Goal: Task Accomplishment & Management: Manage account settings

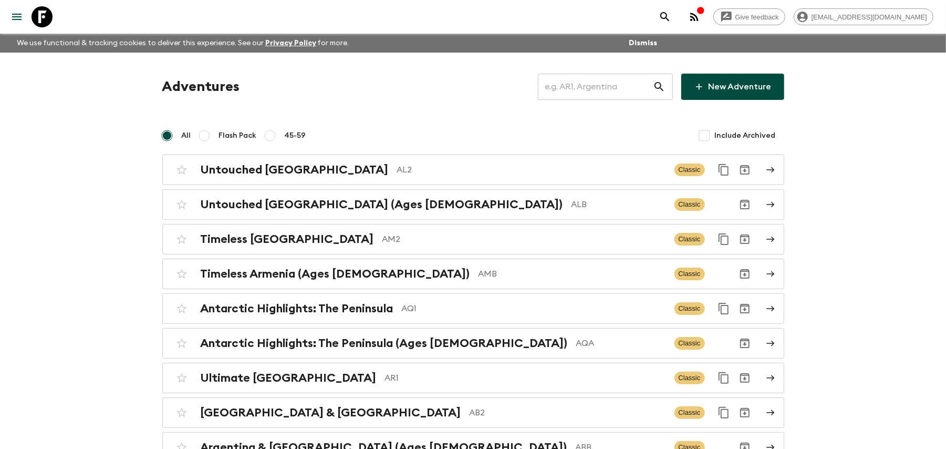
click at [631, 85] on input "text" at bounding box center [595, 86] width 115 height 29
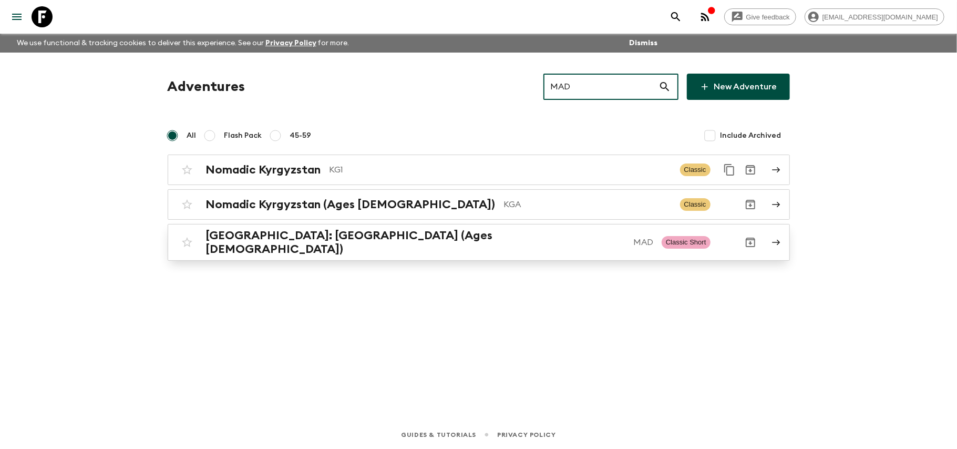
type input "MAD"
click at [633, 242] on p "MAD" at bounding box center [643, 242] width 20 height 13
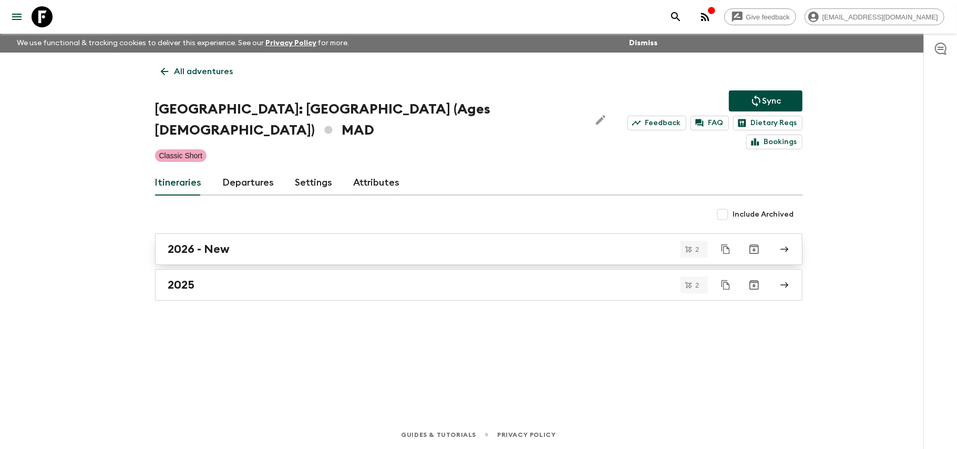
click at [282, 244] on link "2026 - New" at bounding box center [478, 249] width 647 height 32
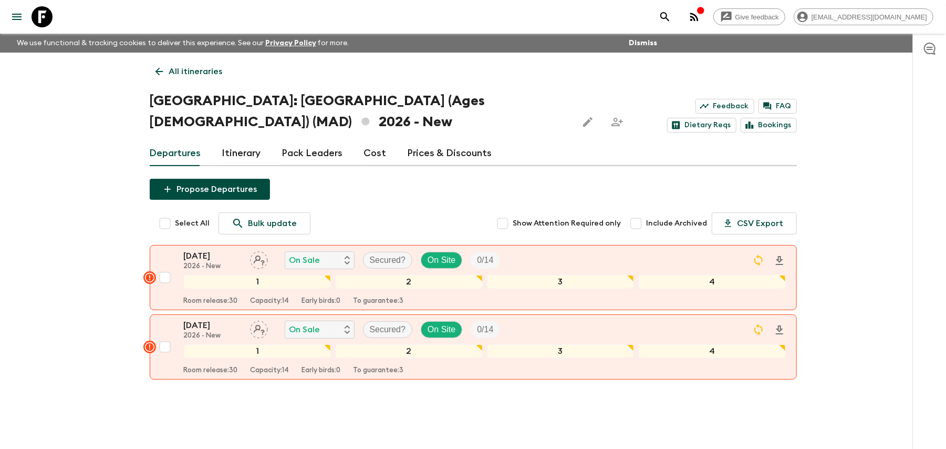
click at [423, 150] on link "Prices & Discounts" at bounding box center [450, 153] width 85 height 25
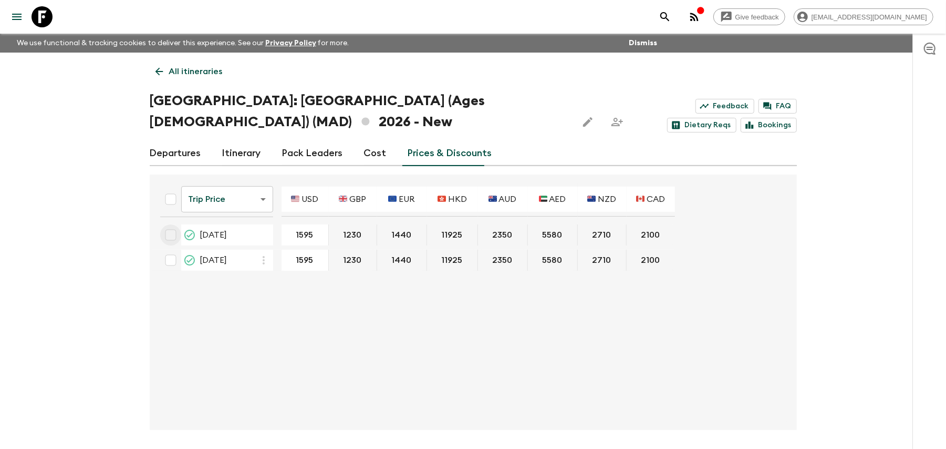
click at [173, 236] on input "checkbox" at bounding box center [170, 234] width 21 height 21
checkbox input "true"
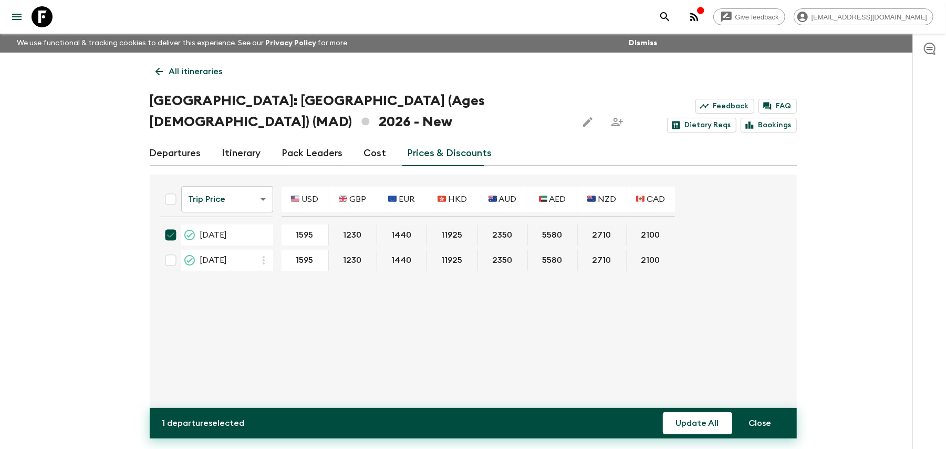
click at [175, 256] on input "checkbox" at bounding box center [170, 260] width 21 height 21
checkbox input "true"
click at [681, 419] on button "Update All" at bounding box center [697, 423] width 69 height 22
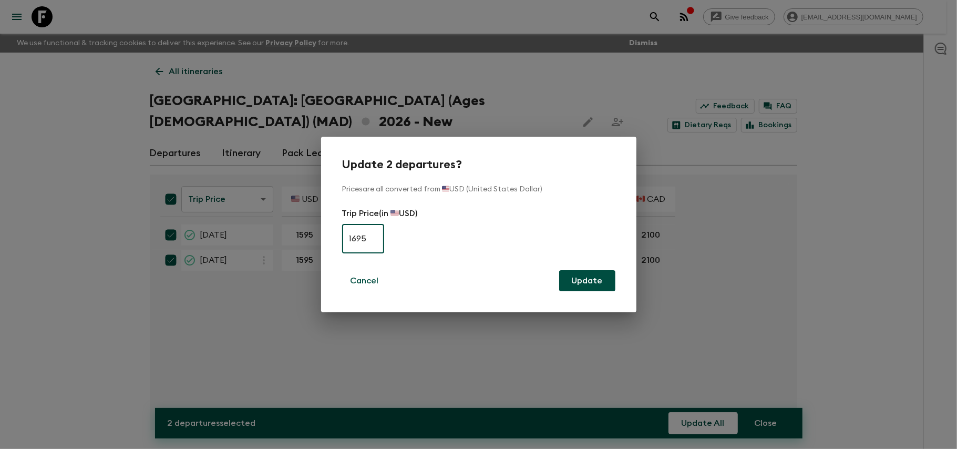
type input "1695"
click at [600, 274] on button "Update" at bounding box center [587, 280] width 56 height 21
checkbox input "false"
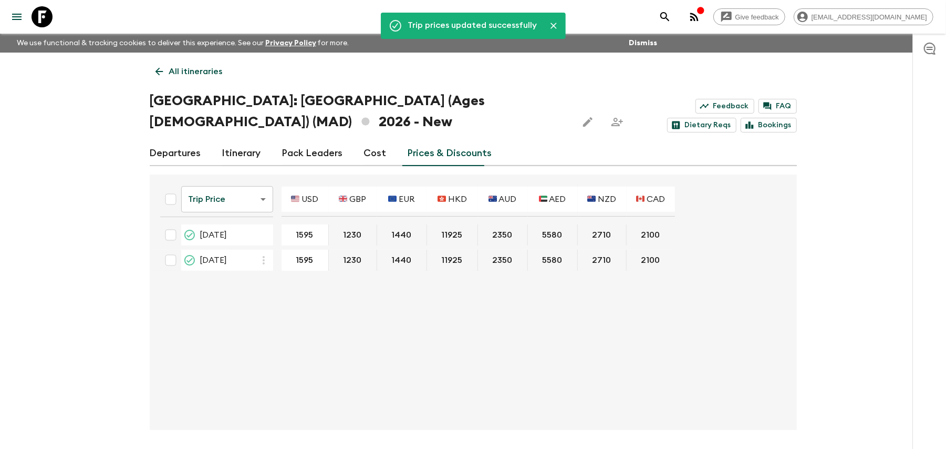
type input "1695"
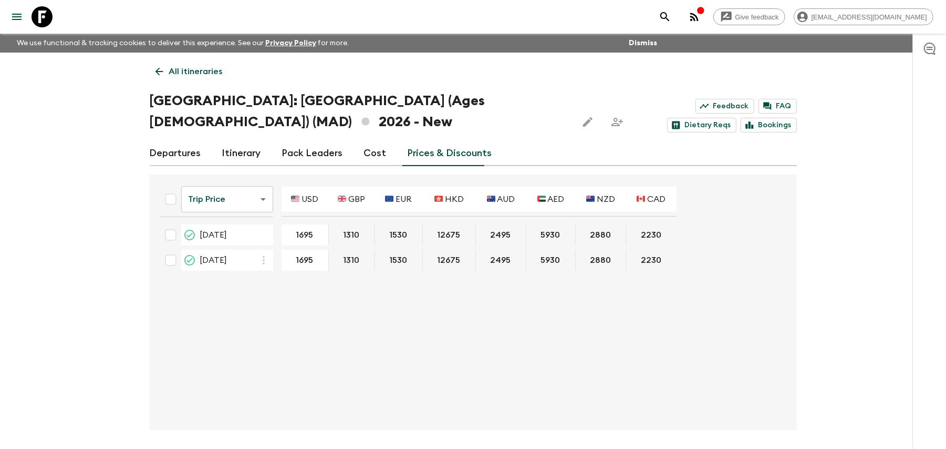
click at [167, 74] on link "All itineraries" at bounding box center [189, 71] width 79 height 21
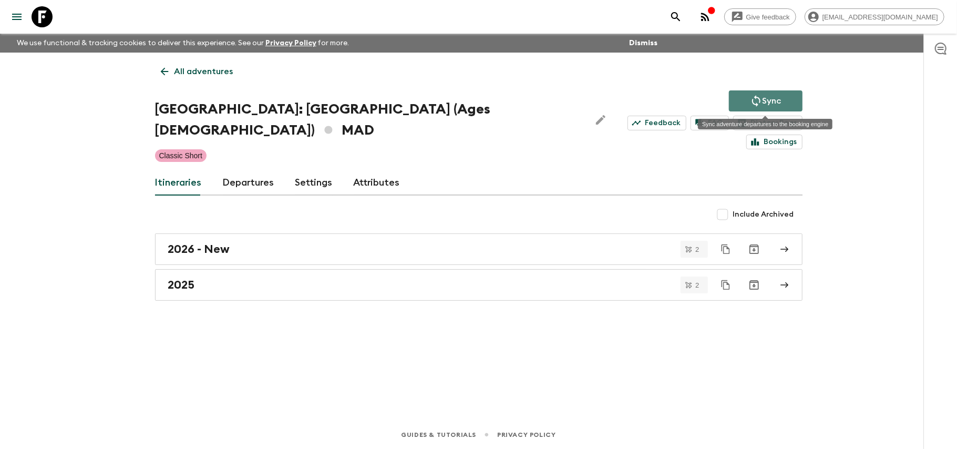
click at [791, 101] on button "Sync" at bounding box center [766, 100] width 74 height 21
click at [364, 233] on link "2026 - New" at bounding box center [478, 249] width 647 height 32
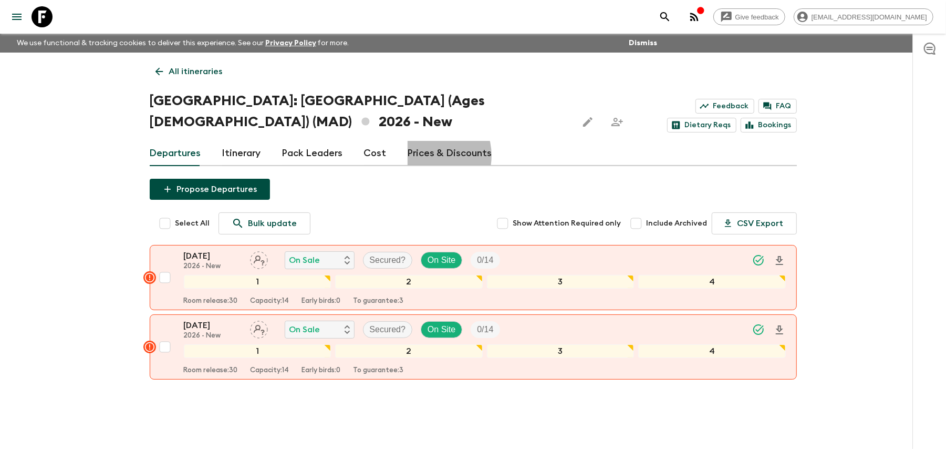
click at [421, 155] on link "Prices & Discounts" at bounding box center [450, 153] width 85 height 25
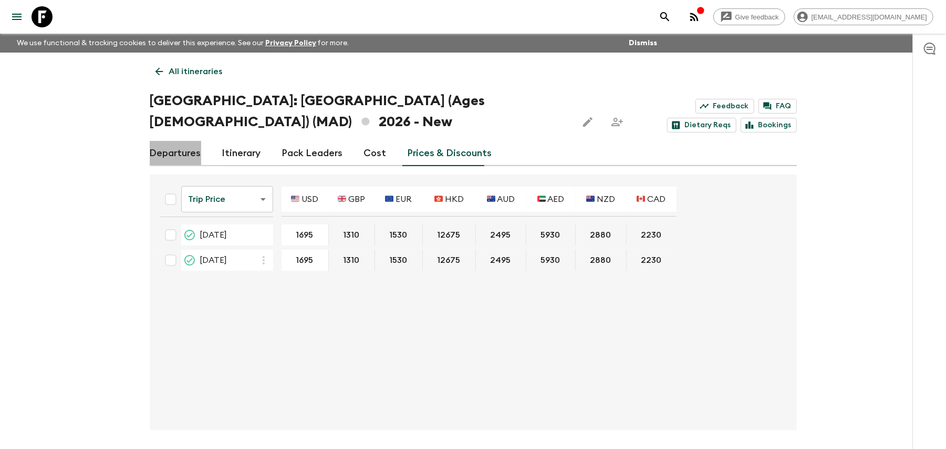
click at [179, 158] on link "Departures" at bounding box center [175, 153] width 51 height 25
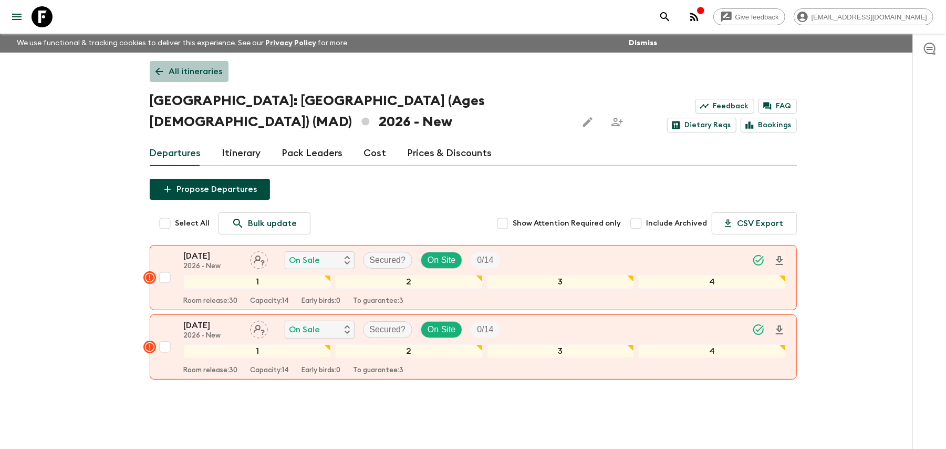
click at [174, 78] on link "All itineraries" at bounding box center [189, 71] width 79 height 21
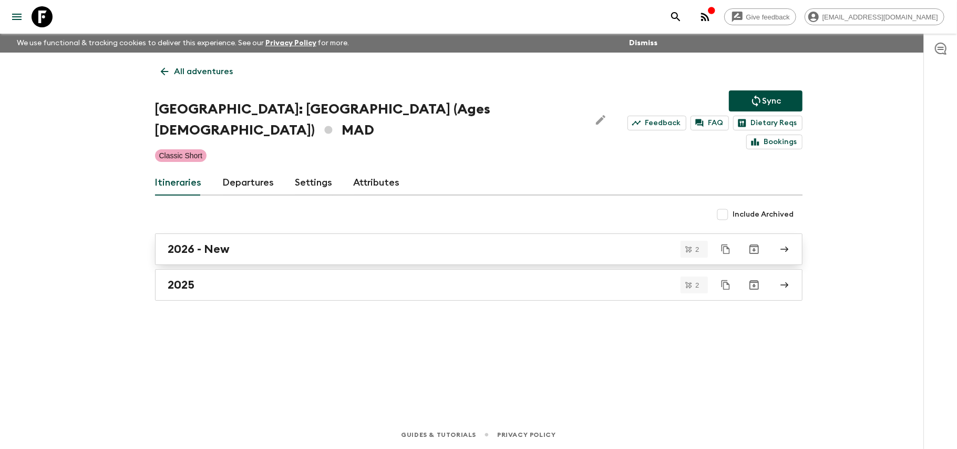
click at [259, 242] on div "2026 - New" at bounding box center [468, 249] width 601 height 14
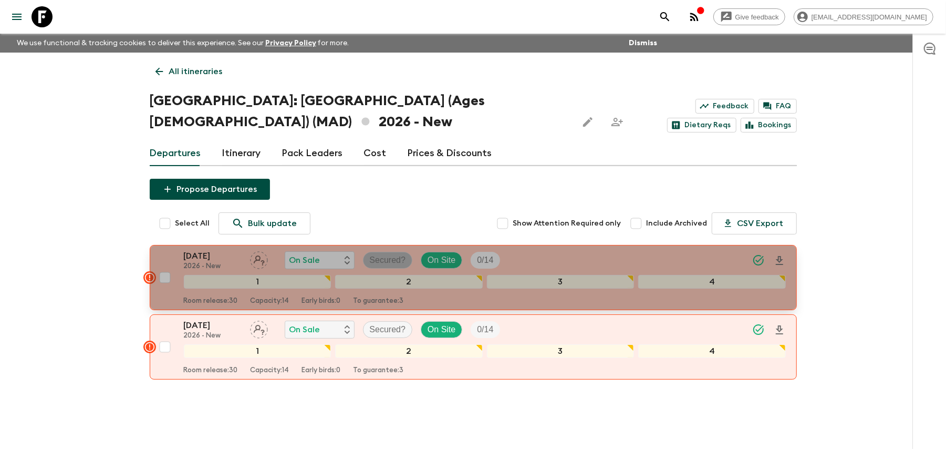
click at [385, 257] on p "Secured?" at bounding box center [388, 260] width 36 height 13
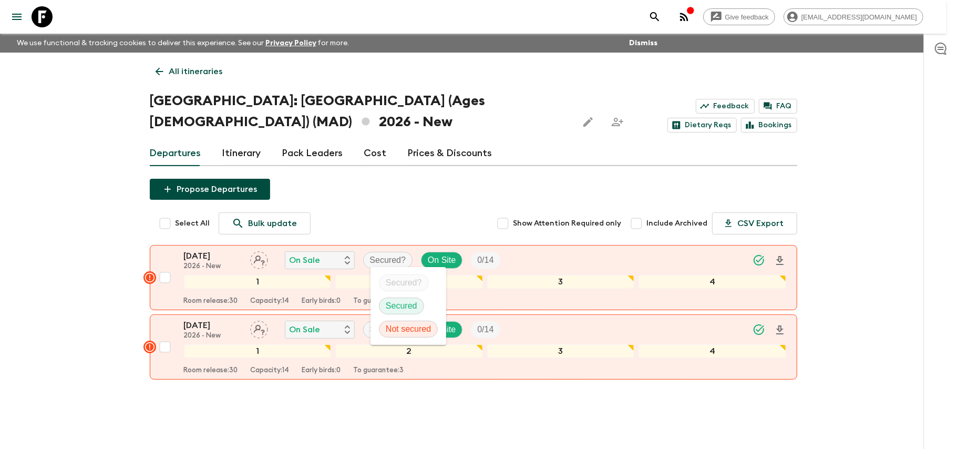
click at [393, 299] on p "Secured" at bounding box center [402, 305] width 32 height 13
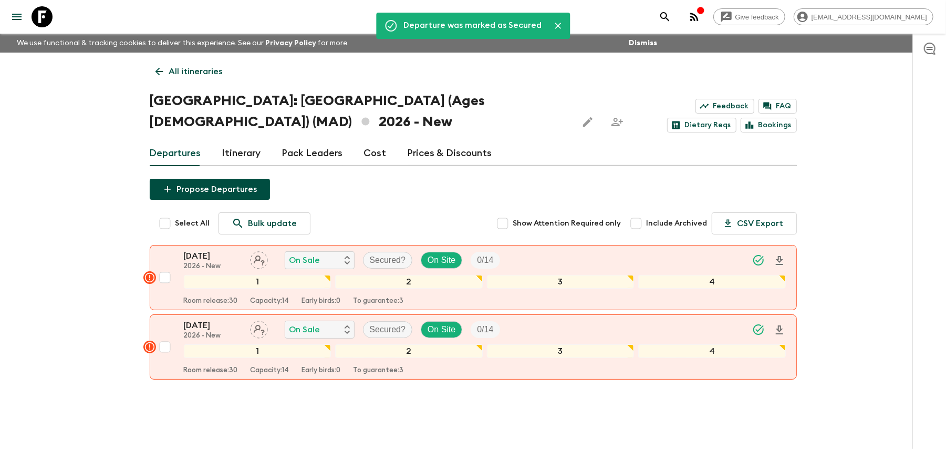
click at [380, 334] on p "Secured?" at bounding box center [388, 329] width 36 height 13
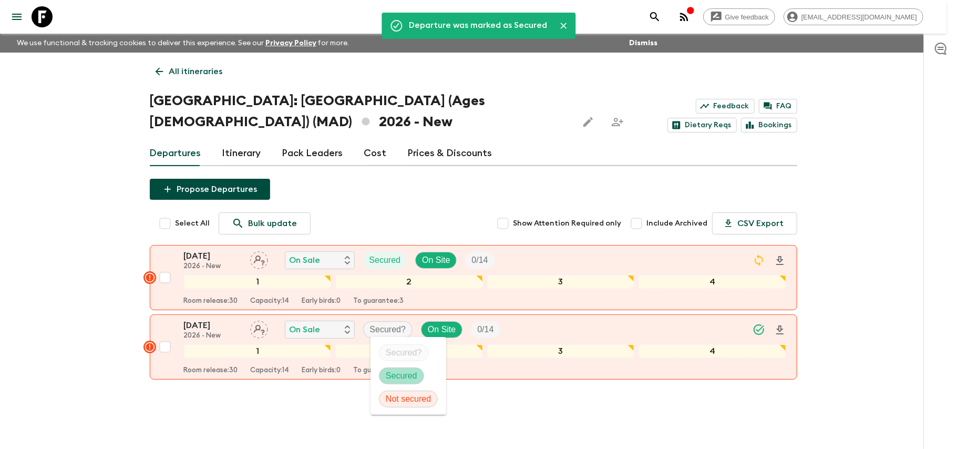
click at [387, 372] on p "Secured" at bounding box center [402, 375] width 32 height 13
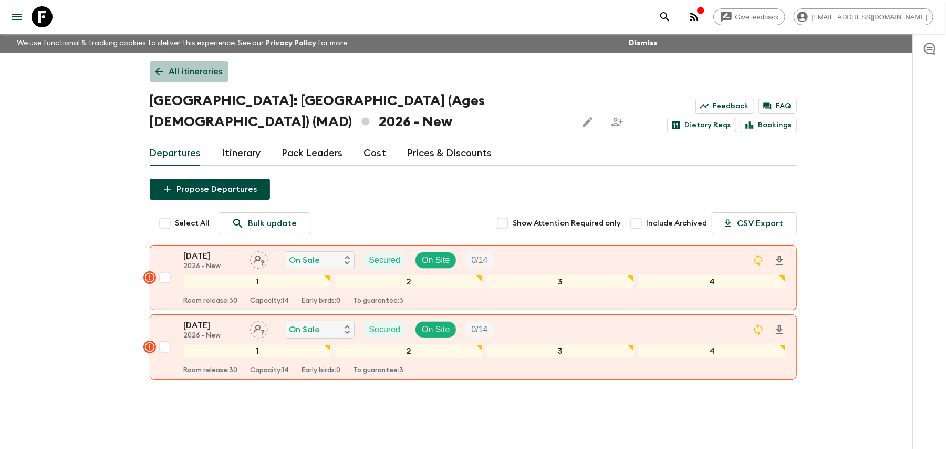
click at [150, 79] on link "All itineraries" at bounding box center [189, 71] width 79 height 21
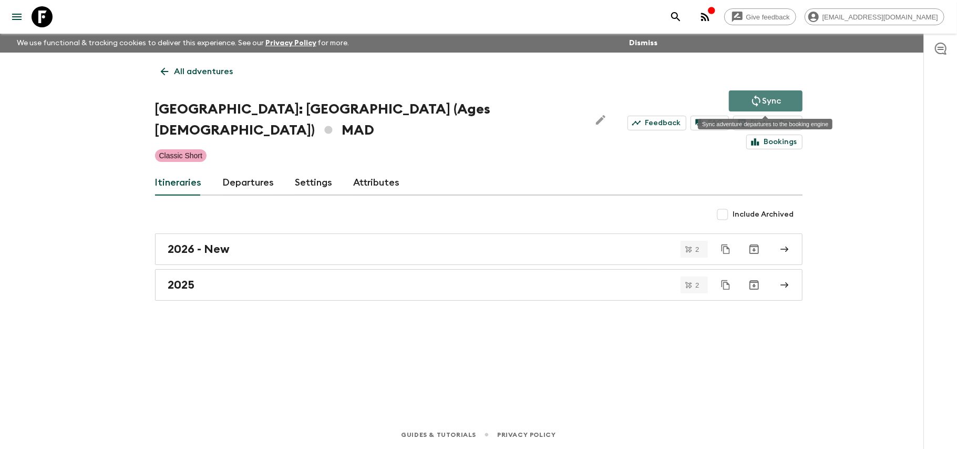
click at [777, 99] on p "Sync" at bounding box center [771, 101] width 19 height 13
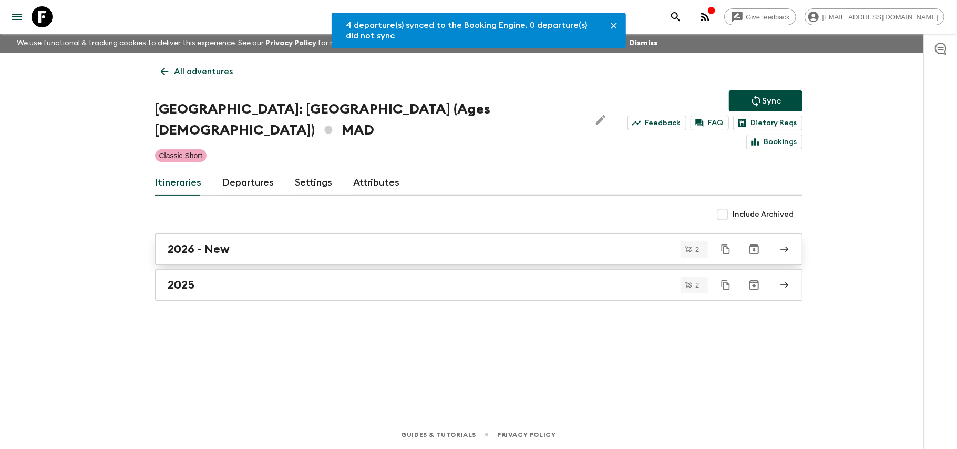
click at [277, 240] on link "2026 - New" at bounding box center [478, 249] width 647 height 32
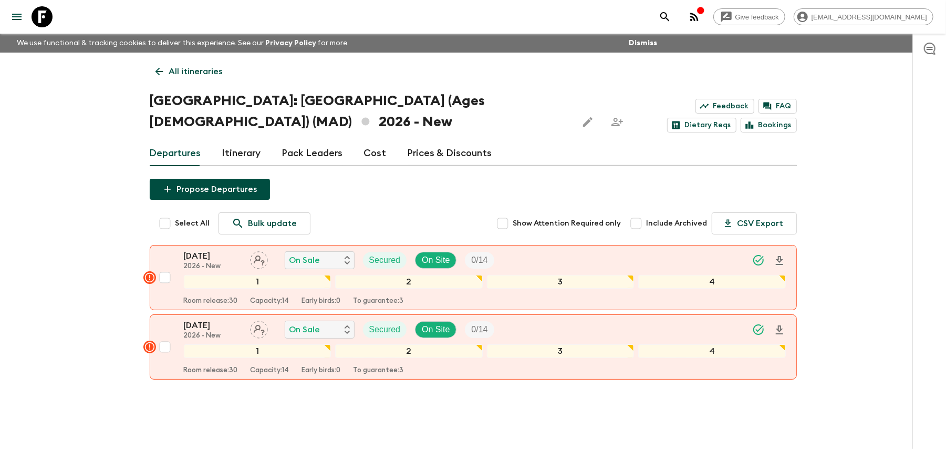
click at [448, 171] on div "All itineraries Morocco: Marrakech (Ages 45-59) (MAD) 2026 - New Feedback FAQ D…" at bounding box center [473, 235] width 672 height 365
click at [446, 163] on link "Prices & Discounts" at bounding box center [450, 153] width 85 height 25
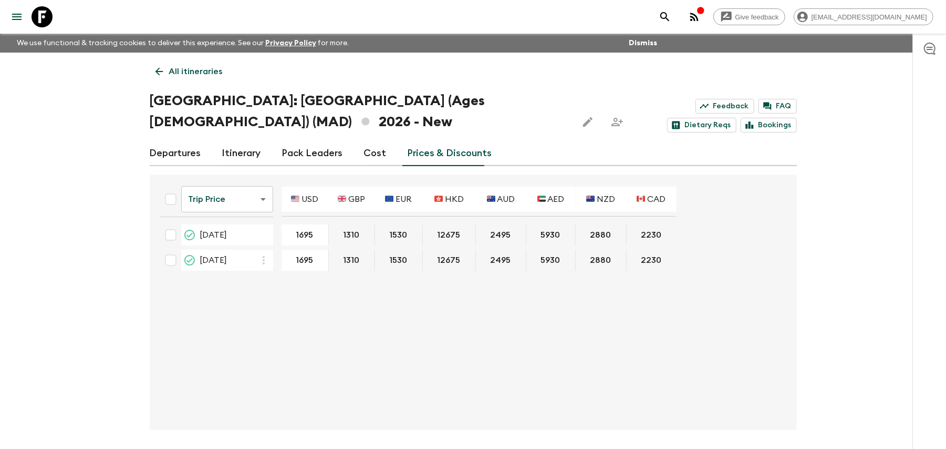
click at [375, 155] on link "Cost" at bounding box center [375, 153] width 23 height 25
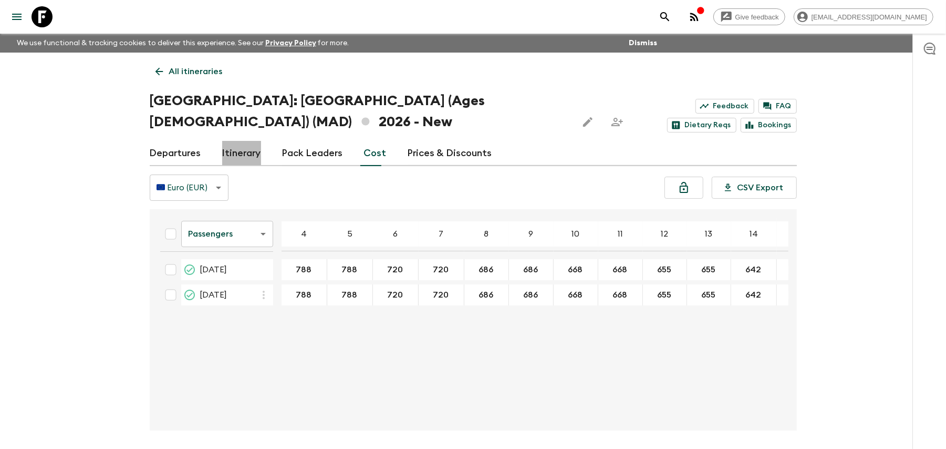
click at [231, 158] on link "Itinerary" at bounding box center [241, 153] width 39 height 25
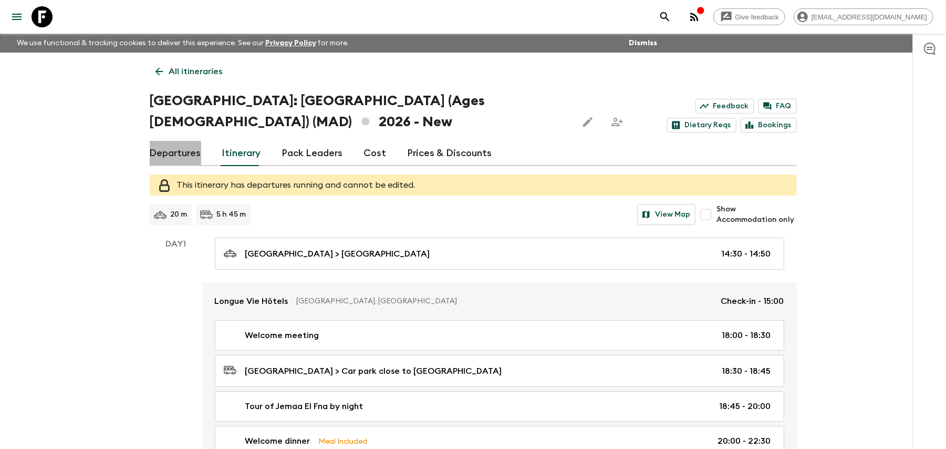
click at [194, 154] on link "Departures" at bounding box center [175, 153] width 51 height 25
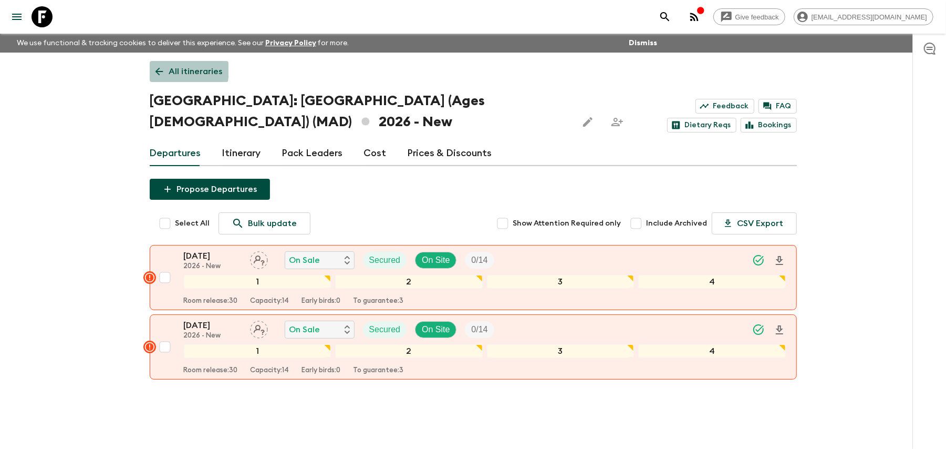
click at [165, 69] on link "All itineraries" at bounding box center [189, 71] width 79 height 21
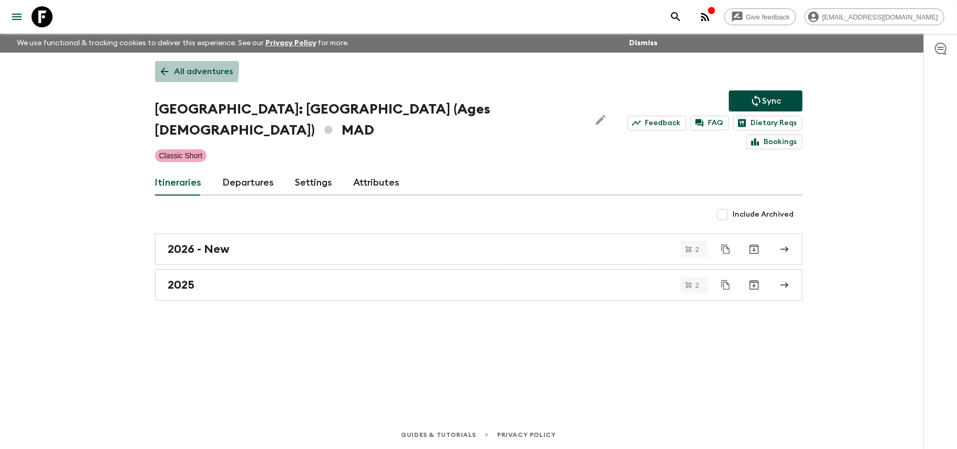
click at [168, 68] on icon at bounding box center [165, 72] width 12 height 12
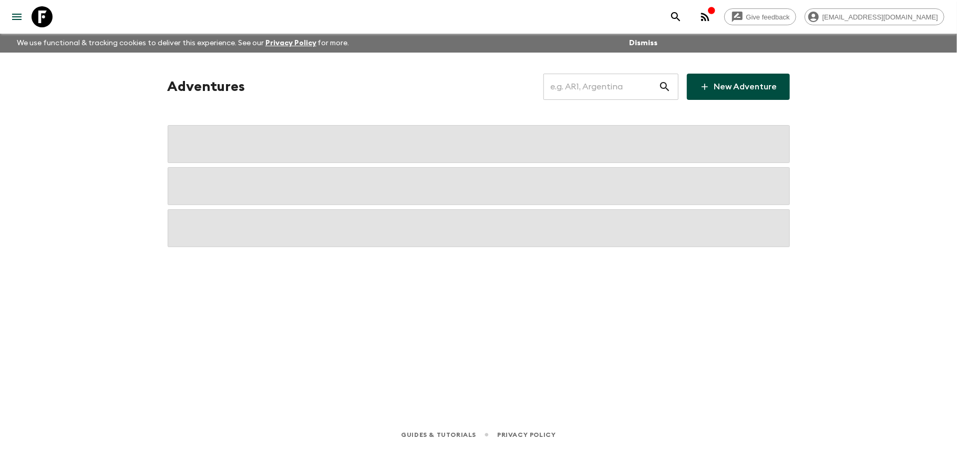
click at [608, 88] on input "text" at bounding box center [600, 86] width 115 height 29
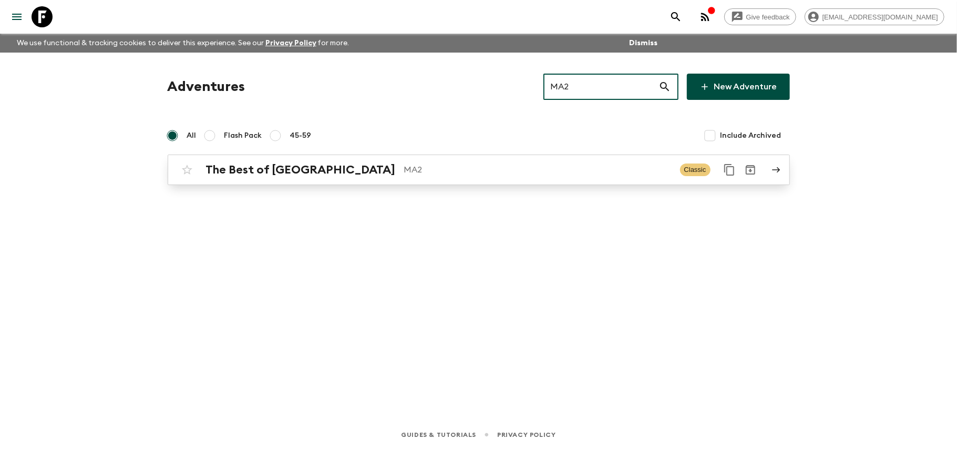
type input "MA2"
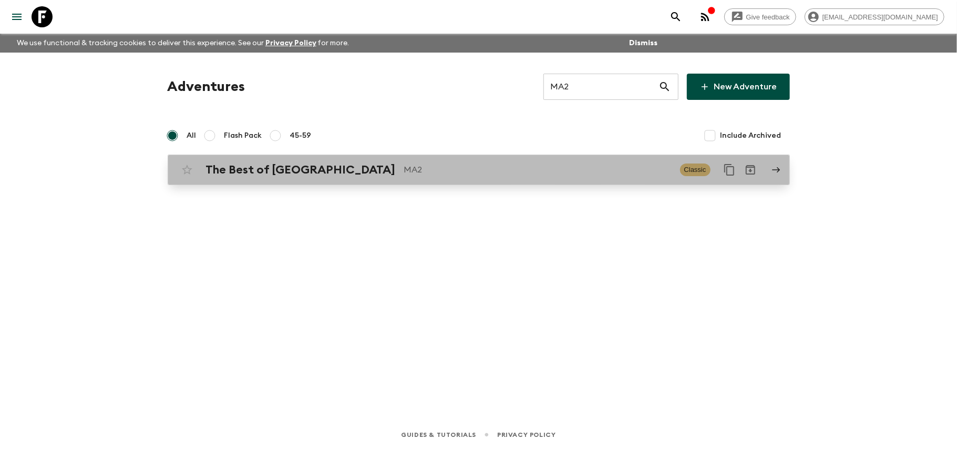
click at [599, 161] on div "The Best of Morocco MA2 Classic" at bounding box center [458, 169] width 563 height 21
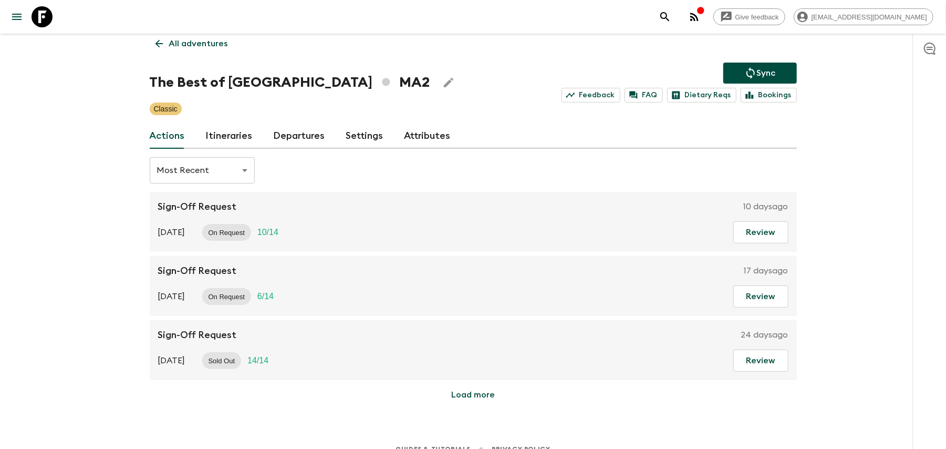
scroll to position [43, 0]
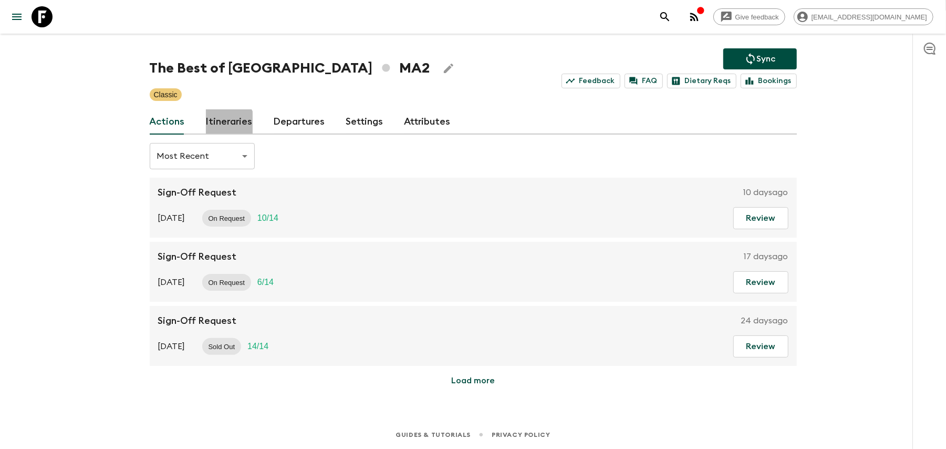
click at [223, 126] on link "Itineraries" at bounding box center [229, 121] width 47 height 25
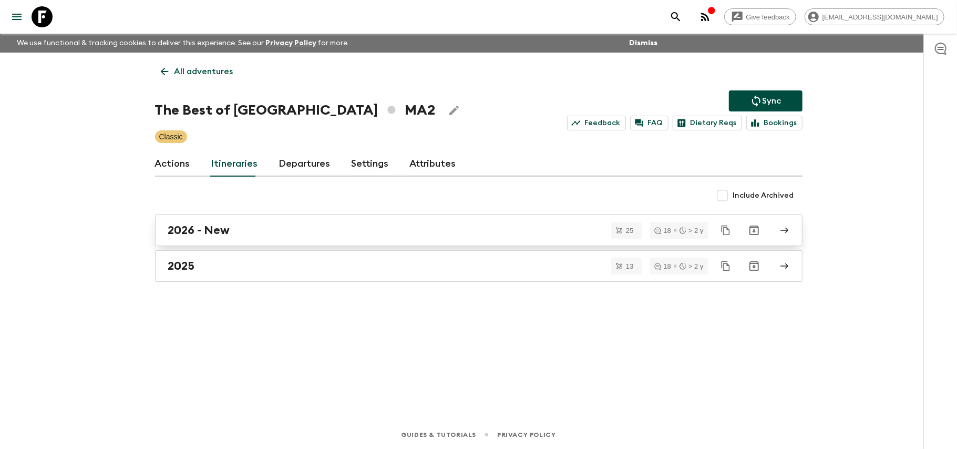
click at [368, 225] on div "2026 - New" at bounding box center [468, 230] width 601 height 14
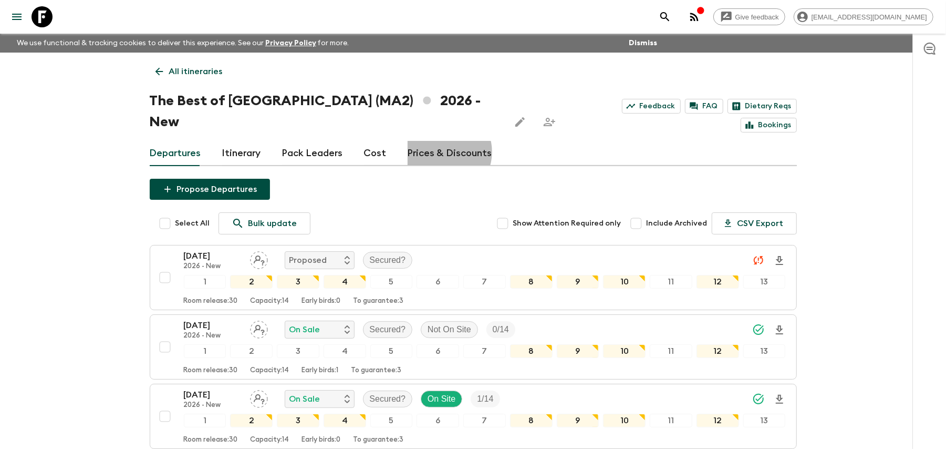
click at [438, 141] on link "Prices & Discounts" at bounding box center [450, 153] width 85 height 25
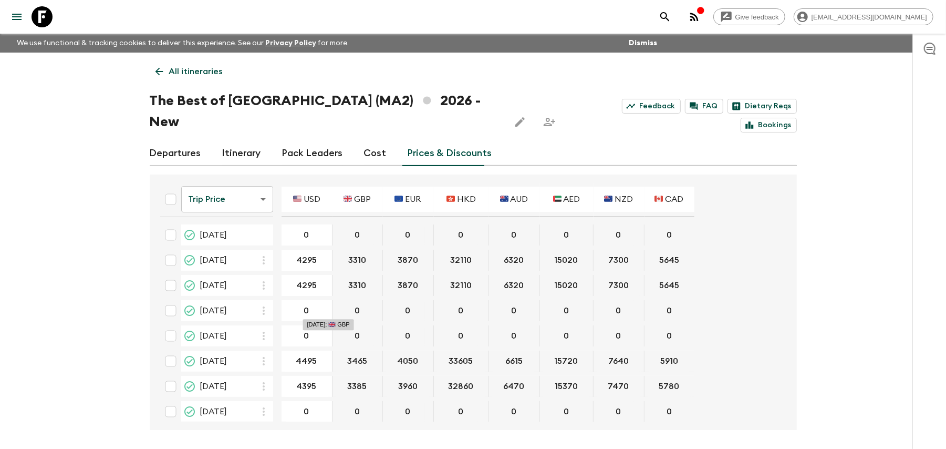
type input "4295"
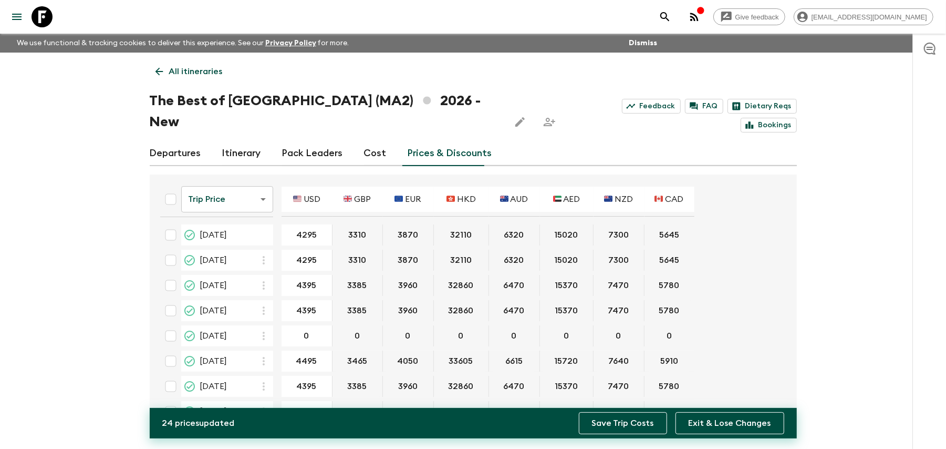
click at [626, 423] on button "Save Trip Costs" at bounding box center [623, 423] width 88 height 22
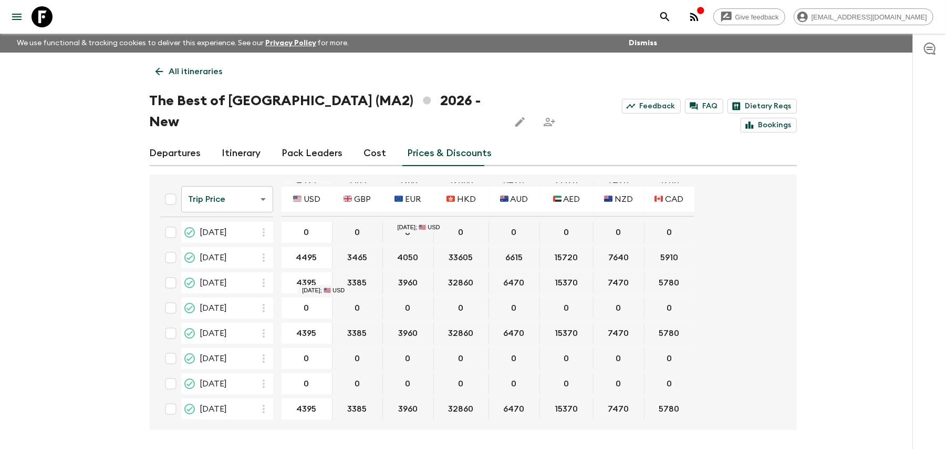
scroll to position [70, 0]
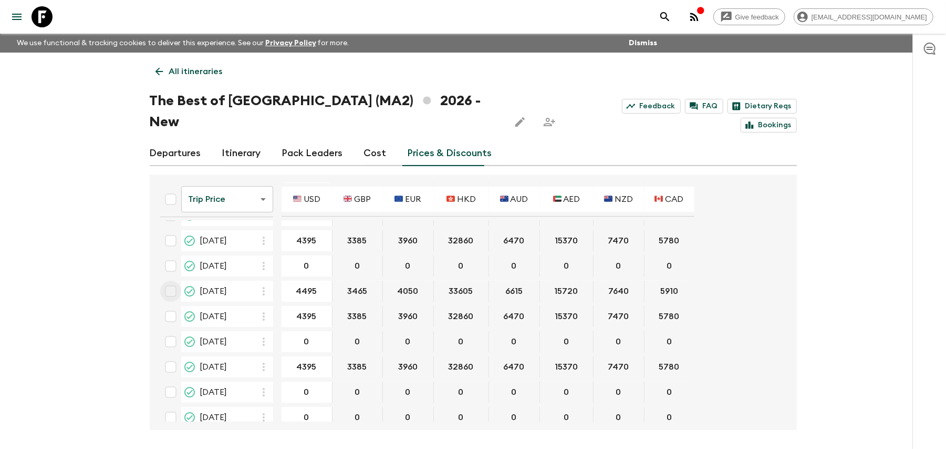
click at [180, 281] on input "checkbox" at bounding box center [170, 291] width 21 height 21
checkbox input "true"
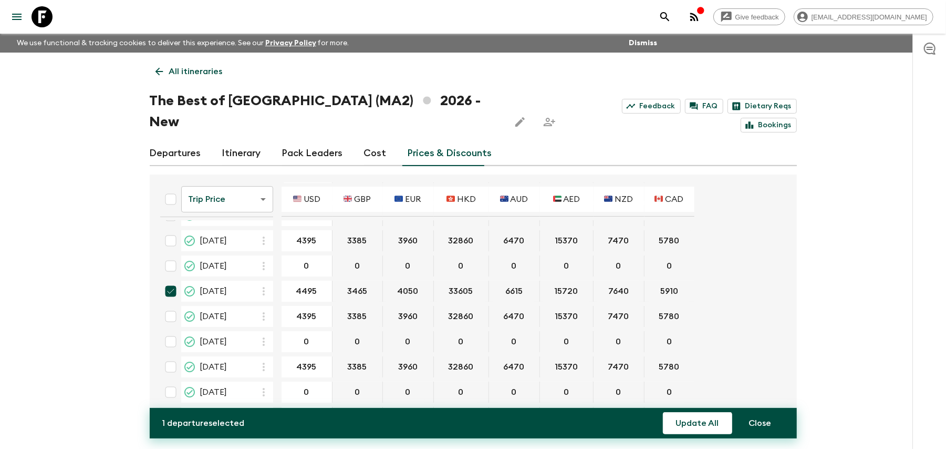
click at [177, 306] on input "checkbox" at bounding box center [170, 316] width 21 height 21
checkbox input "true"
click at [174, 331] on input "checkbox" at bounding box center [170, 341] width 21 height 21
checkbox input "true"
click at [169, 356] on input "checkbox" at bounding box center [170, 366] width 21 height 21
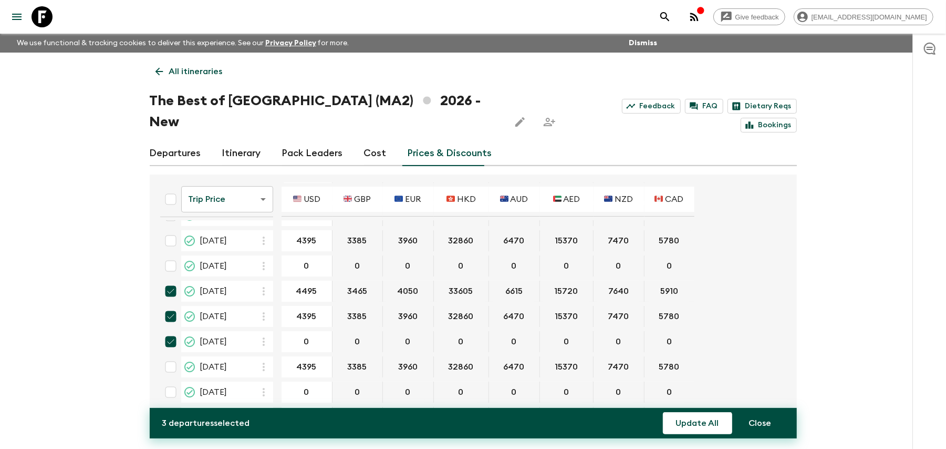
checkbox input "true"
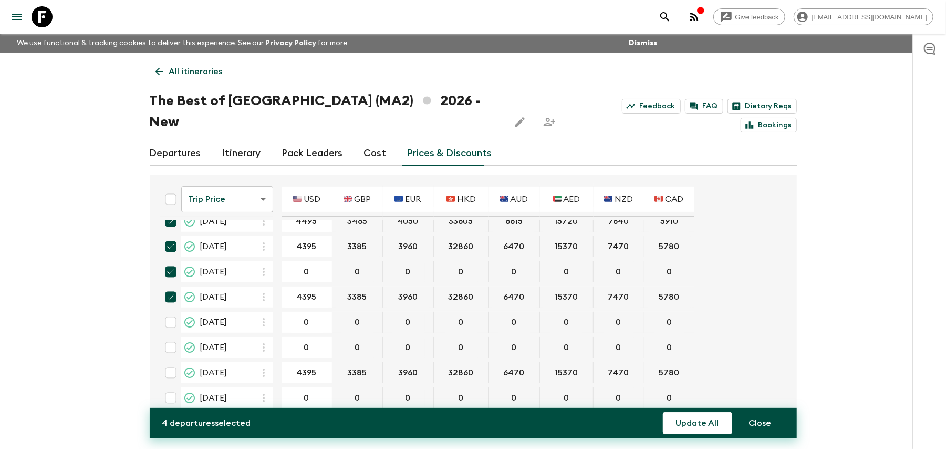
drag, startPoint x: 173, startPoint y: 301, endPoint x: 173, endPoint y: 319, distance: 18.4
click at [173, 312] on input "checkbox" at bounding box center [170, 322] width 21 height 21
checkbox input "true"
click at [173, 337] on input "checkbox" at bounding box center [170, 347] width 21 height 21
checkbox input "true"
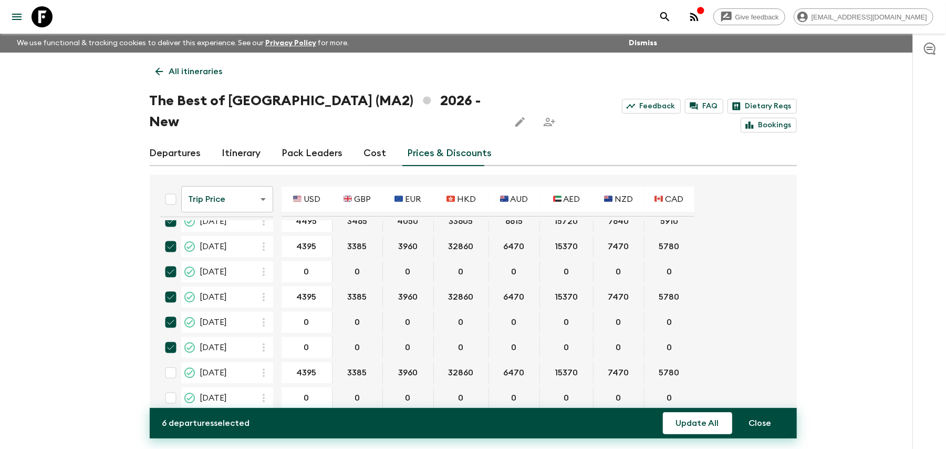
click at [173, 362] on input "checkbox" at bounding box center [170, 372] width 21 height 21
checkbox input "true"
click at [173, 387] on input "checkbox" at bounding box center [170, 397] width 21 height 21
checkbox input "true"
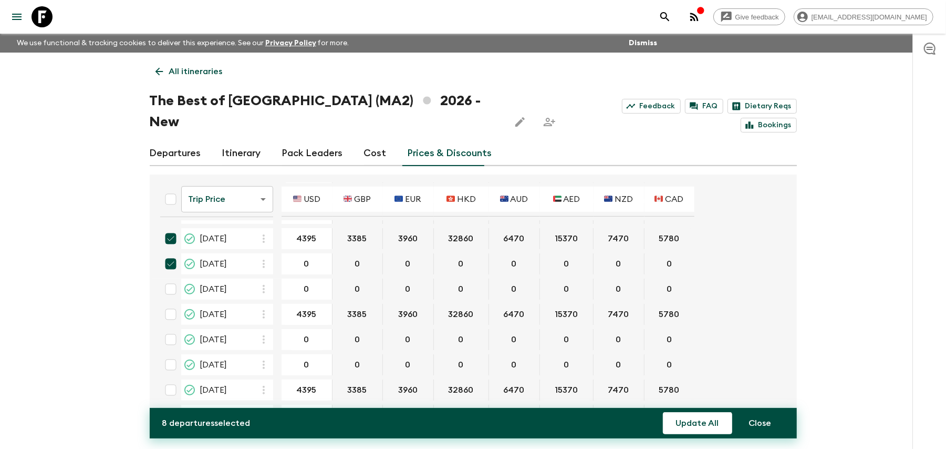
scroll to position [280, 0]
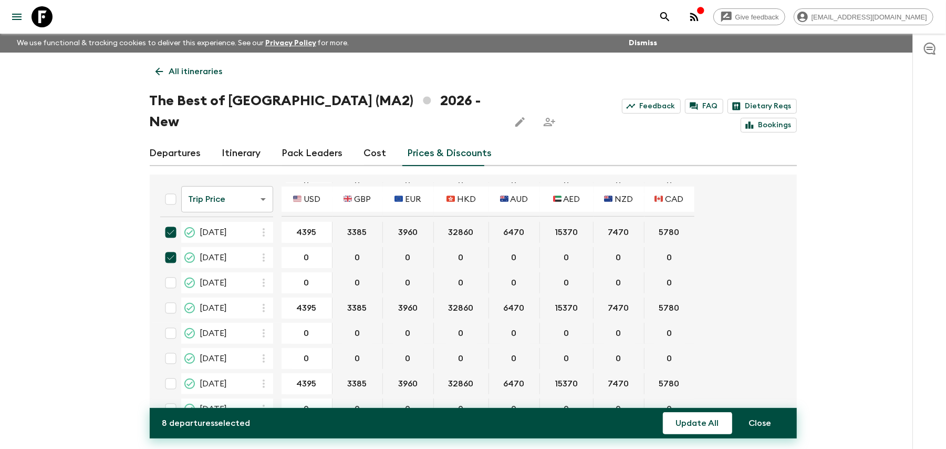
click at [173, 272] on input "checkbox" at bounding box center [170, 282] width 21 height 21
checkbox input "true"
click at [173, 297] on input "checkbox" at bounding box center [170, 307] width 21 height 21
checkbox input "true"
click at [173, 323] on input "checkbox" at bounding box center [170, 333] width 21 height 21
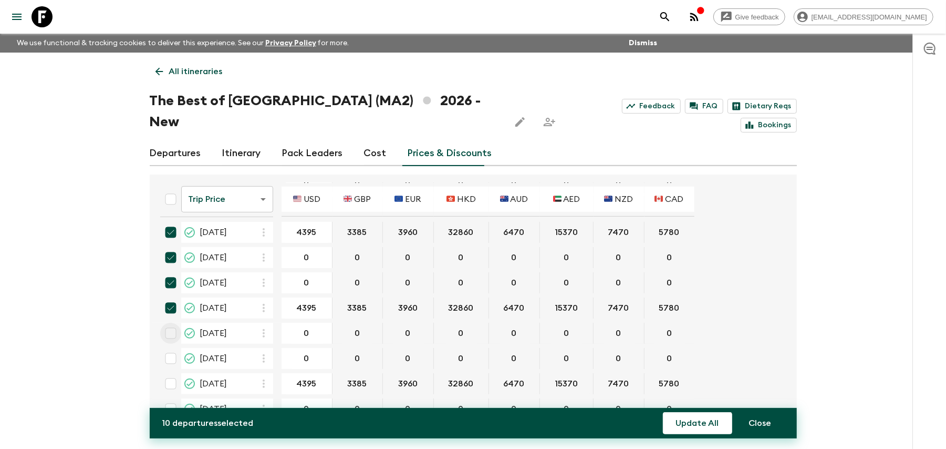
checkbox input "true"
click at [172, 348] on input "checkbox" at bounding box center [170, 358] width 21 height 21
checkbox input "true"
click at [172, 373] on input "checkbox" at bounding box center [170, 383] width 21 height 21
checkbox input "true"
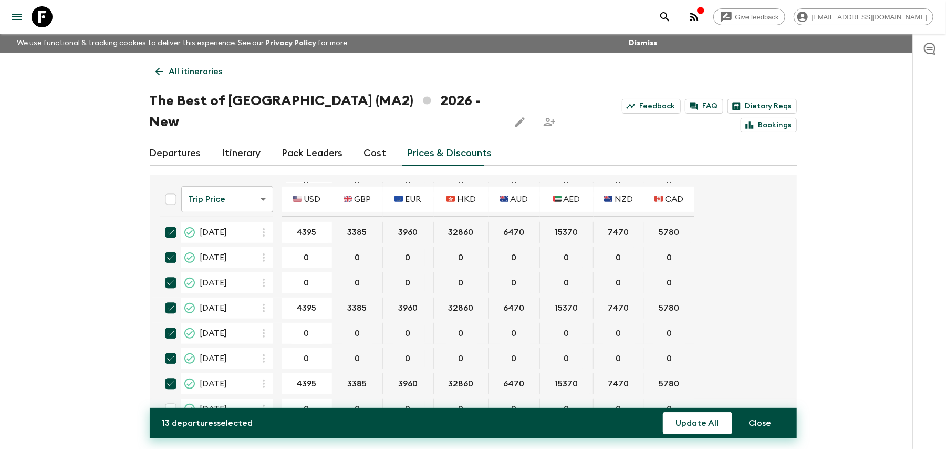
click at [169, 398] on input "checkbox" at bounding box center [170, 408] width 21 height 21
checkbox input "true"
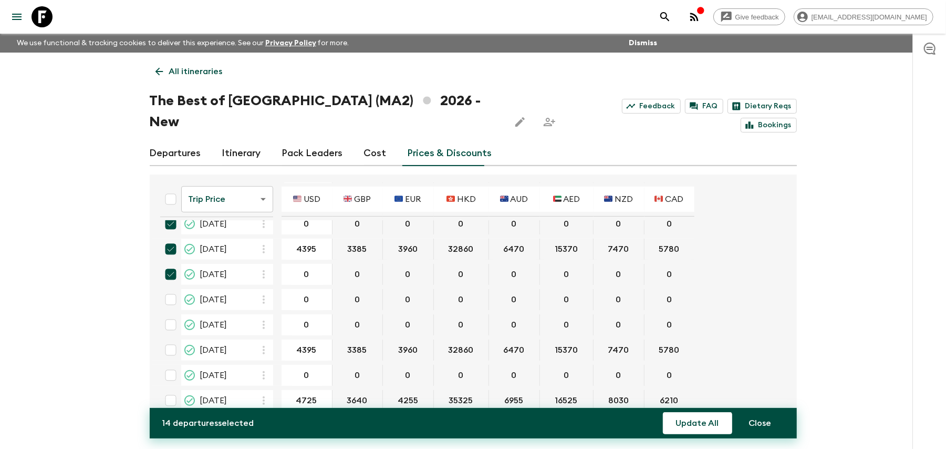
scroll to position [420, 0]
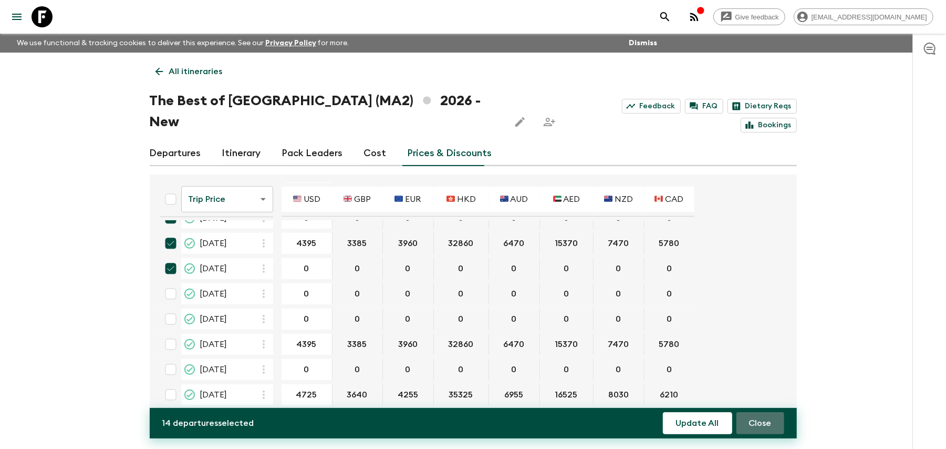
click at [749, 422] on button "Close" at bounding box center [760, 423] width 48 height 22
checkbox input "false"
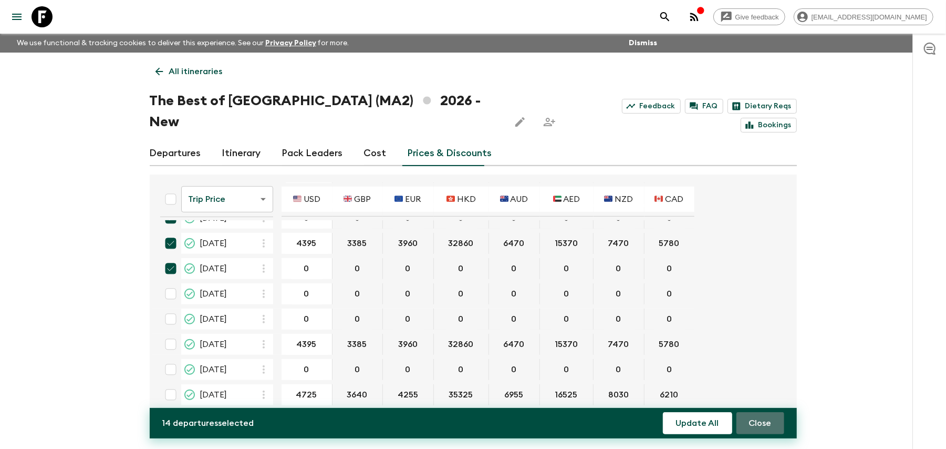
checkbox input "false"
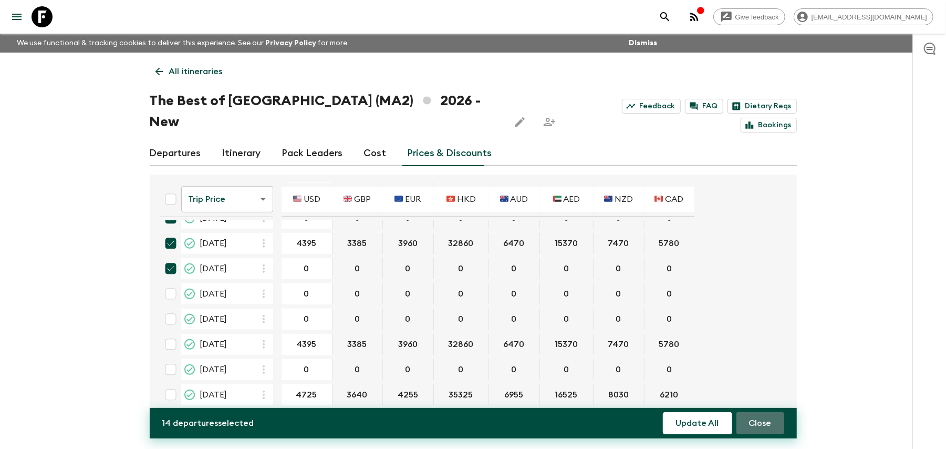
checkbox input "false"
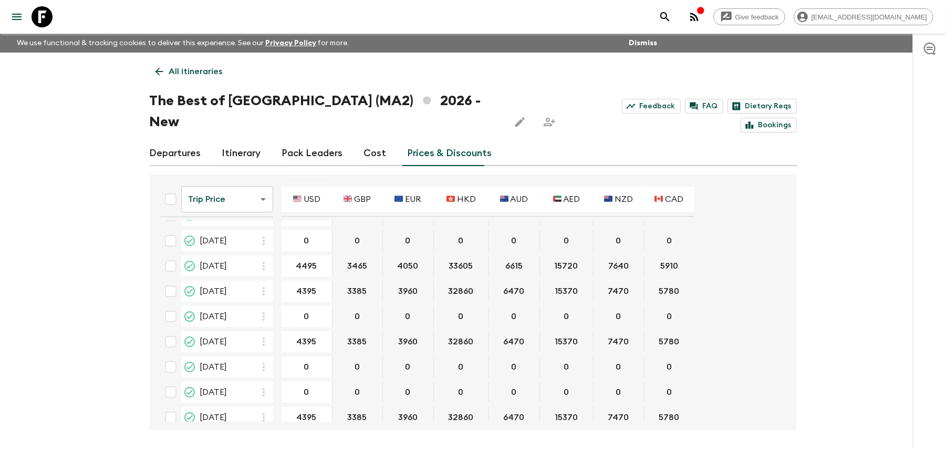
scroll to position [70, 0]
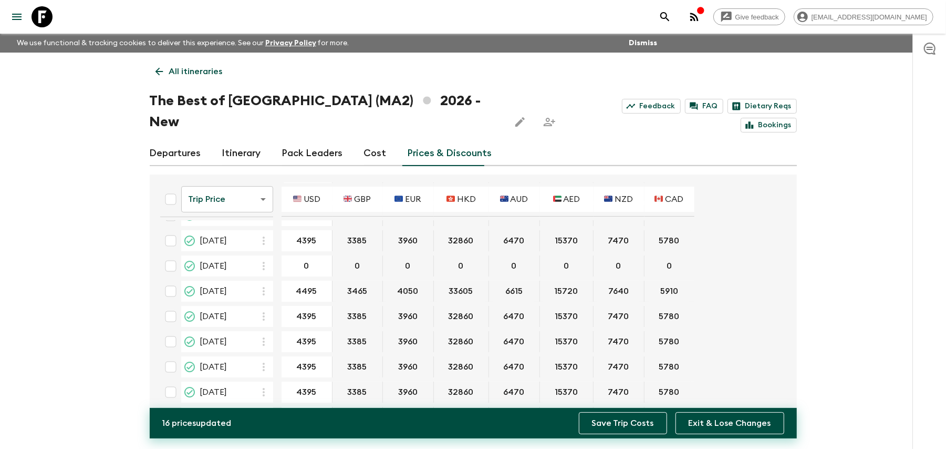
click at [611, 416] on button "Save Trip Costs" at bounding box center [623, 423] width 88 height 22
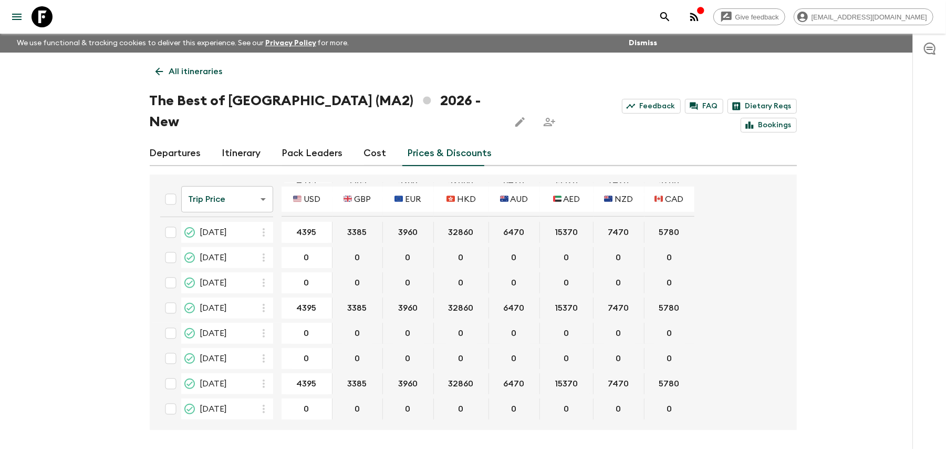
scroll to position [210, 0]
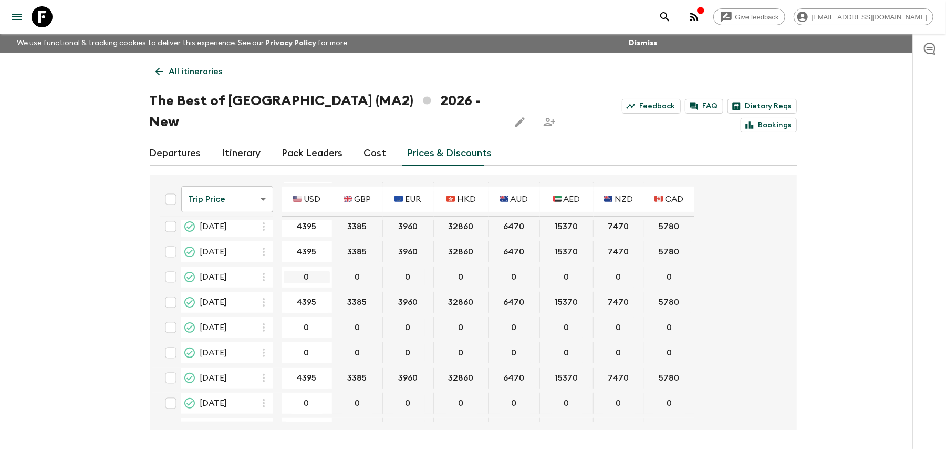
click at [312, 271] on input "0" at bounding box center [307, 277] width 46 height 12
paste input "4395"
type input "4395"
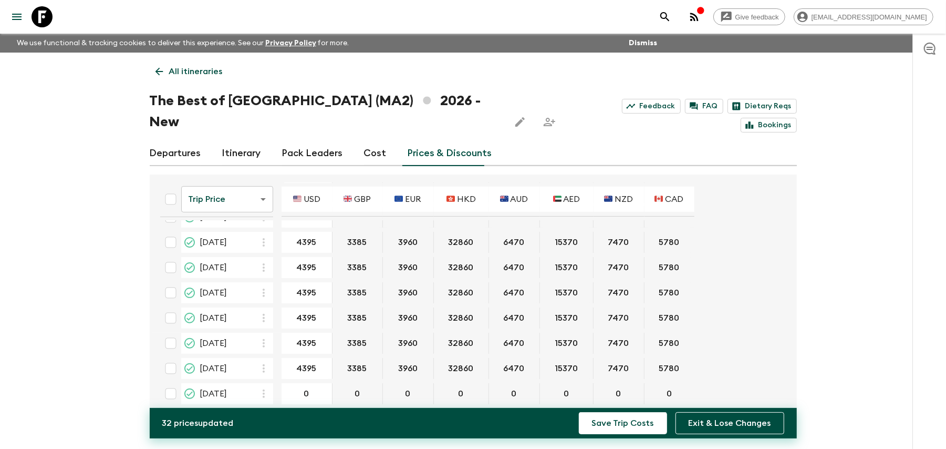
scroll to position [280, 0]
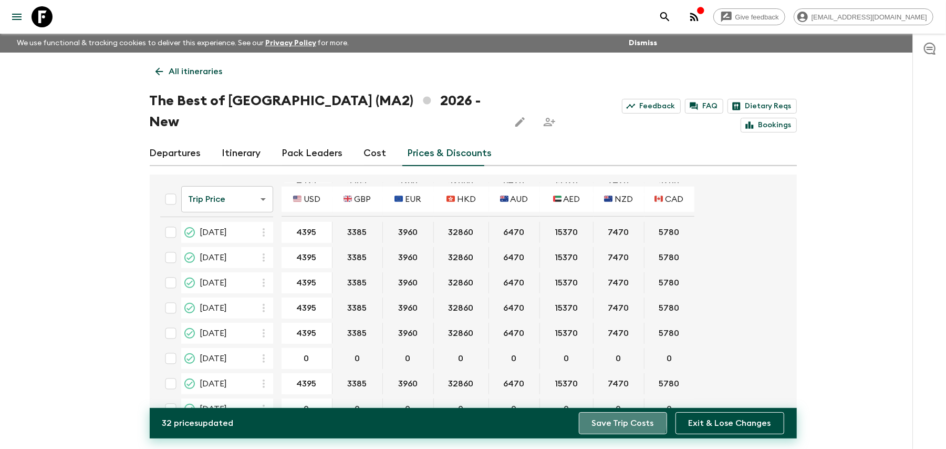
click at [593, 417] on button "Save Trip Costs" at bounding box center [623, 423] width 88 height 22
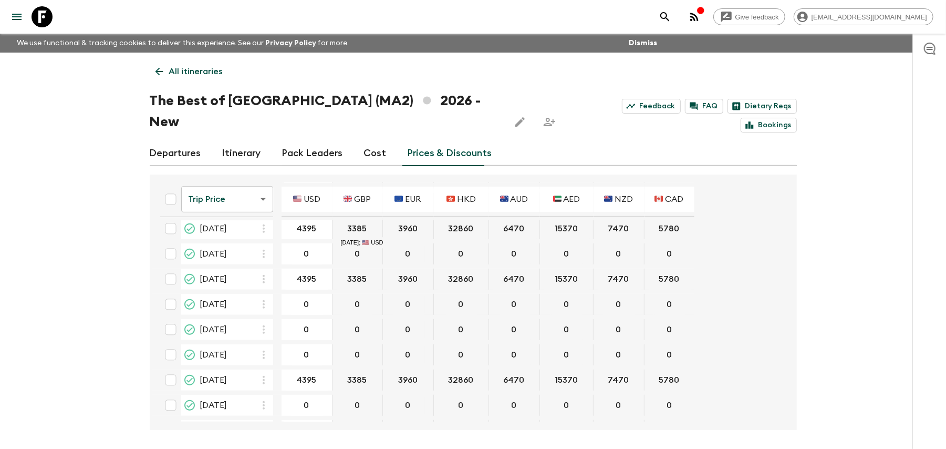
scroll to position [362, 0]
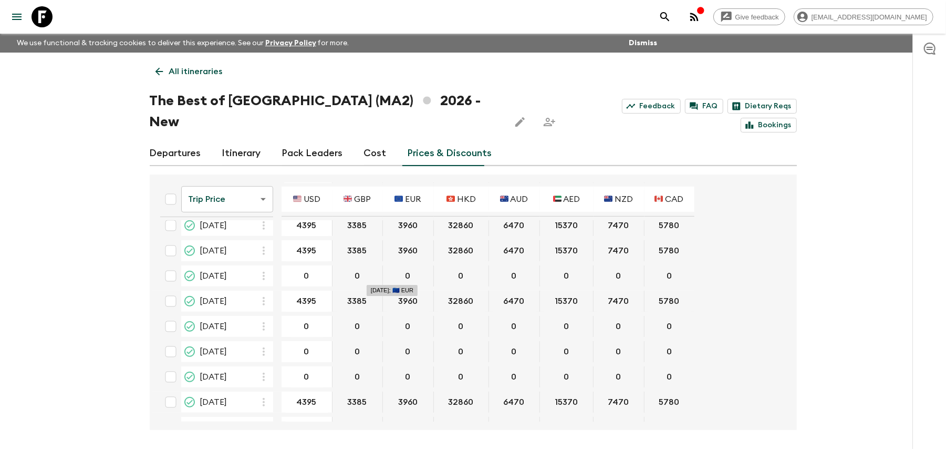
type input "4395"
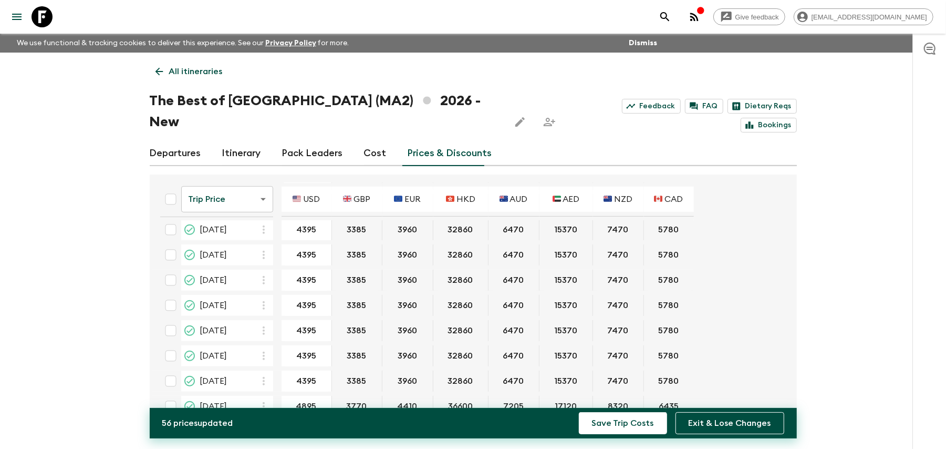
scroll to position [433, 0]
click at [622, 420] on button "Save Trip Costs" at bounding box center [623, 423] width 88 height 22
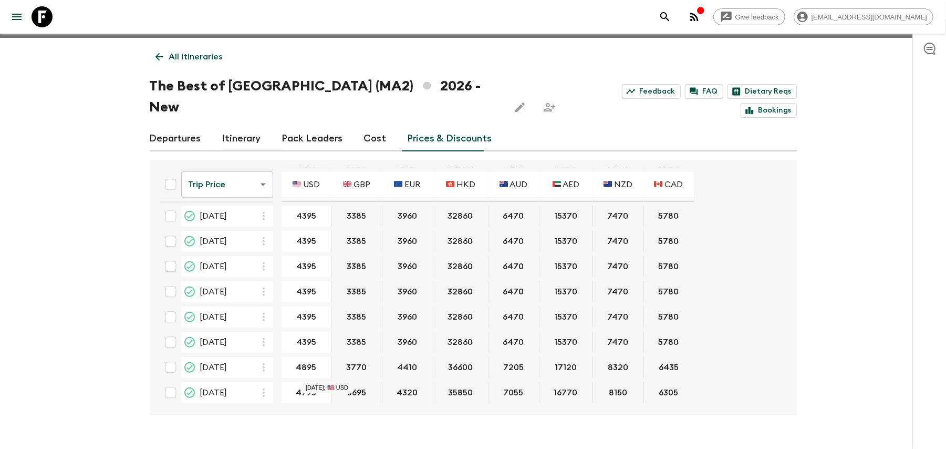
scroll to position [18, 0]
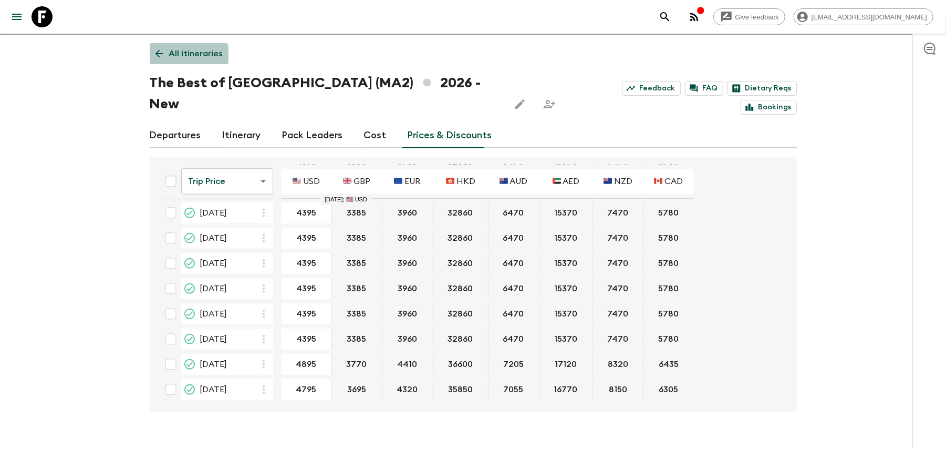
click at [159, 57] on icon at bounding box center [159, 54] width 8 height 8
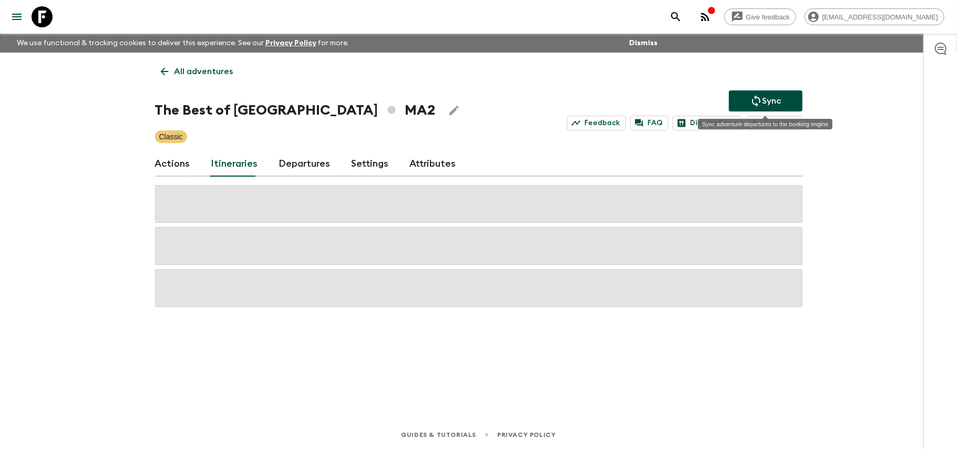
click at [795, 99] on button "Sync" at bounding box center [766, 100] width 74 height 21
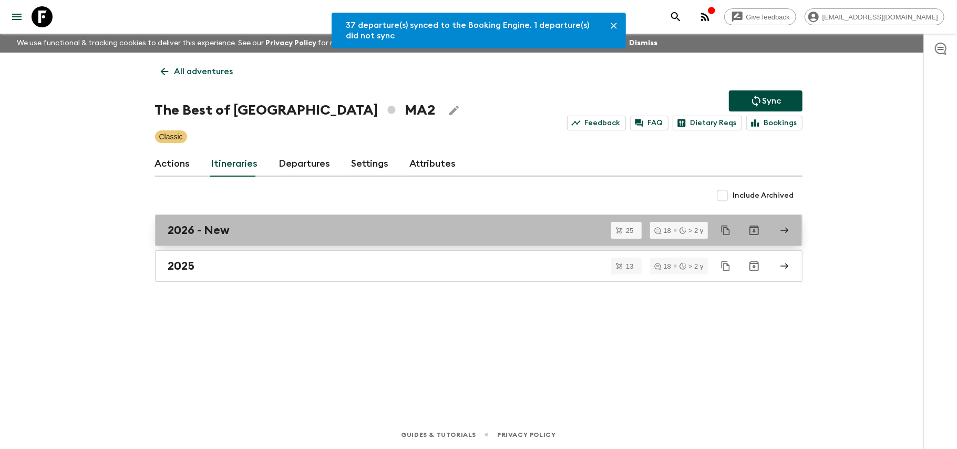
click at [241, 230] on div "2026 - New" at bounding box center [468, 230] width 601 height 14
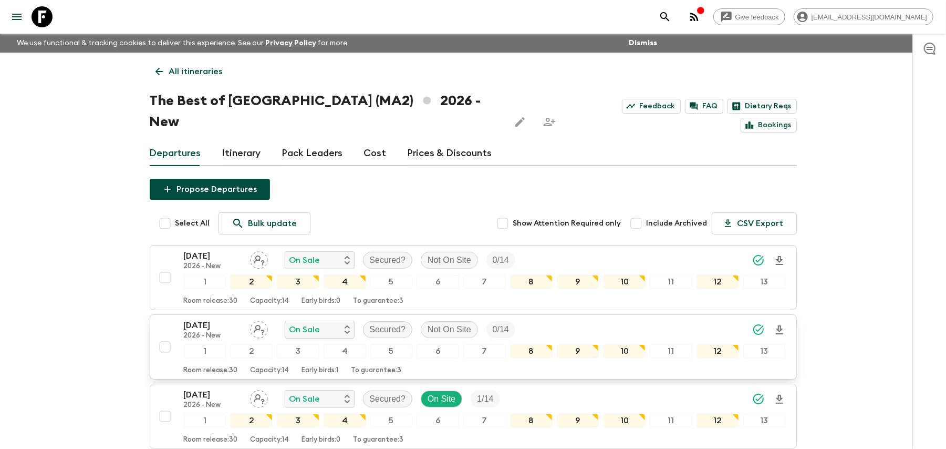
click at [576, 319] on div "22 Feb 2026 2026 - New On Sale Secured? Not On Site 0 / 14" at bounding box center [485, 329] width 602 height 21
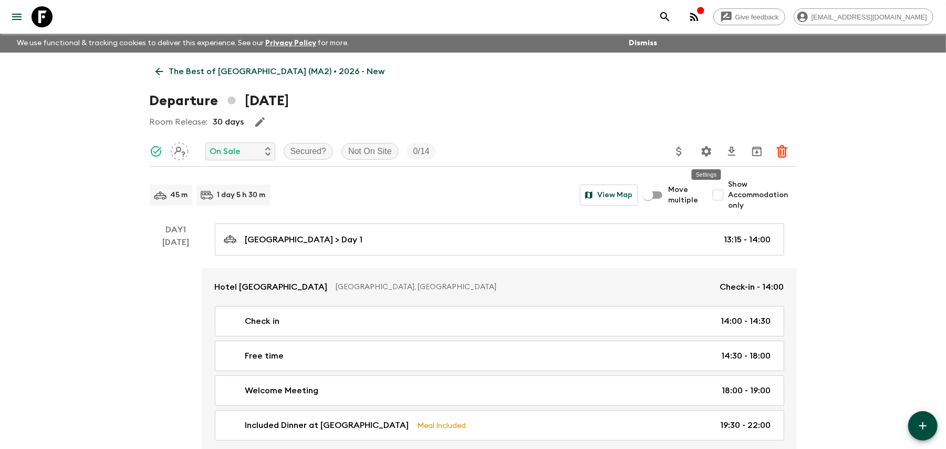
click at [704, 158] on button "Settings" at bounding box center [706, 151] width 21 height 21
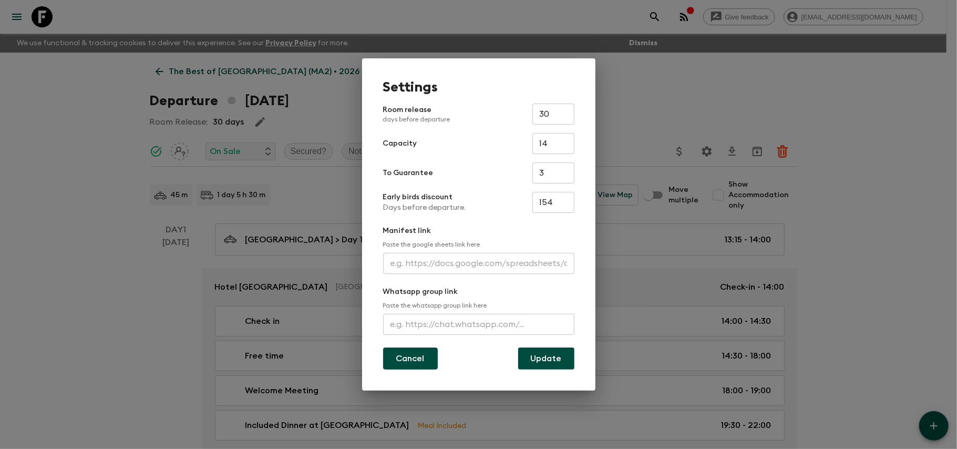
click at [421, 368] on button "Cancel" at bounding box center [410, 358] width 55 height 22
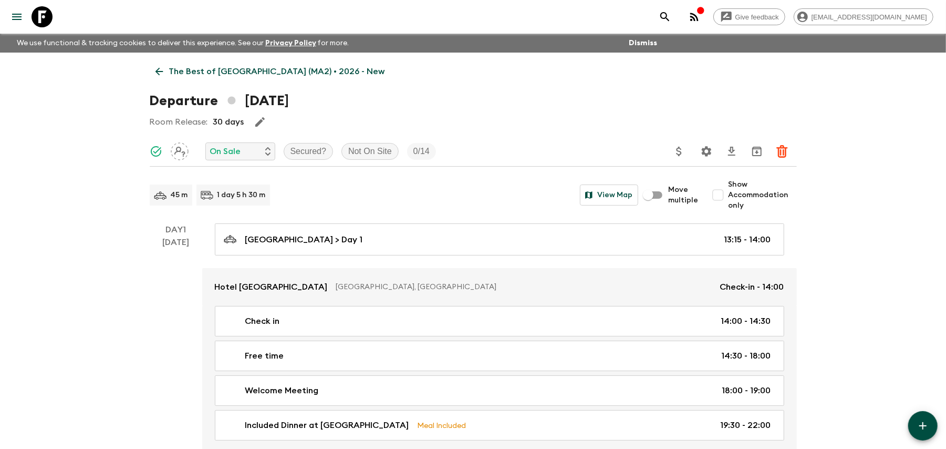
click at [177, 76] on p "The Best of [GEOGRAPHIC_DATA] (MA2) • 2026 - New" at bounding box center [277, 71] width 216 height 13
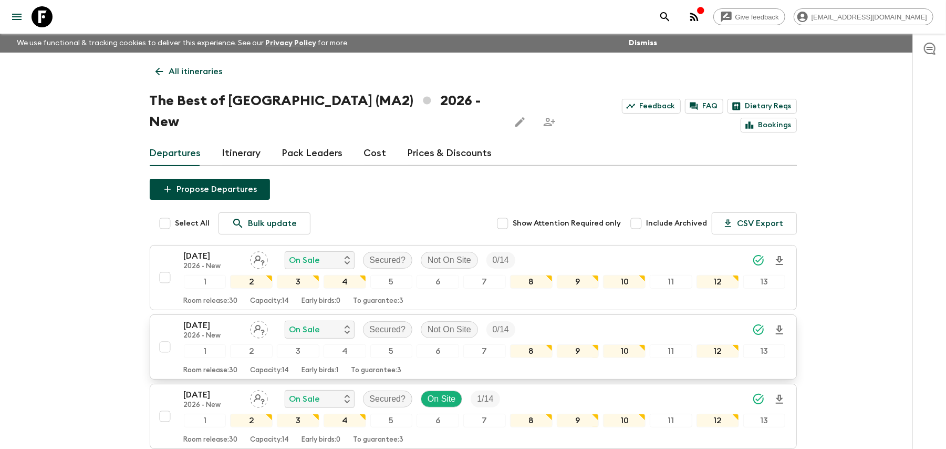
click at [164, 336] on input "checkbox" at bounding box center [164, 346] width 21 height 21
checkbox input "true"
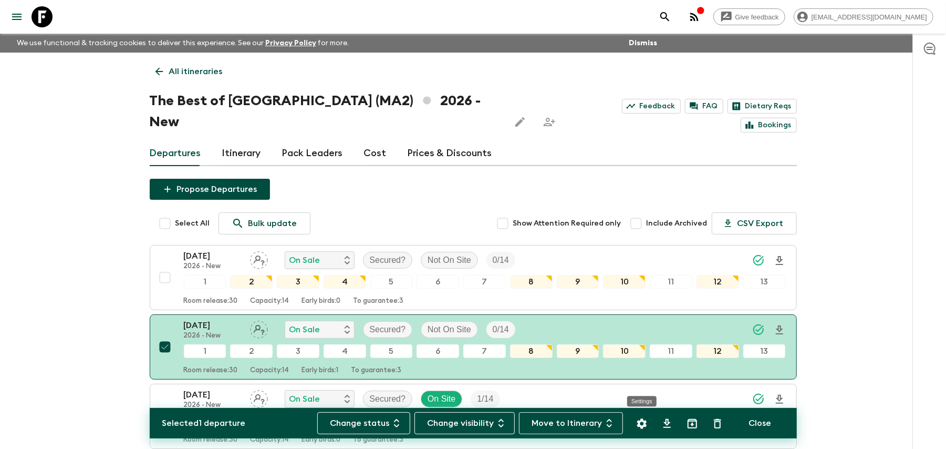
click at [648, 429] on button "Settings" at bounding box center [641, 423] width 21 height 21
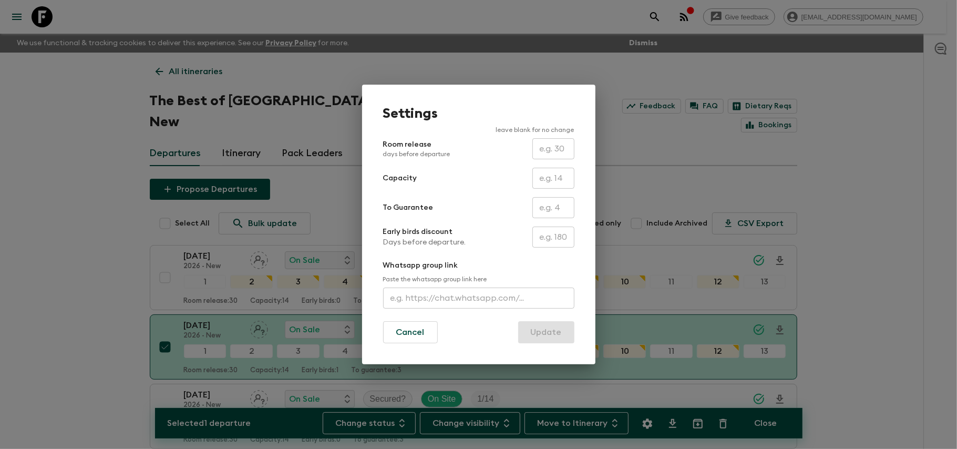
click at [552, 244] on input "text" at bounding box center [553, 236] width 42 height 21
click at [389, 326] on button "Cancel" at bounding box center [410, 332] width 55 height 22
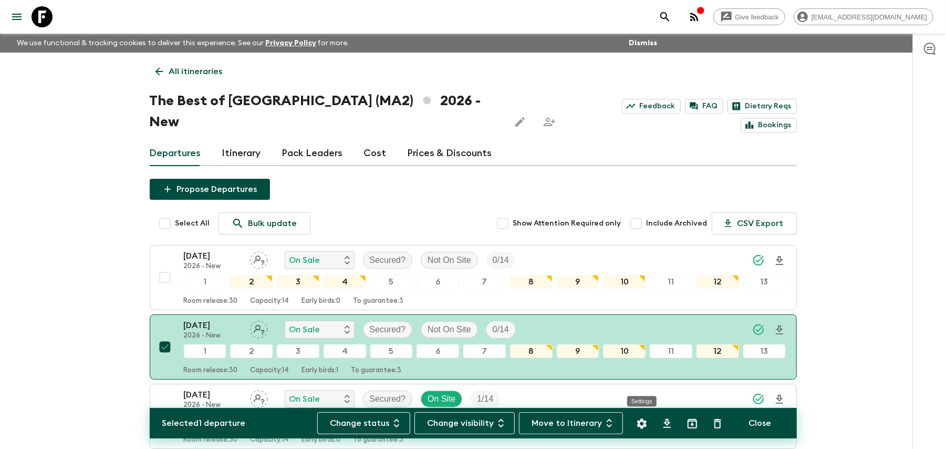
click at [647, 421] on icon "Settings" at bounding box center [642, 423] width 13 height 13
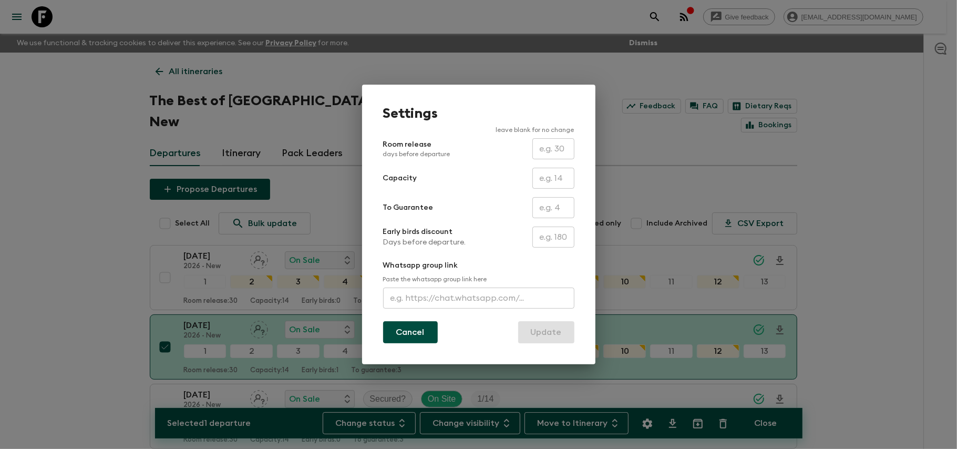
click at [400, 327] on button "Cancel" at bounding box center [410, 332] width 55 height 22
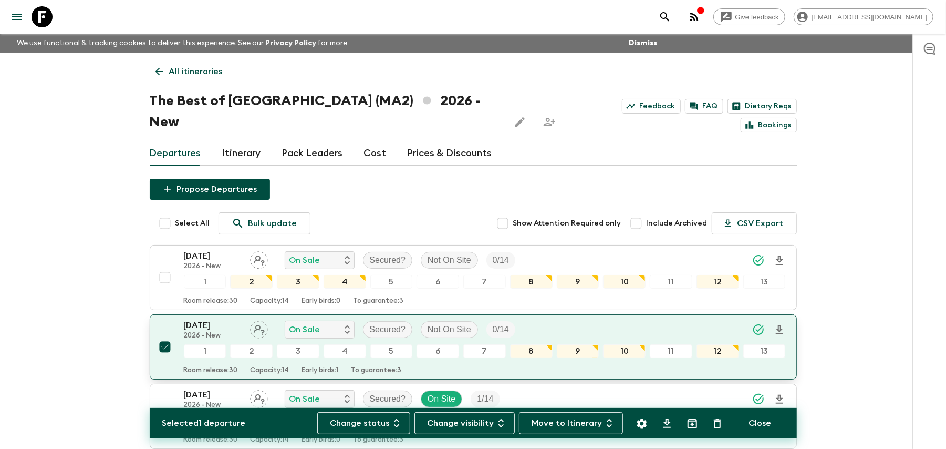
click at [686, 319] on div "22 Feb 2026 2026 - New On Sale Secured? Not On Site 0 / 14" at bounding box center [485, 329] width 602 height 21
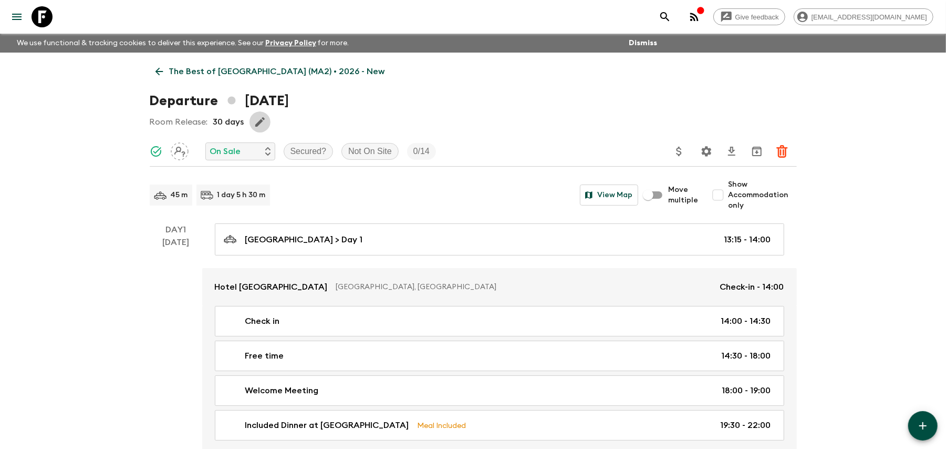
click at [254, 122] on icon "button" at bounding box center [260, 122] width 13 height 13
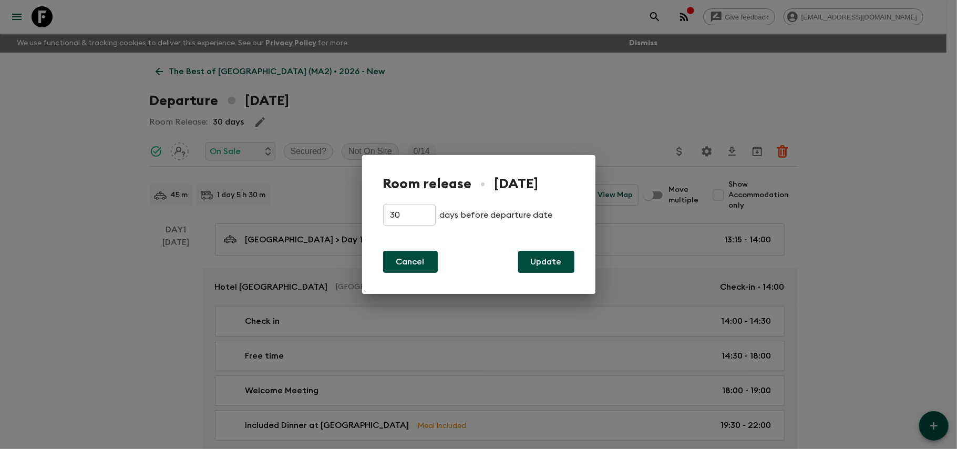
click at [416, 263] on button "Cancel" at bounding box center [410, 262] width 55 height 22
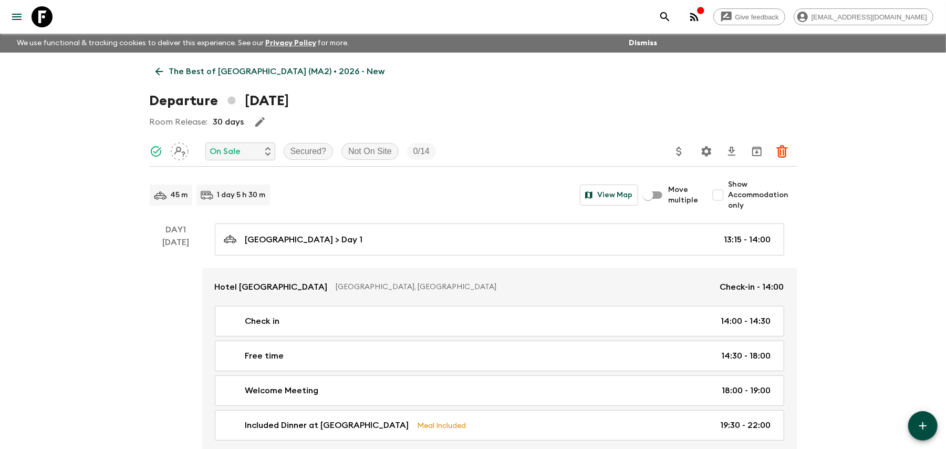
click at [261, 118] on icon "button" at bounding box center [259, 121] width 9 height 9
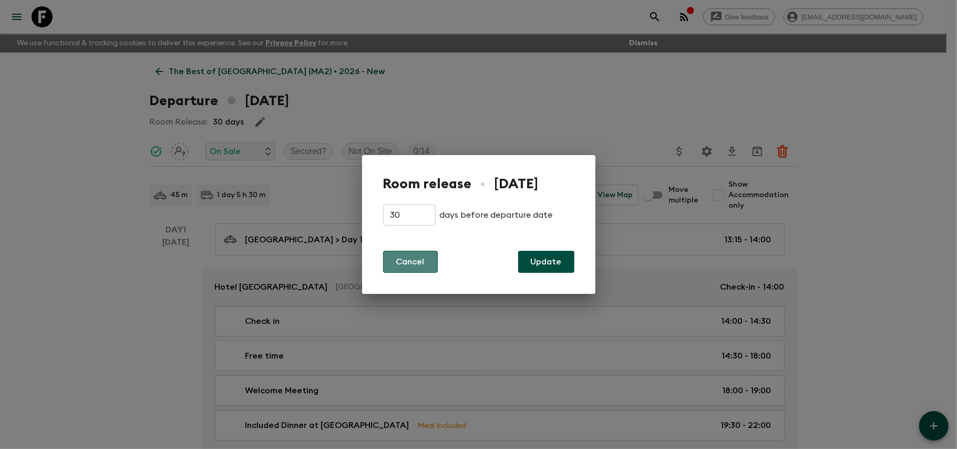
click at [406, 255] on button "Cancel" at bounding box center [410, 262] width 55 height 22
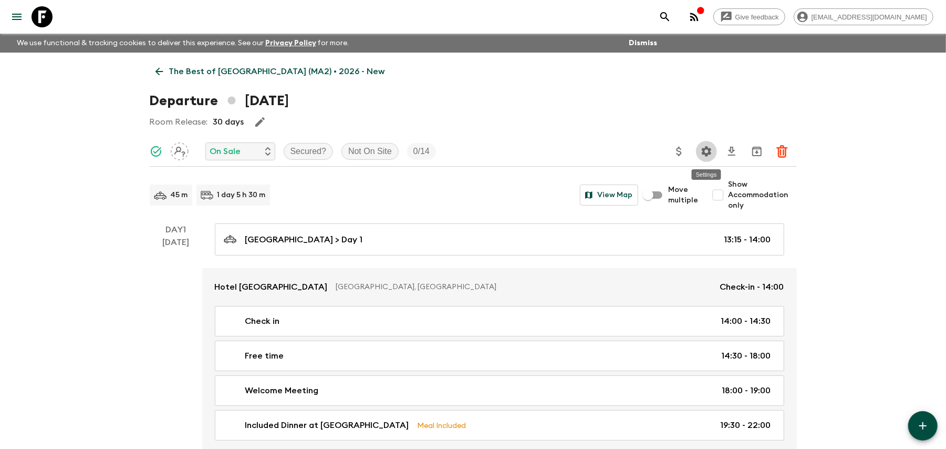
click at [713, 146] on button "Settings" at bounding box center [706, 151] width 21 height 21
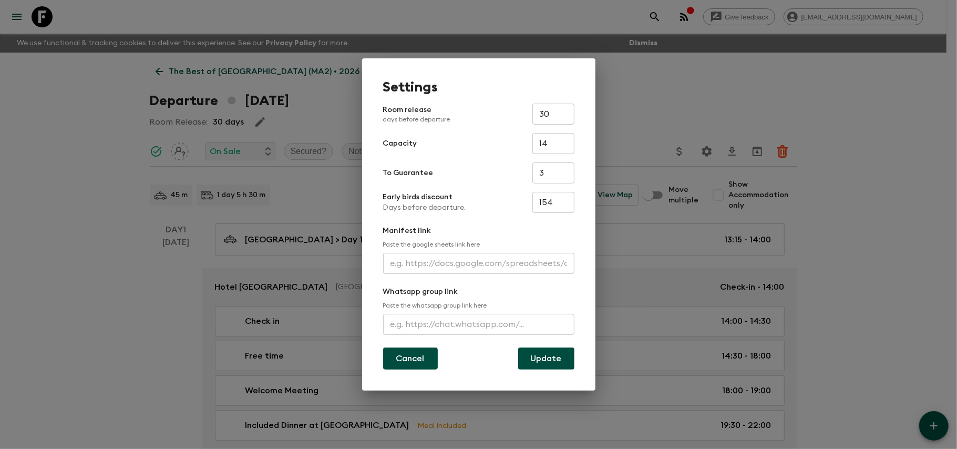
click at [416, 368] on button "Cancel" at bounding box center [410, 358] width 55 height 22
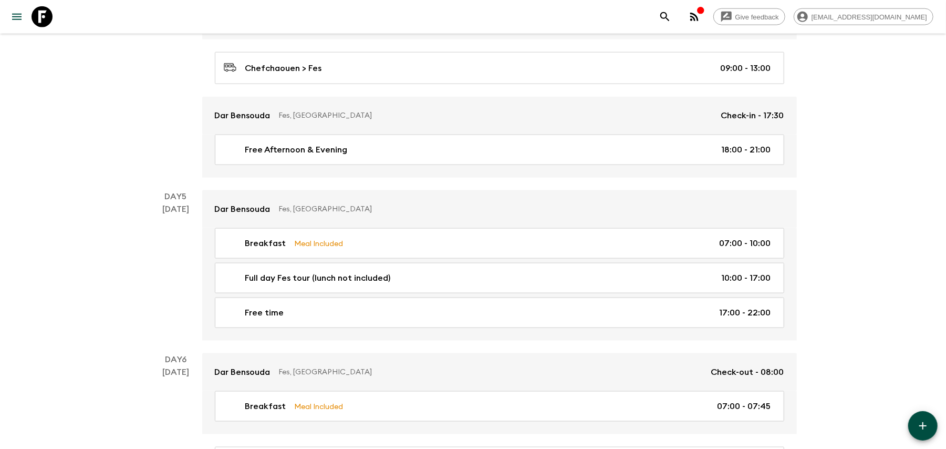
scroll to position [980, 0]
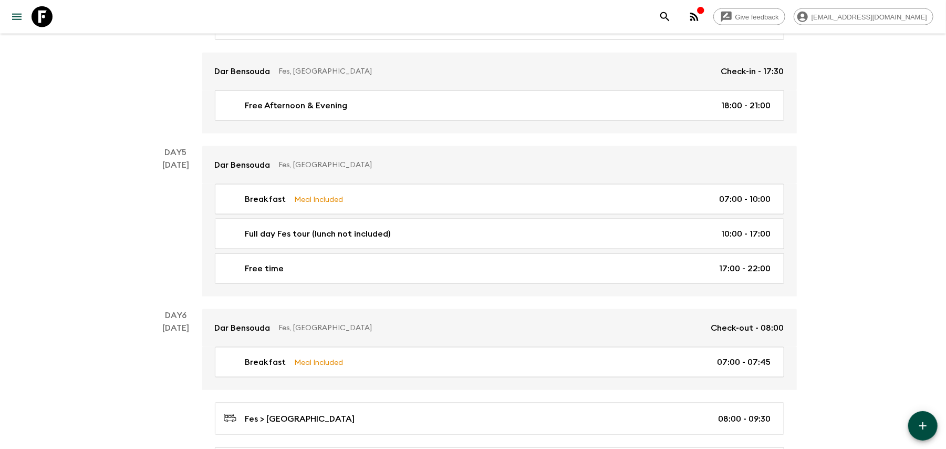
click at [915, 431] on button "button" at bounding box center [922, 425] width 29 height 29
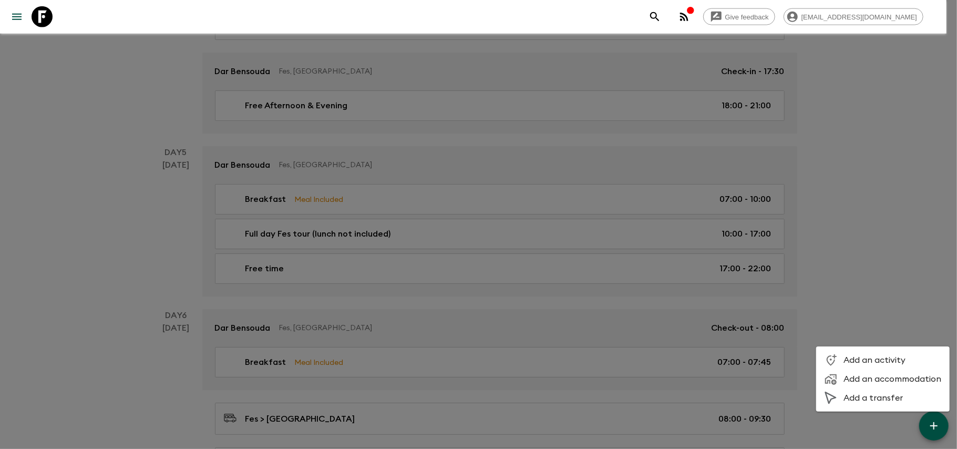
click at [885, 248] on div at bounding box center [478, 224] width 957 height 449
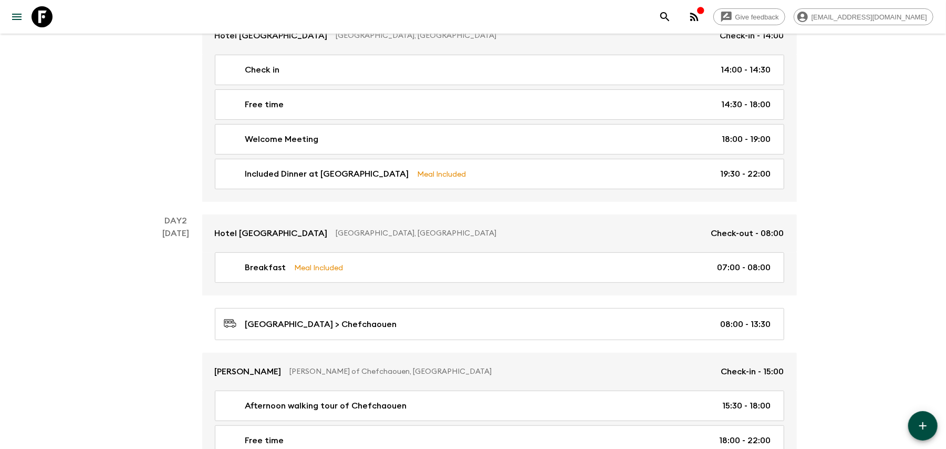
scroll to position [0, 0]
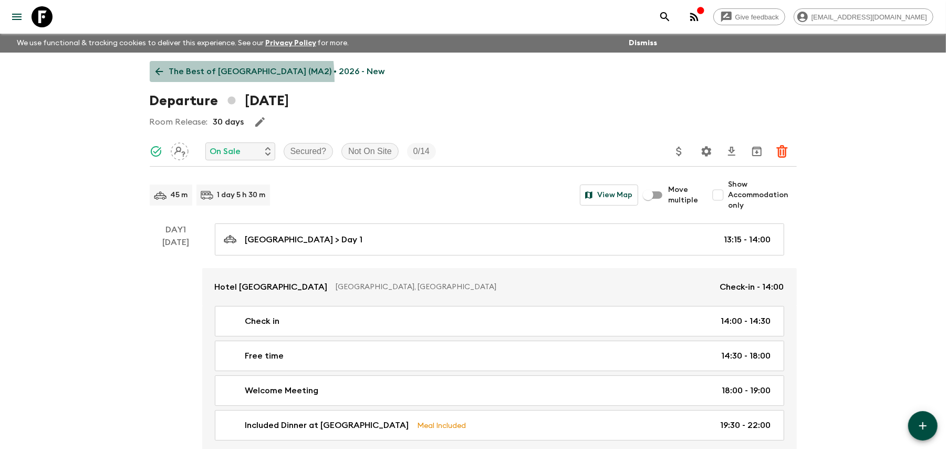
click at [160, 80] on link "The Best of [GEOGRAPHIC_DATA] (MA2) • 2026 - New" at bounding box center [270, 71] width 241 height 21
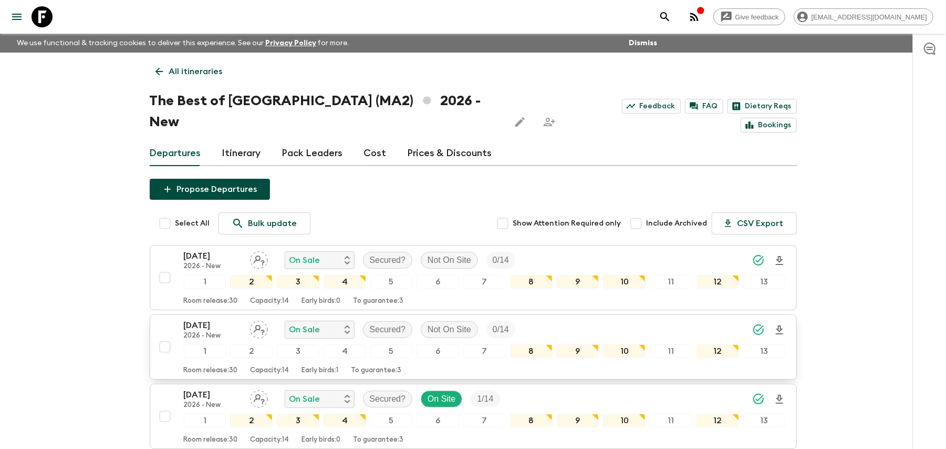
click at [167, 336] on input "checkbox" at bounding box center [164, 346] width 21 height 21
checkbox input "true"
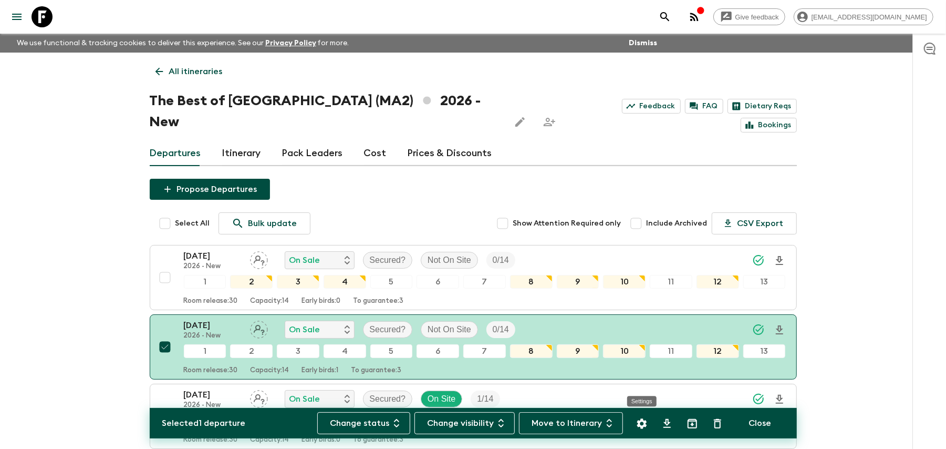
click at [643, 427] on icon "Settings" at bounding box center [642, 423] width 13 height 13
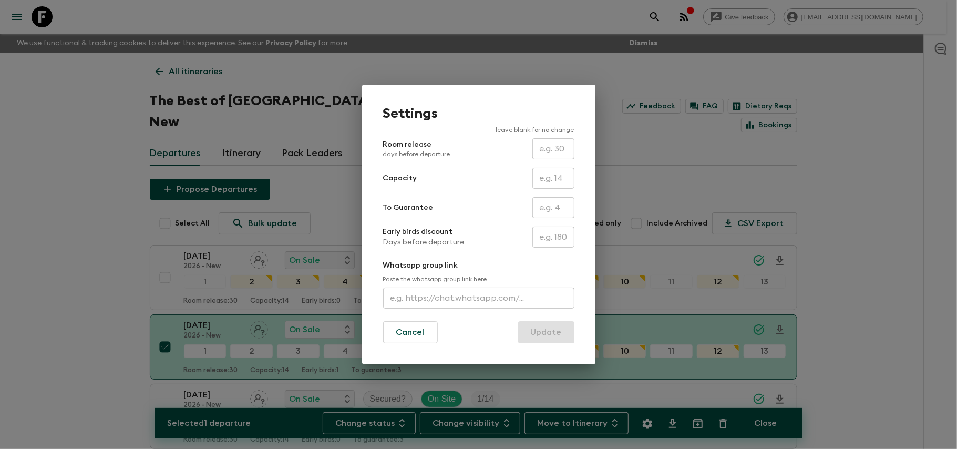
click at [554, 243] on input "text" at bounding box center [553, 236] width 42 height 21
type input "0"
click at [530, 279] on p "Paste the whatsapp group link here" at bounding box center [478, 279] width 191 height 8
click at [559, 226] on input "0" at bounding box center [553, 236] width 42 height 21
click at [402, 339] on button "Cancel" at bounding box center [410, 332] width 55 height 22
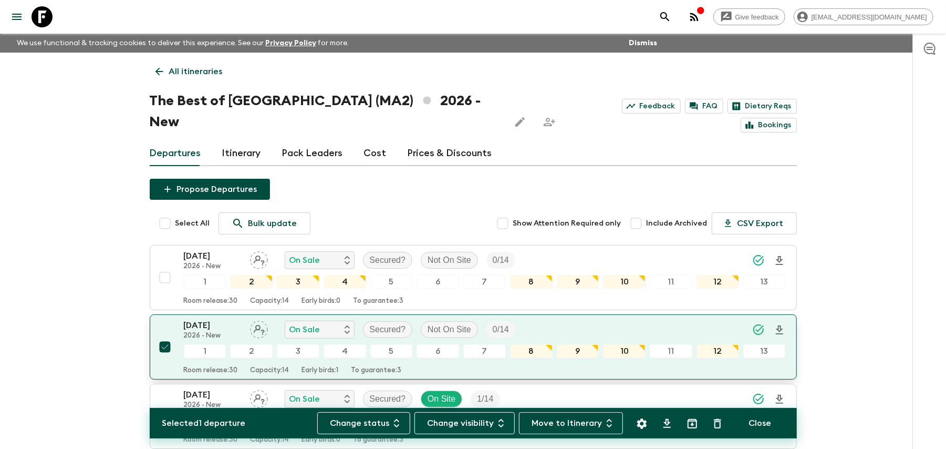
click at [555, 319] on div "22 Feb 2026 2026 - New On Sale Secured? Not On Site 0 / 14" at bounding box center [485, 329] width 602 height 21
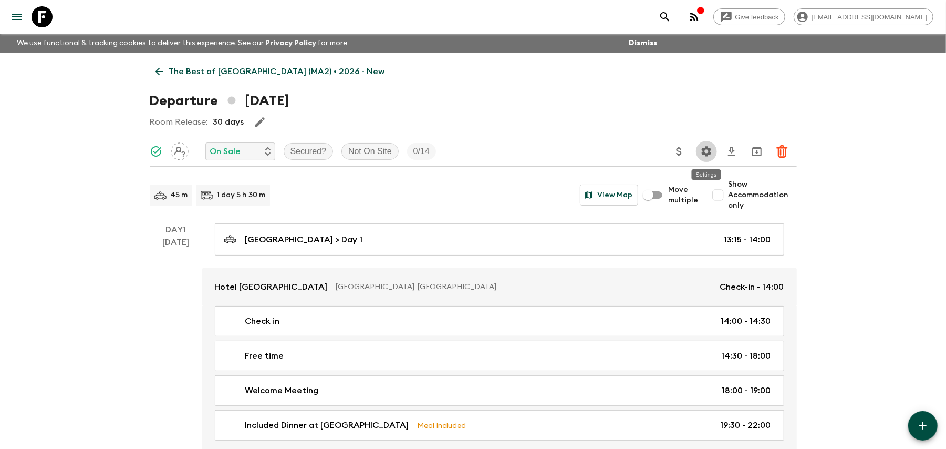
click at [704, 152] on icon "Settings" at bounding box center [706, 151] width 13 height 13
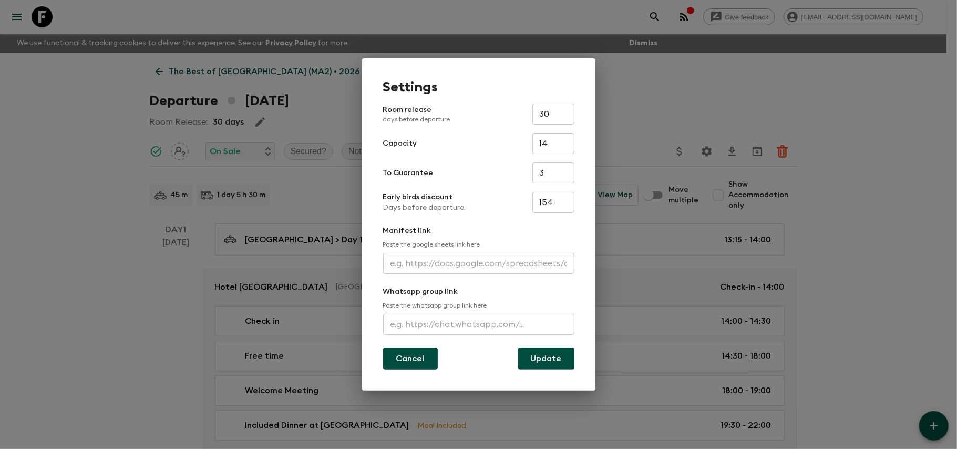
click at [416, 362] on button "Cancel" at bounding box center [410, 358] width 55 height 22
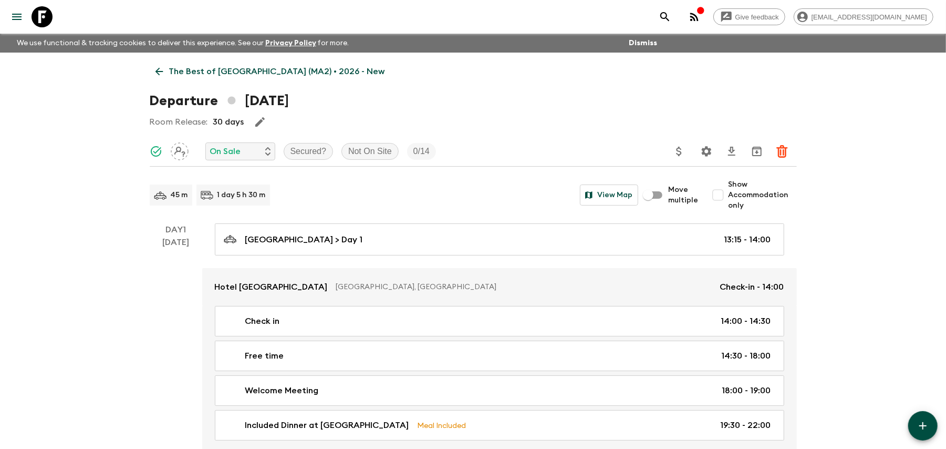
click at [169, 74] on p "The Best of [GEOGRAPHIC_DATA] (MA2) • 2026 - New" at bounding box center [277, 71] width 216 height 13
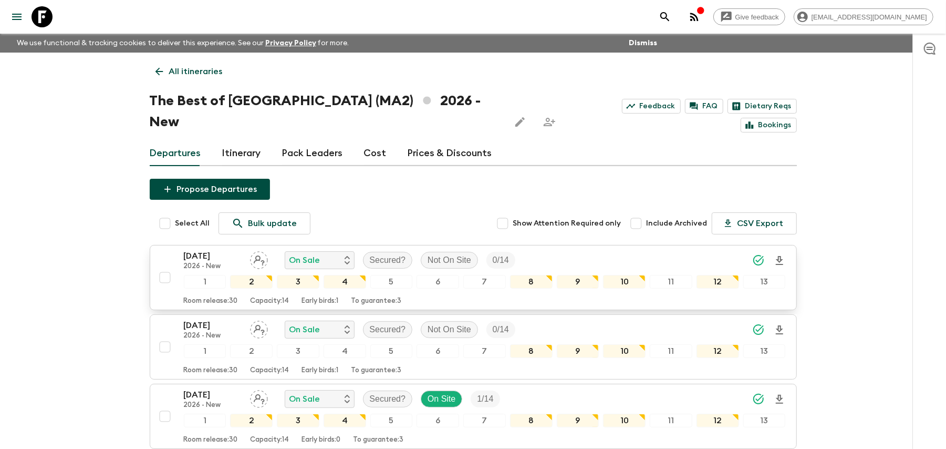
click at [164, 267] on input "checkbox" at bounding box center [164, 277] width 21 height 21
checkbox input "true"
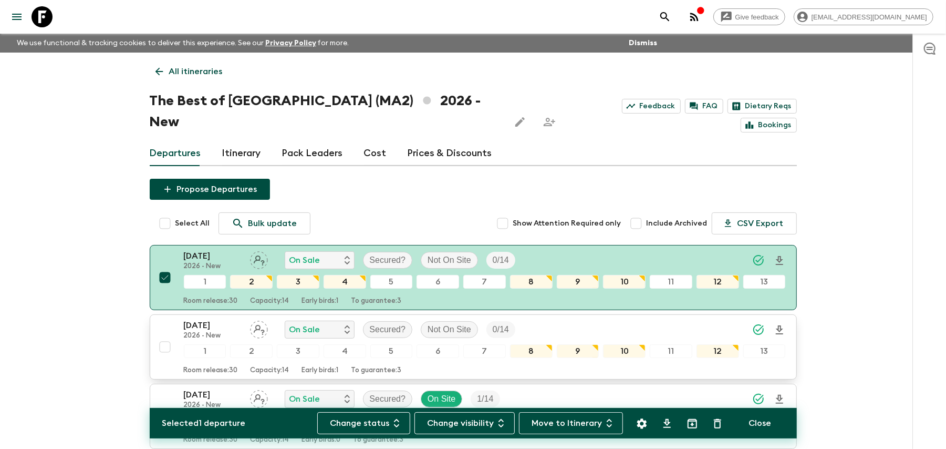
click at [162, 336] on input "checkbox" at bounding box center [164, 346] width 21 height 21
checkbox input "true"
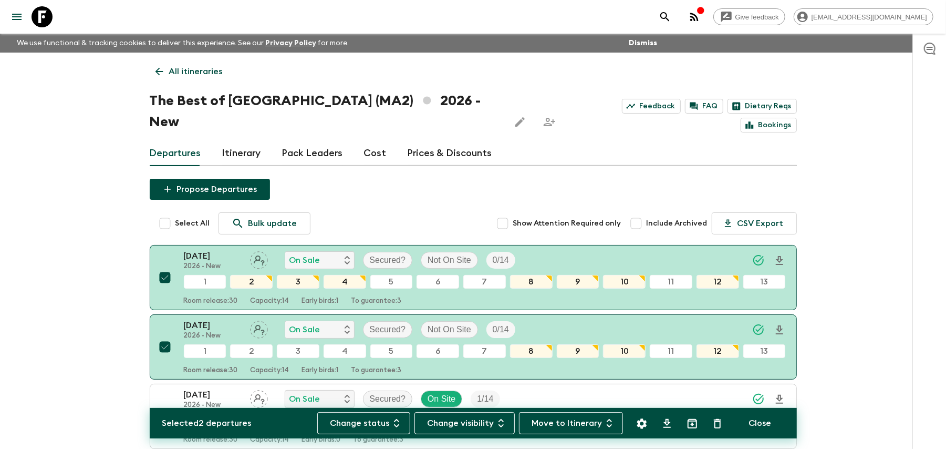
click at [641, 421] on icon "Settings" at bounding box center [642, 423] width 10 height 10
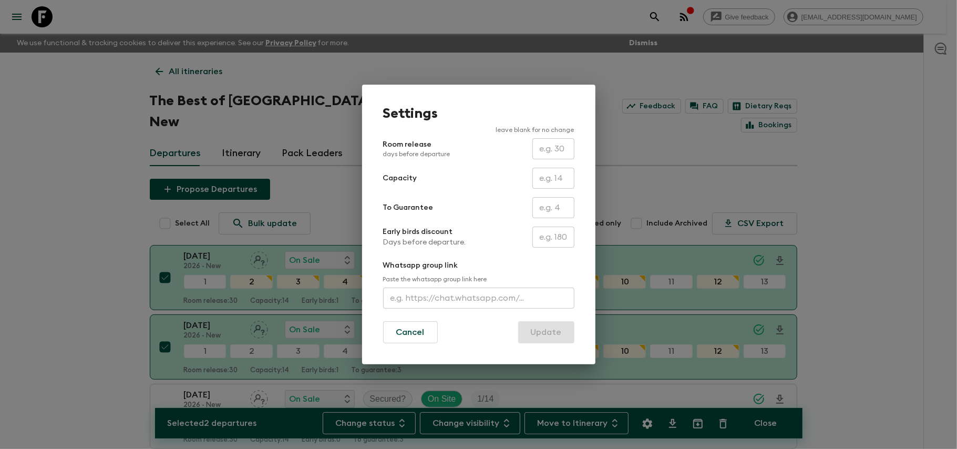
click at [555, 240] on input "text" at bounding box center [553, 236] width 42 height 21
type input "0"
click at [560, 330] on button "Update" at bounding box center [546, 332] width 56 height 22
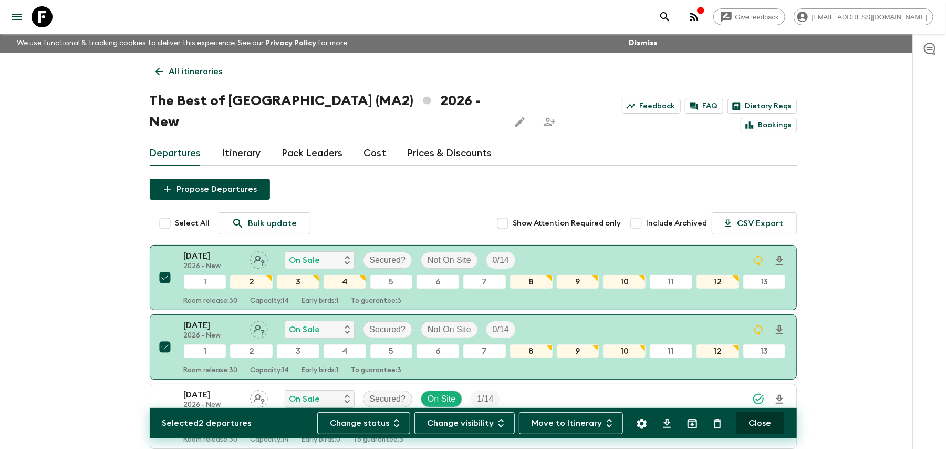
click at [765, 423] on button "Close" at bounding box center [760, 423] width 48 height 22
checkbox input "false"
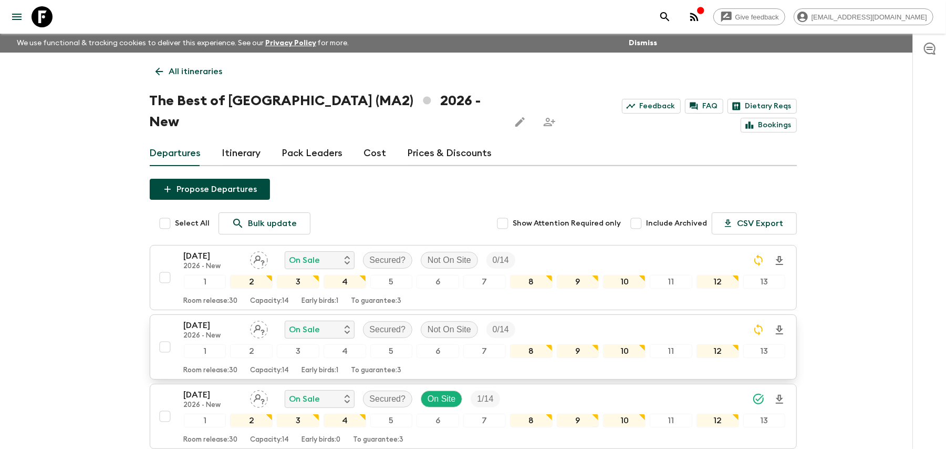
click at [163, 336] on input "checkbox" at bounding box center [164, 346] width 21 height 21
checkbox input "true"
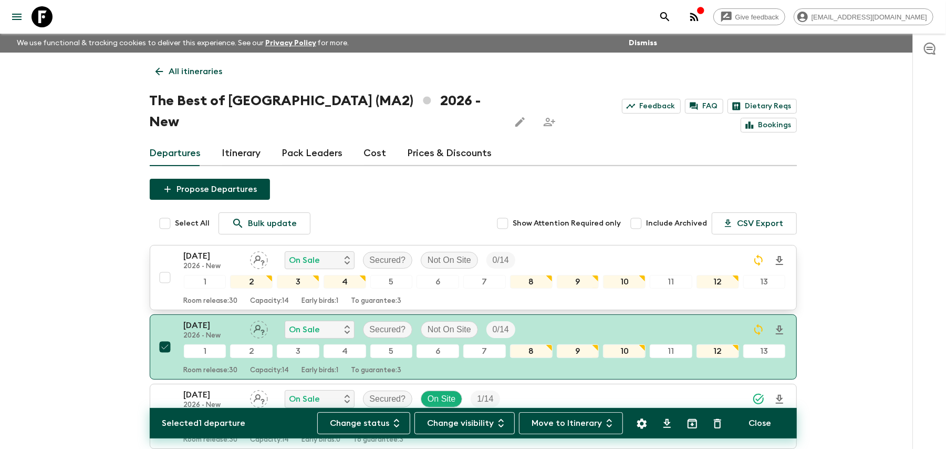
click at [162, 267] on input "checkbox" at bounding box center [164, 277] width 21 height 21
checkbox input "true"
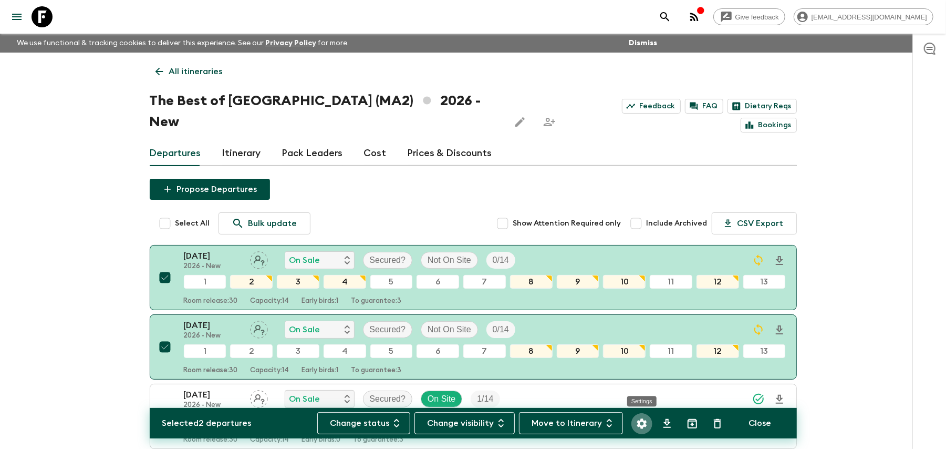
click at [644, 419] on icon "Settings" at bounding box center [642, 423] width 13 height 13
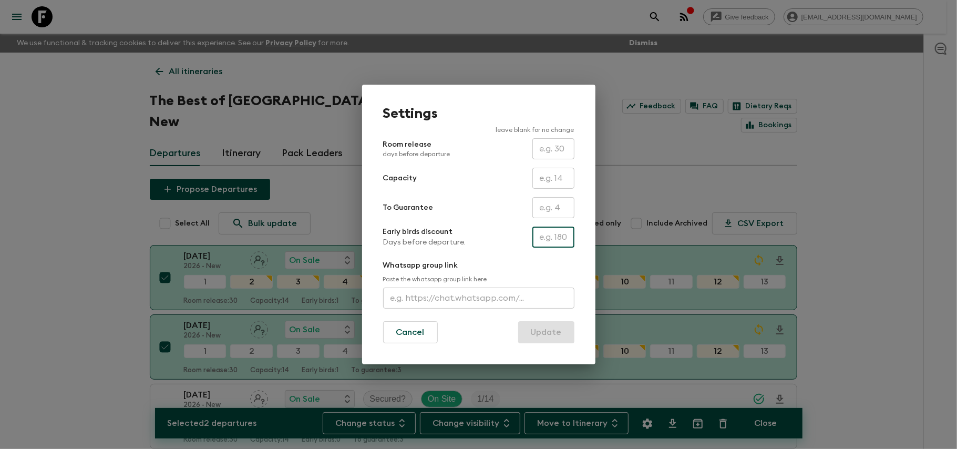
click at [551, 238] on input "text" at bounding box center [553, 236] width 42 height 21
type input "154"
click at [518, 321] on button "Update" at bounding box center [546, 332] width 56 height 22
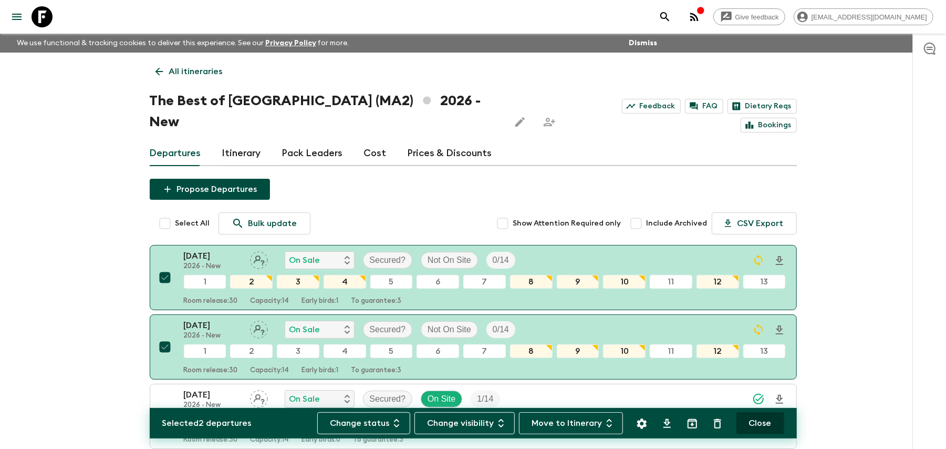
click at [761, 428] on button "Close" at bounding box center [760, 423] width 48 height 22
checkbox input "false"
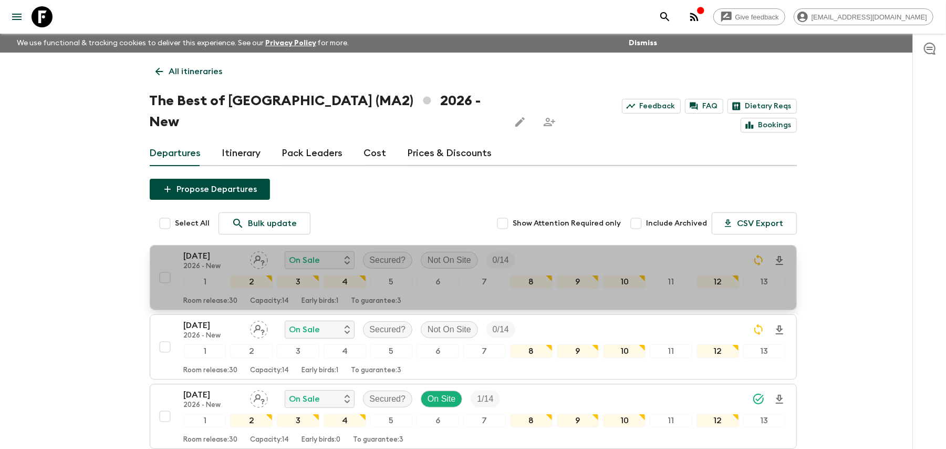
click at [339, 297] on p "Early birds: 1" at bounding box center [320, 301] width 37 height 8
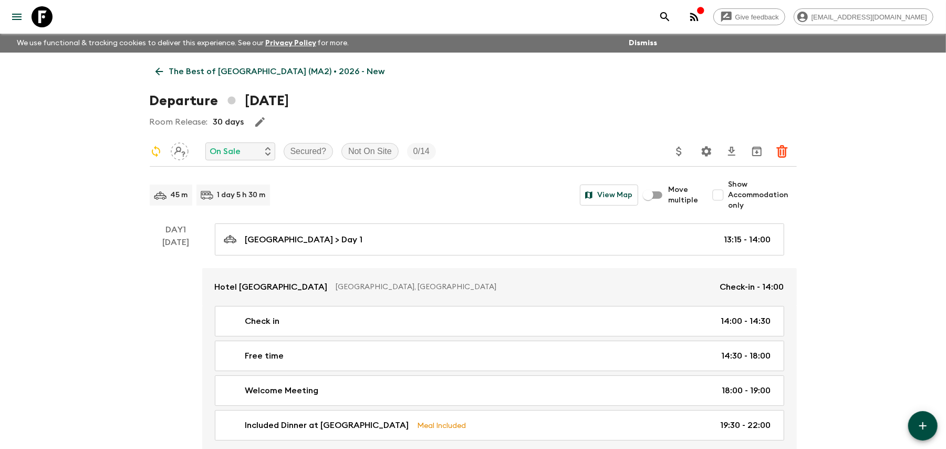
click at [688, 150] on button "Update Price, Early Bird Discount and Costs" at bounding box center [679, 151] width 21 height 21
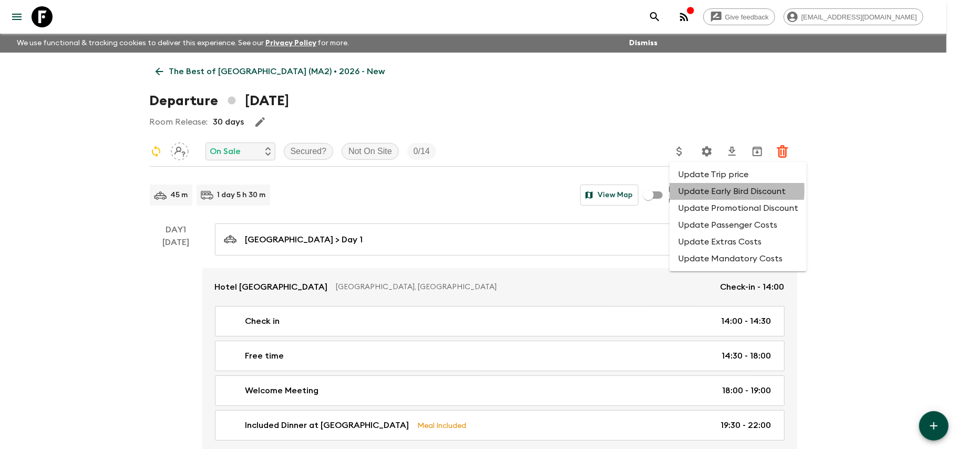
click at [707, 190] on li "Update Early Bird Discount" at bounding box center [737, 191] width 137 height 17
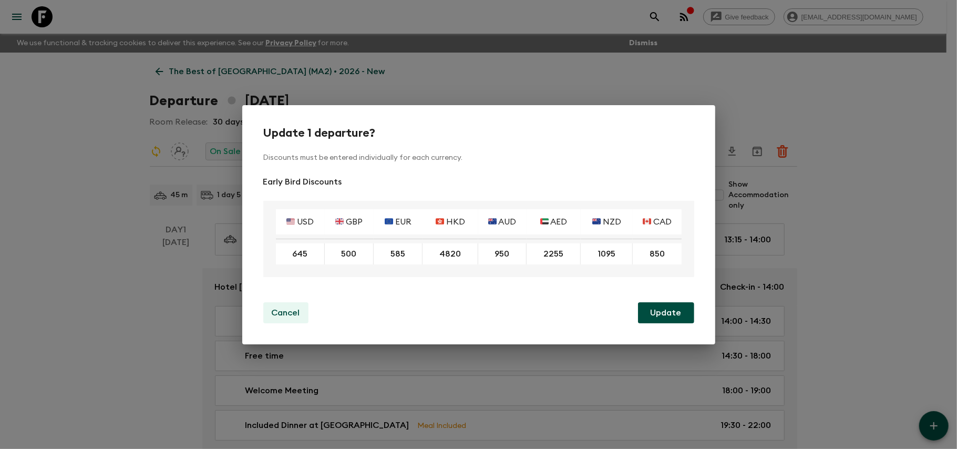
click at [272, 314] on p "Cancel" at bounding box center [286, 312] width 28 height 13
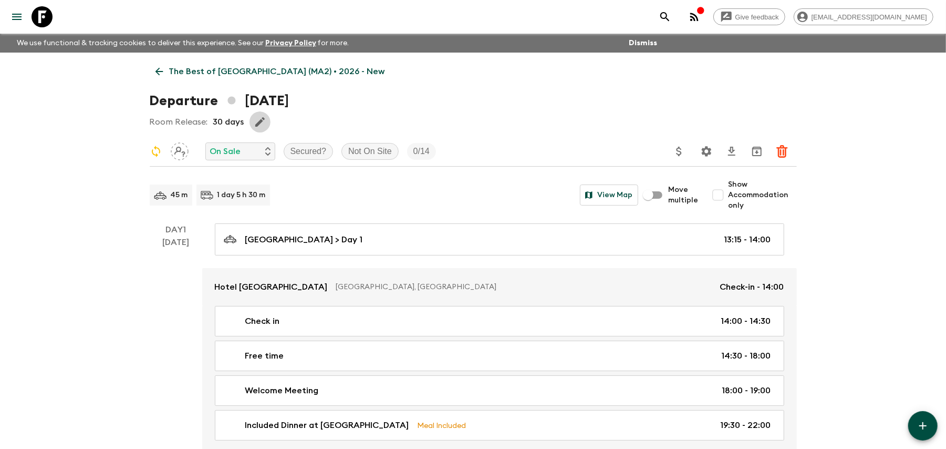
click at [267, 121] on button "button" at bounding box center [260, 121] width 21 height 21
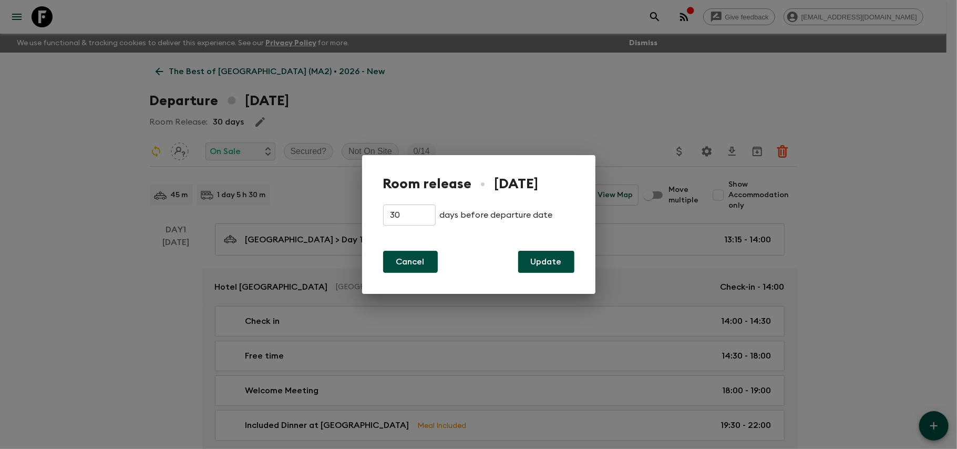
click at [406, 261] on button "Cancel" at bounding box center [410, 262] width 55 height 22
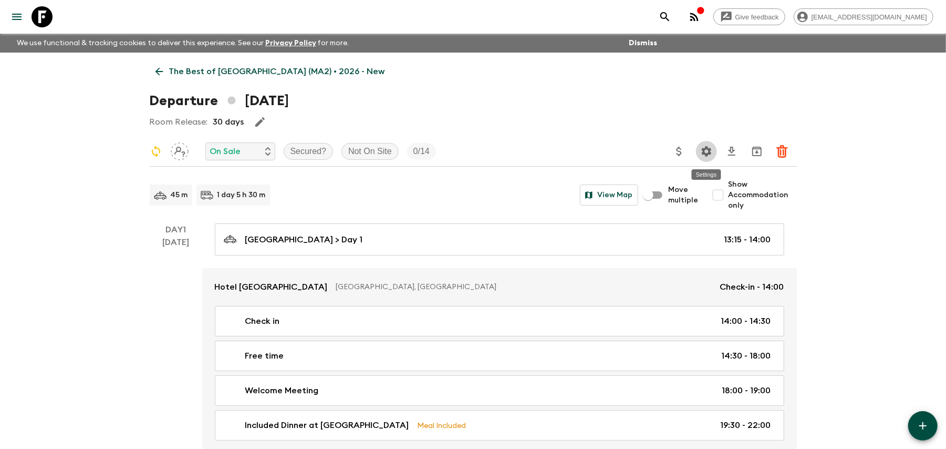
click at [713, 148] on button "Settings" at bounding box center [706, 151] width 21 height 21
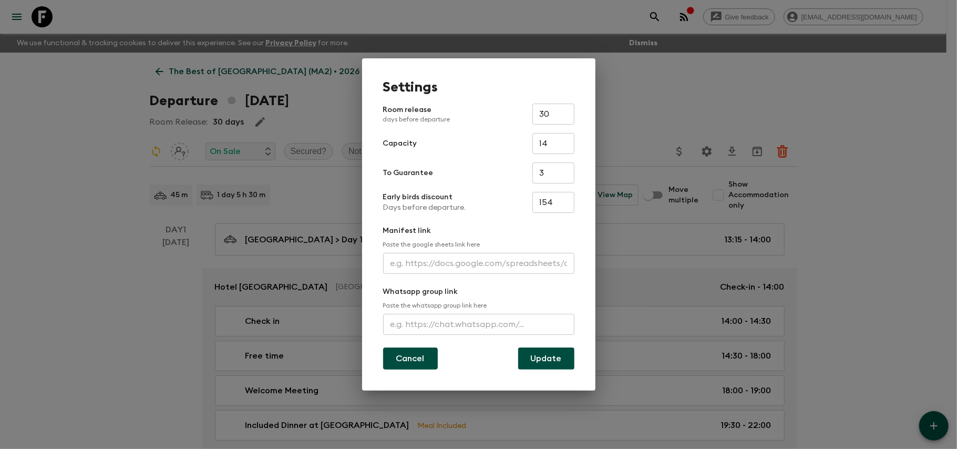
click at [431, 360] on button "Cancel" at bounding box center [410, 358] width 55 height 22
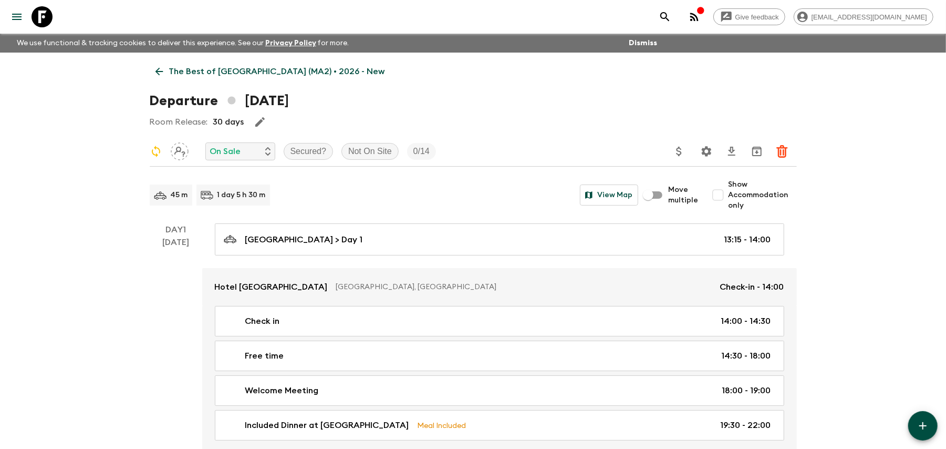
click at [169, 74] on p "The Best of [GEOGRAPHIC_DATA] (MA2) • 2026 - New" at bounding box center [277, 71] width 216 height 13
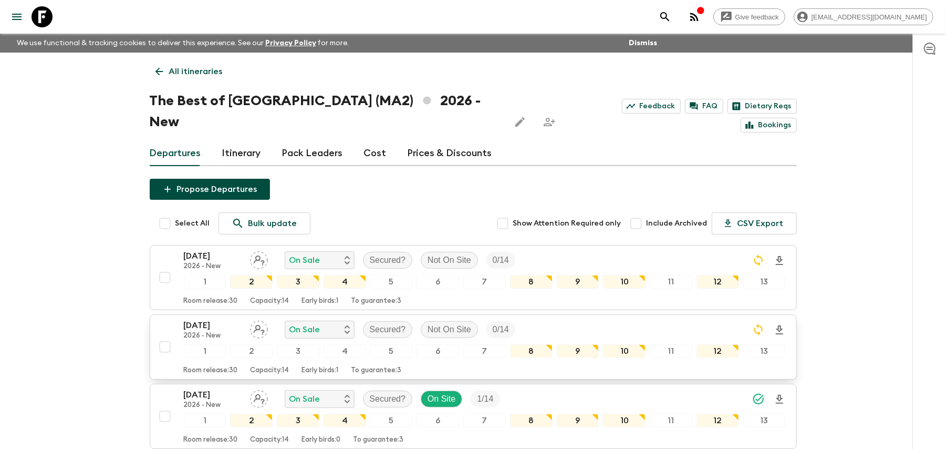
click at [333, 366] on p "Early birds: 1" at bounding box center [320, 370] width 37 height 8
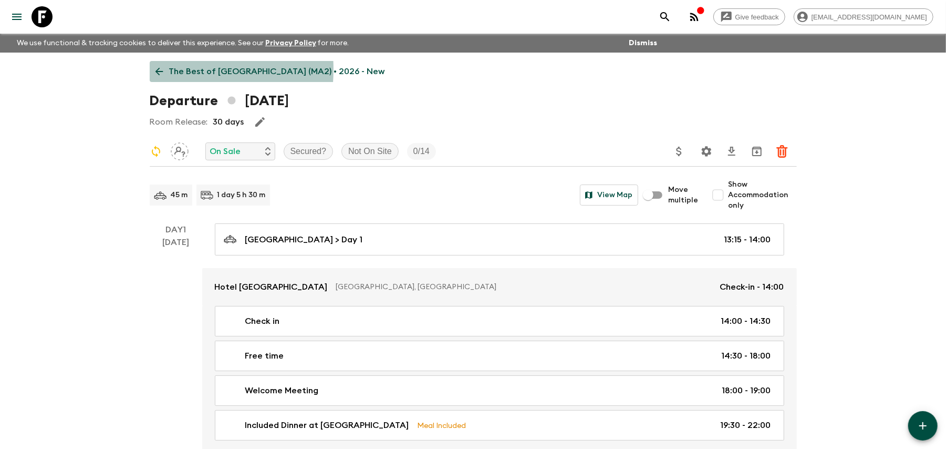
click at [154, 69] on icon at bounding box center [159, 72] width 12 height 12
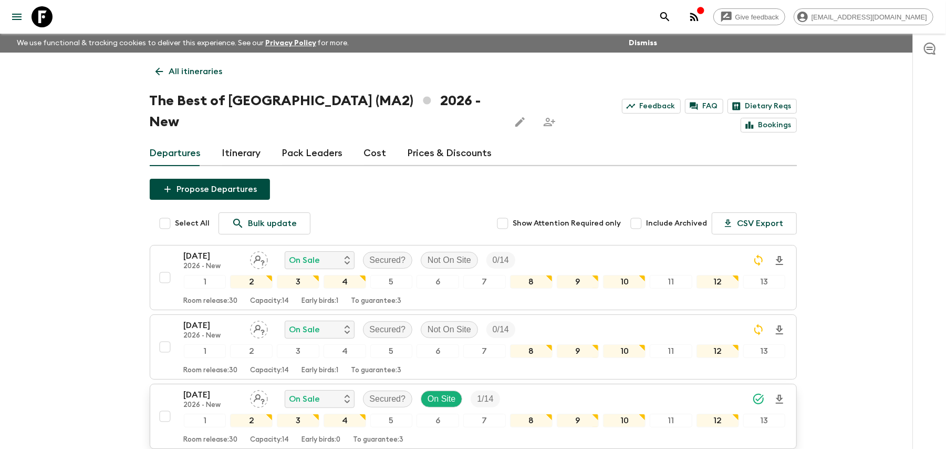
click at [165, 406] on input "checkbox" at bounding box center [164, 416] width 21 height 21
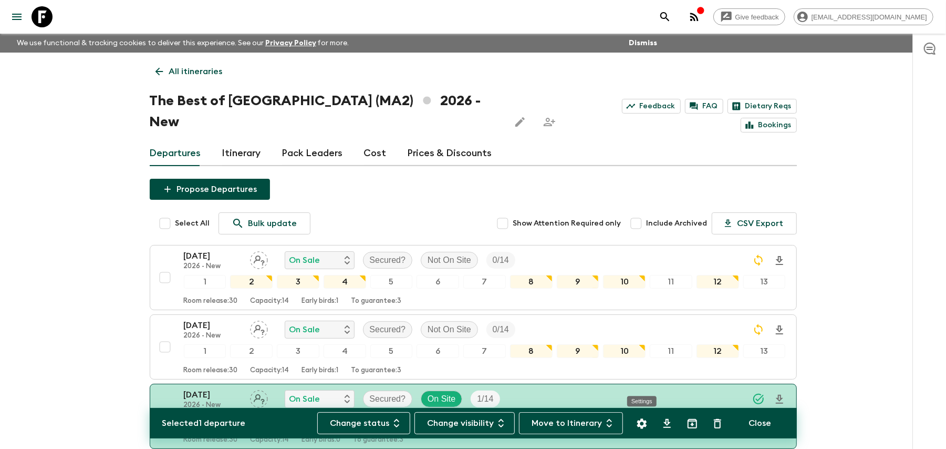
click at [641, 423] on icon "Settings" at bounding box center [642, 423] width 13 height 13
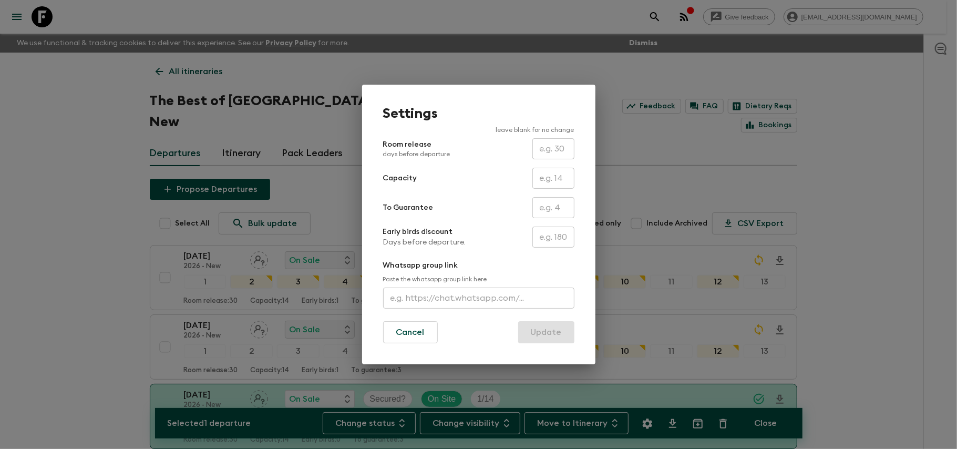
click at [428, 314] on form "Room release days before departure ​ Capacity ​ To Guarantee ​ Early birds disc…" at bounding box center [478, 240] width 191 height 205
click at [414, 327] on button "Cancel" at bounding box center [410, 332] width 55 height 22
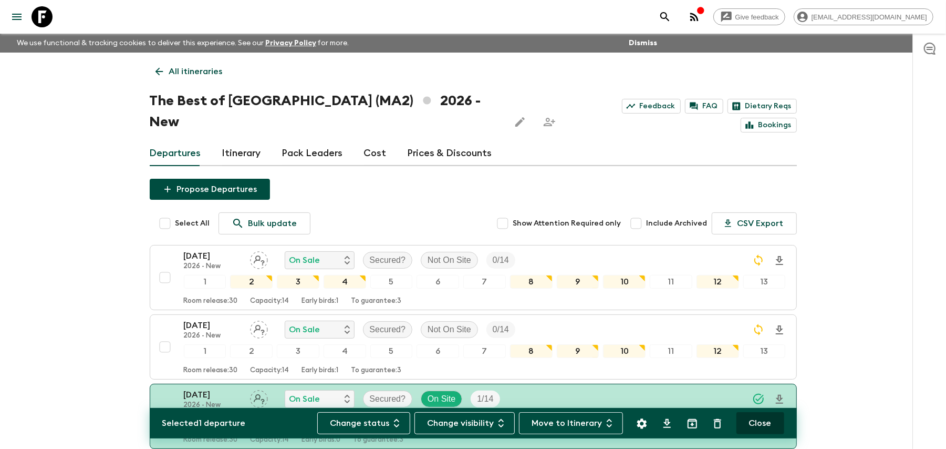
click at [763, 427] on button "Close" at bounding box center [760, 423] width 48 height 22
checkbox input "false"
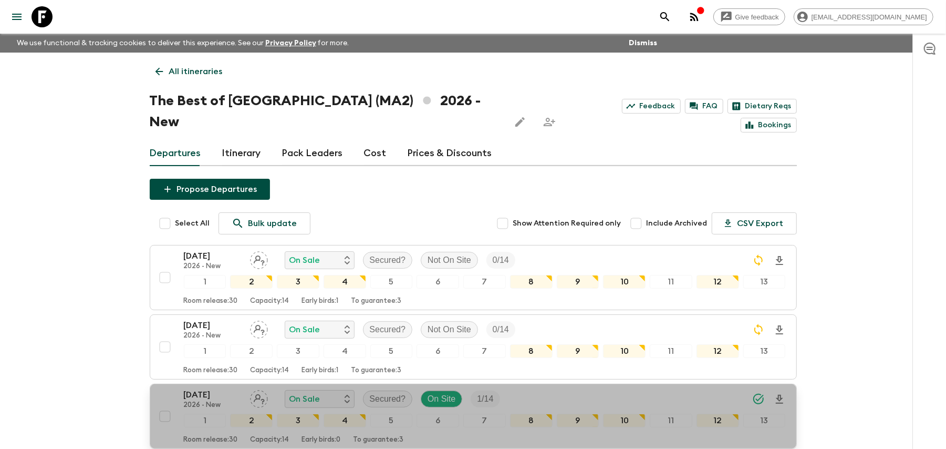
click at [598, 388] on div "08 Mar 2026 2026 - New On Sale Secured? On Site 1 / 14" at bounding box center [485, 398] width 602 height 21
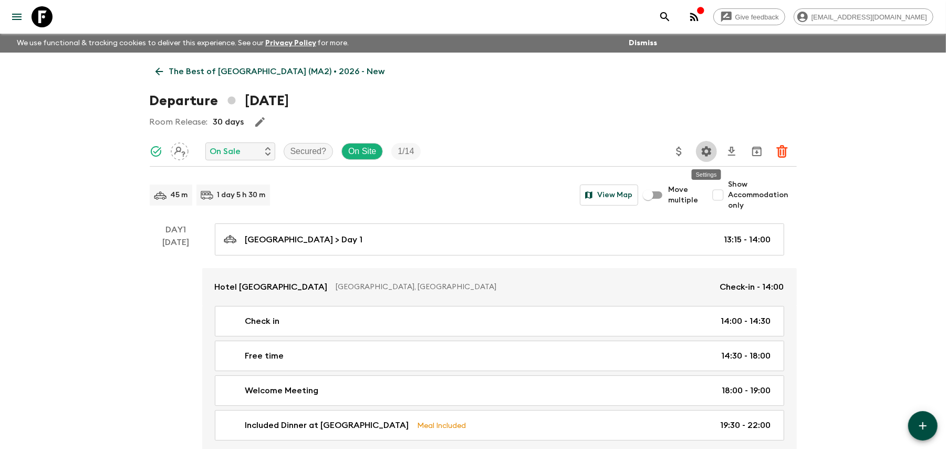
click at [715, 144] on button "Settings" at bounding box center [706, 151] width 21 height 21
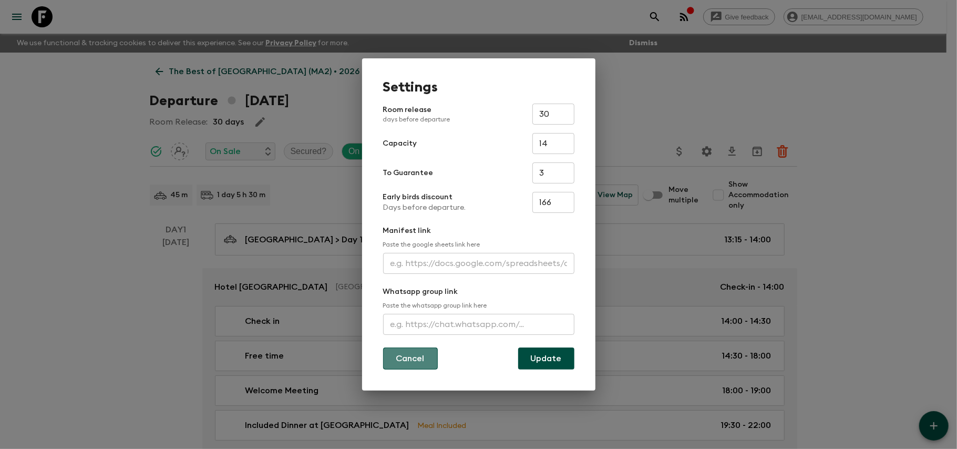
click at [401, 353] on button "Cancel" at bounding box center [410, 358] width 55 height 22
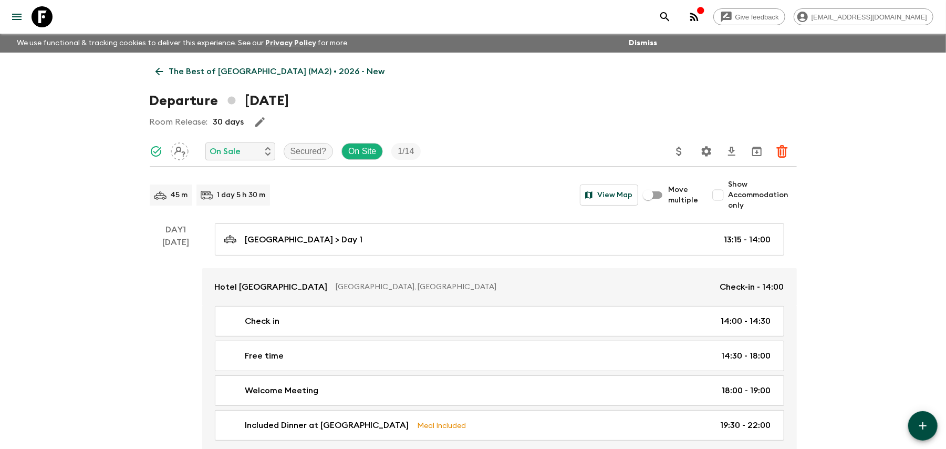
click at [154, 72] on icon at bounding box center [159, 72] width 12 height 12
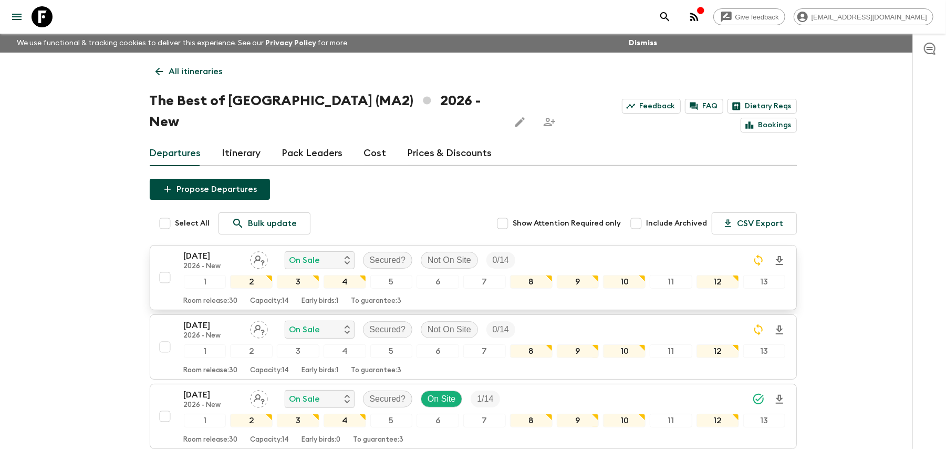
click at [339, 297] on p "Early birds: 1" at bounding box center [320, 301] width 37 height 8
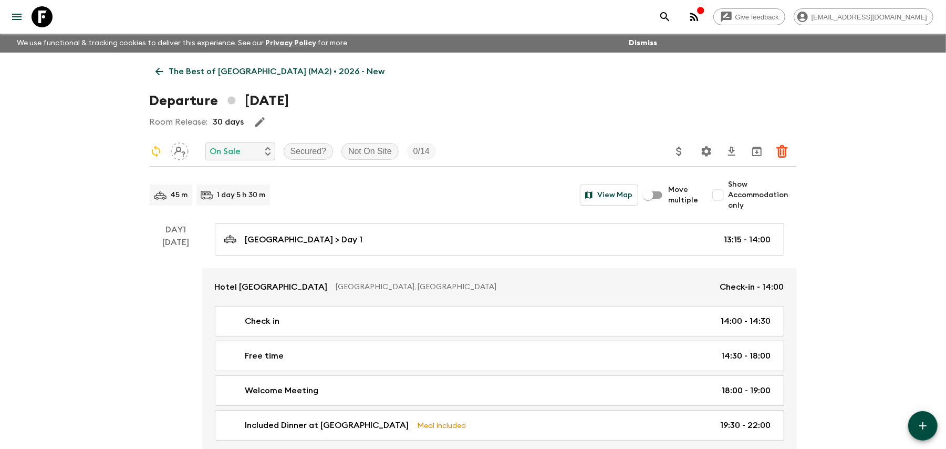
click at [155, 70] on icon at bounding box center [159, 72] width 12 height 12
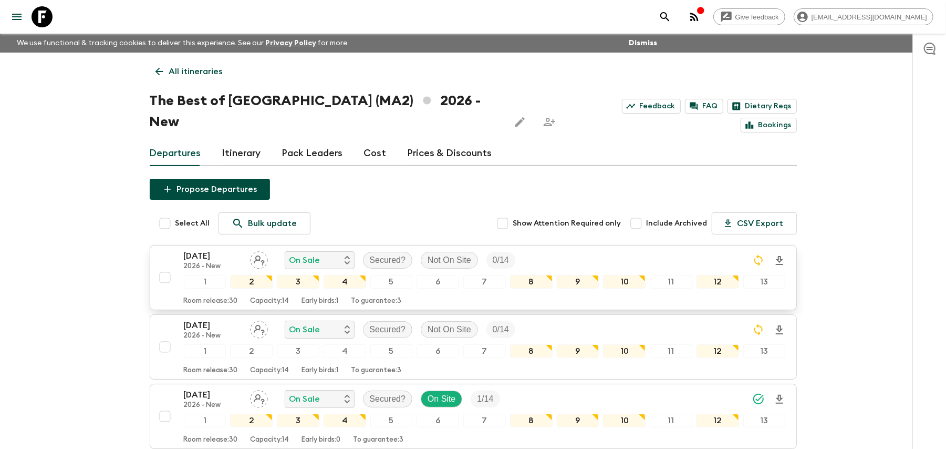
click at [169, 267] on input "checkbox" at bounding box center [164, 277] width 21 height 21
checkbox input "true"
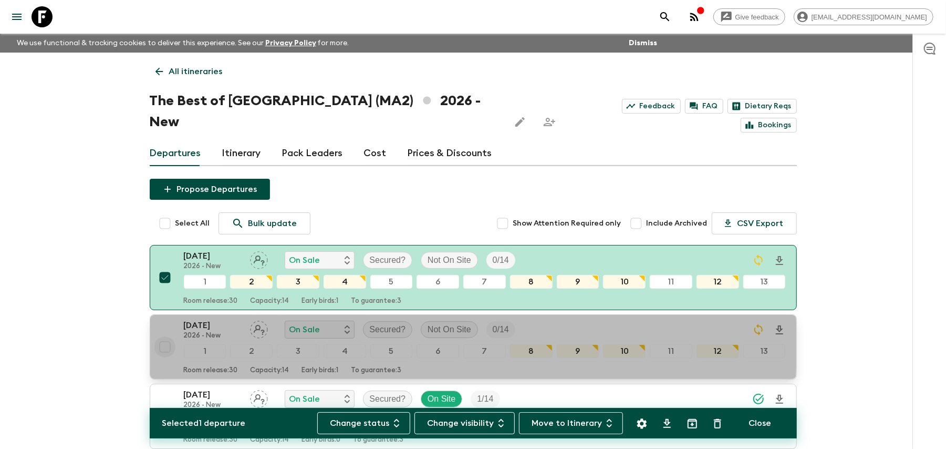
click at [161, 336] on input "checkbox" at bounding box center [164, 346] width 21 height 21
checkbox input "true"
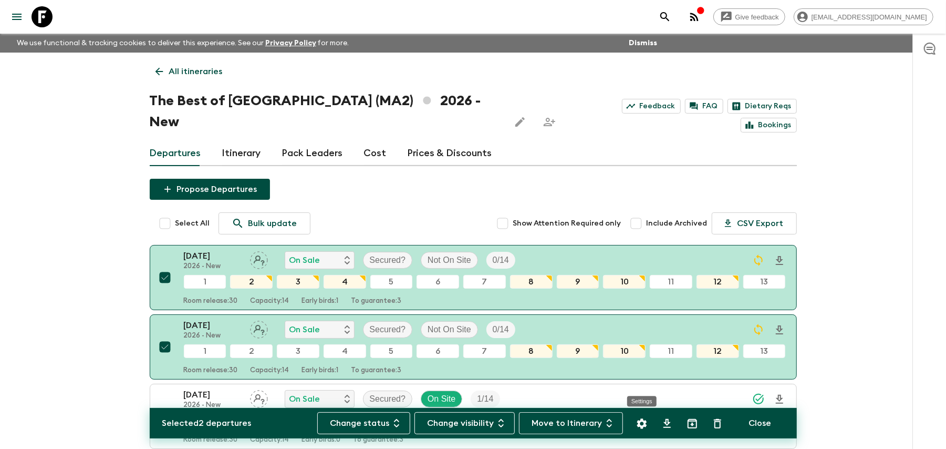
click at [637, 433] on button "Settings" at bounding box center [641, 423] width 21 height 21
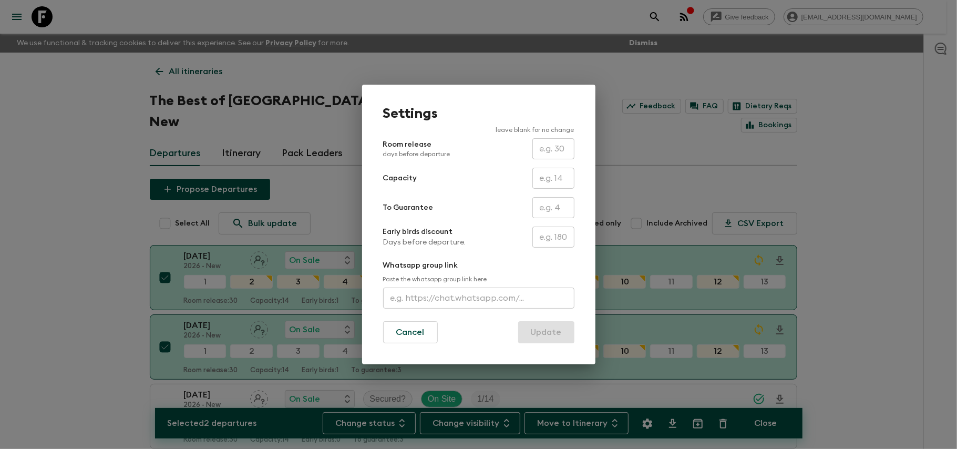
click at [558, 242] on input "text" at bounding box center [553, 236] width 42 height 21
type input "159"
click at [518, 321] on button "Update" at bounding box center [546, 332] width 56 height 22
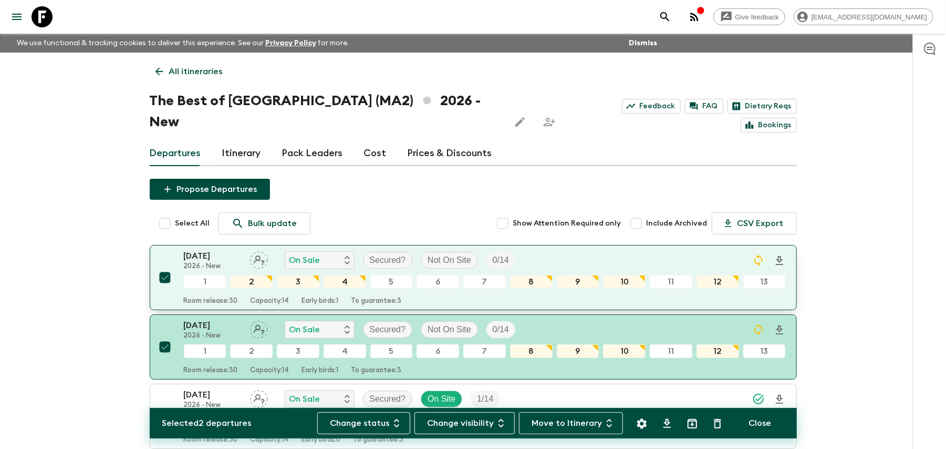
drag, startPoint x: 162, startPoint y: 261, endPoint x: 167, endPoint y: 264, distance: 5.7
click at [162, 267] on input "checkbox" at bounding box center [164, 277] width 21 height 21
checkbox input "false"
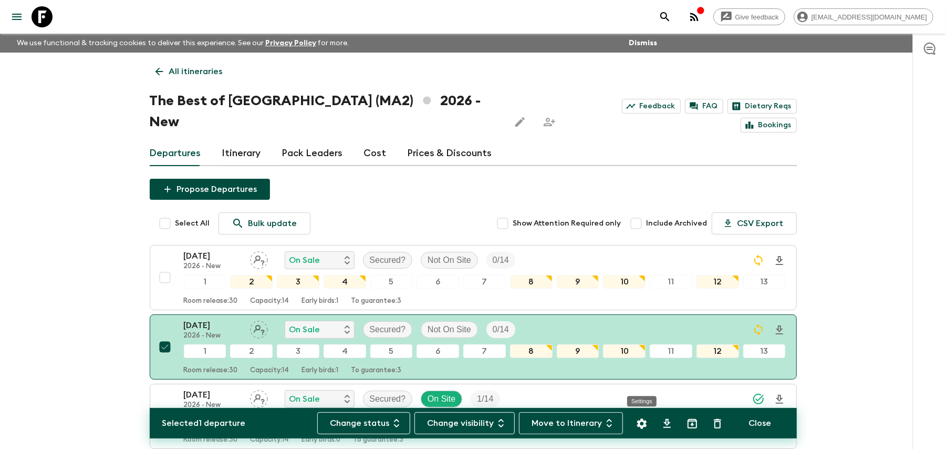
click at [640, 424] on icon "Settings" at bounding box center [642, 423] width 10 height 10
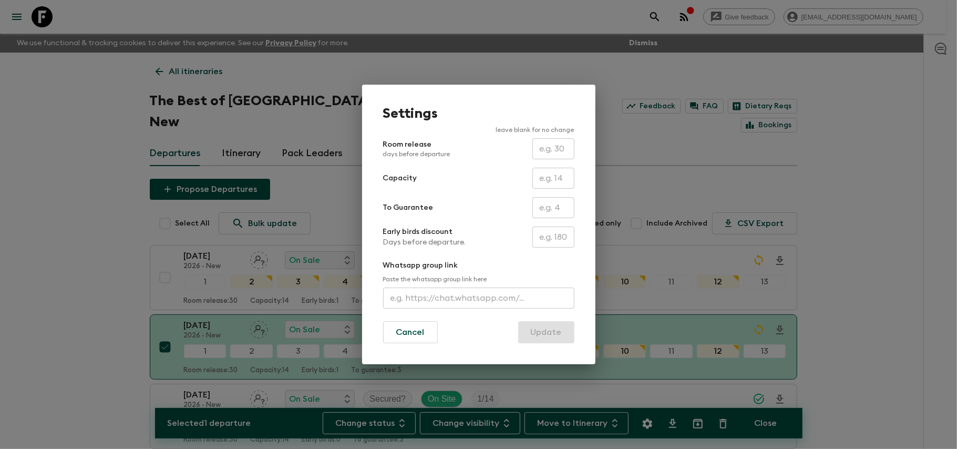
click at [555, 245] on input "text" at bounding box center [553, 236] width 42 height 21
click at [854, 196] on div "Settings leave blank for no change Room release days before departure ​ Capacit…" at bounding box center [478, 224] width 957 height 449
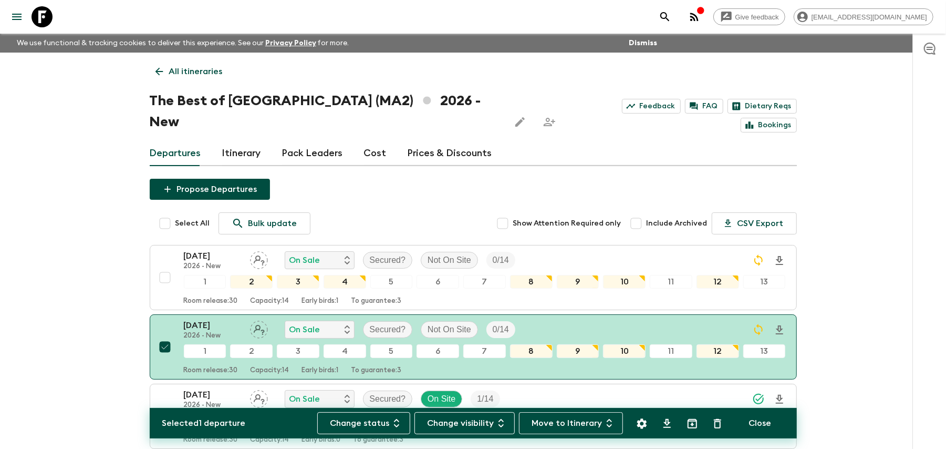
click at [159, 69] on icon at bounding box center [159, 72] width 12 height 12
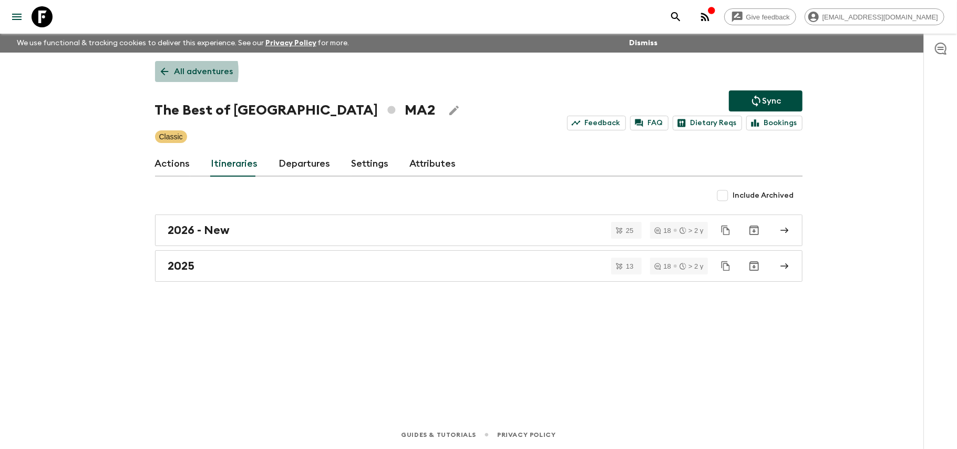
click at [174, 71] on p "All adventures" at bounding box center [203, 71] width 59 height 13
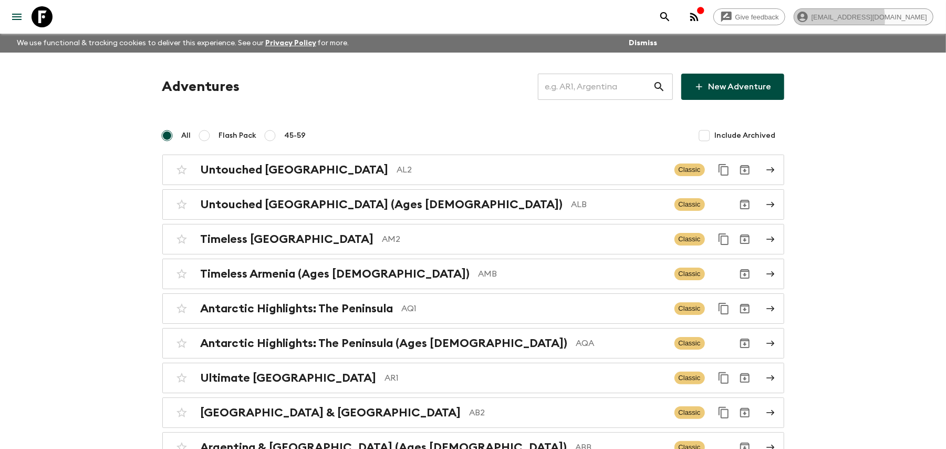
click at [863, 19] on span "[EMAIL_ADDRESS][DOMAIN_NAME]" at bounding box center [869, 17] width 127 height 8
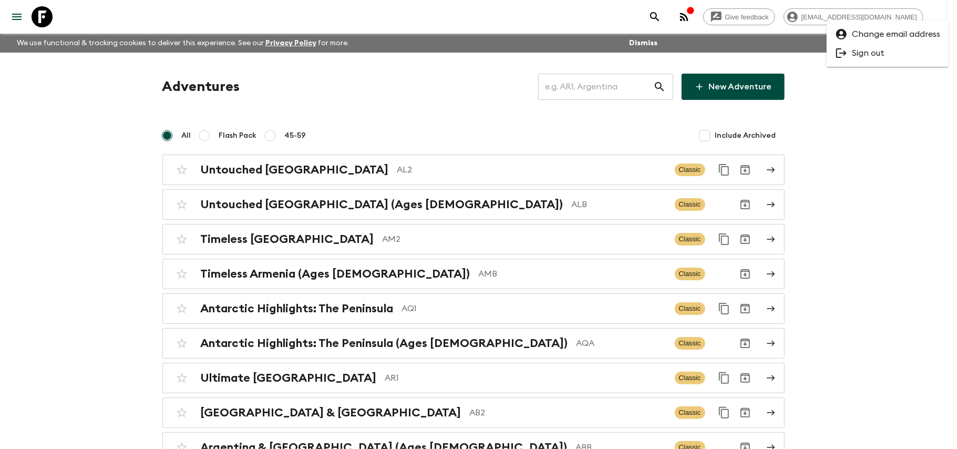
click at [862, 20] on ul "Change email address Sign out" at bounding box center [887, 43] width 122 height 46
click at [730, 11] on div at bounding box center [478, 224] width 957 height 449
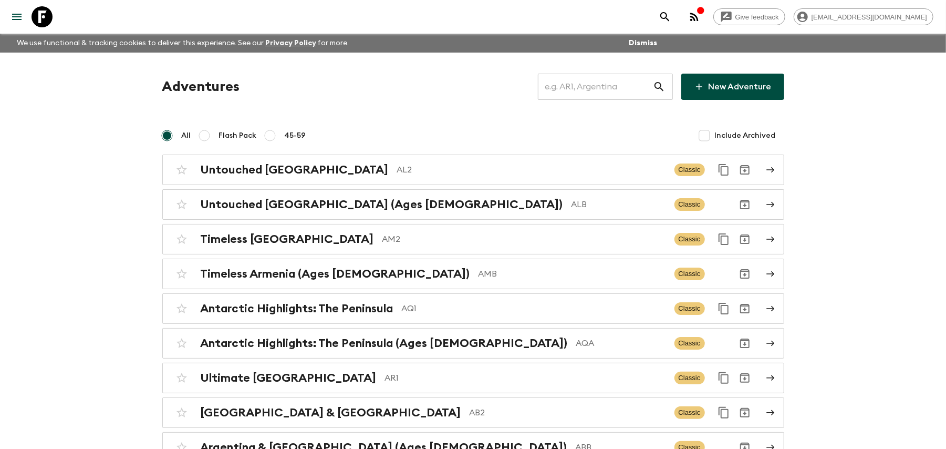
click at [701, 21] on icon "button" at bounding box center [694, 17] width 13 height 13
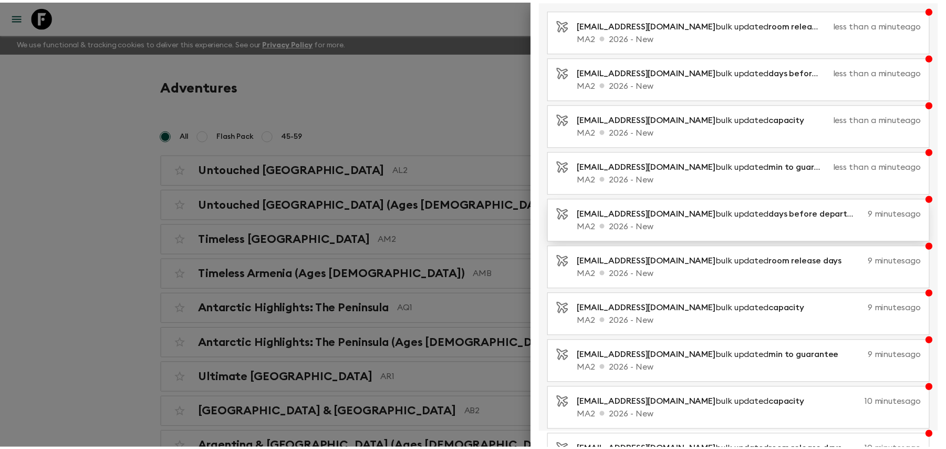
scroll to position [133, 0]
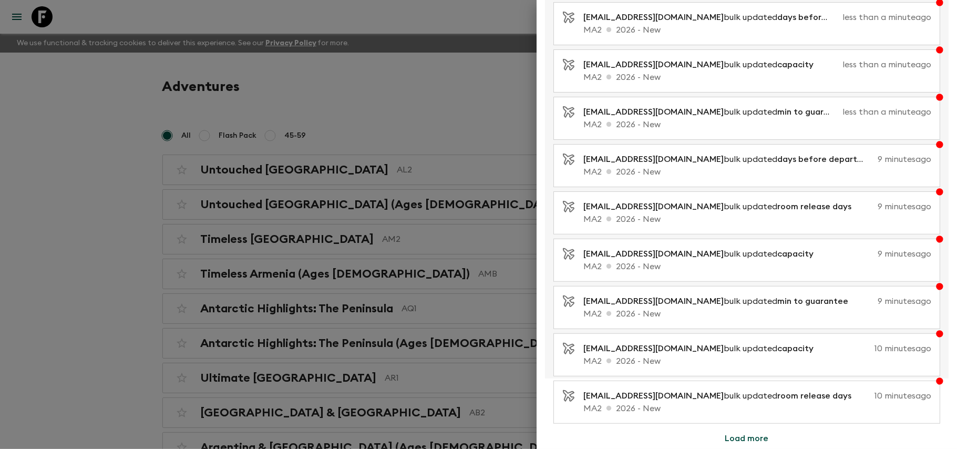
click at [505, 97] on div at bounding box center [478, 224] width 957 height 449
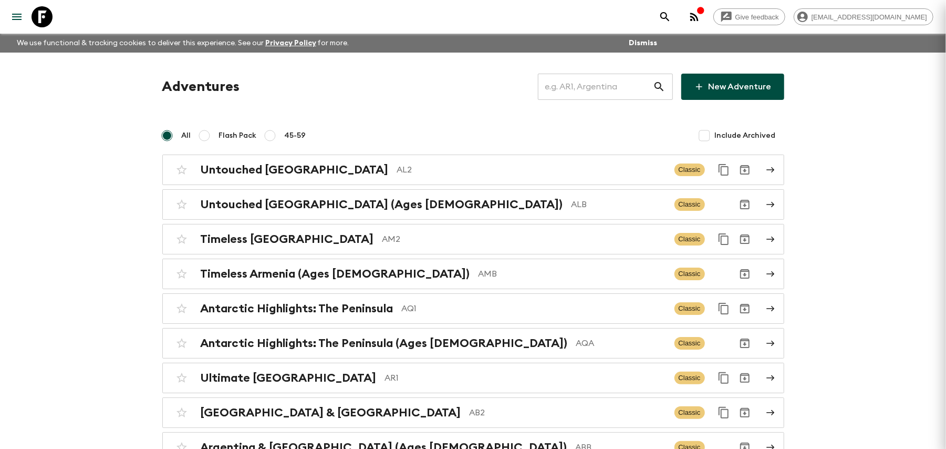
scroll to position [0, 0]
click at [580, 84] on input "text" at bounding box center [595, 86] width 115 height 29
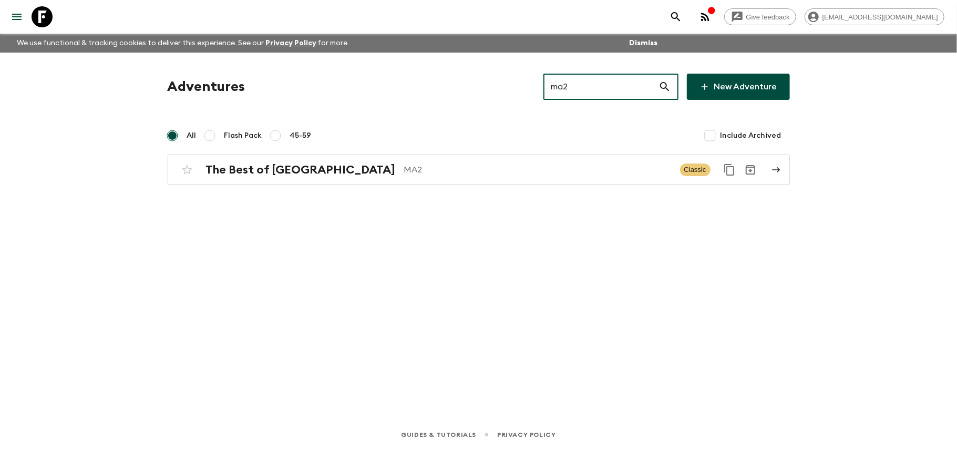
type input "ma2"
click at [715, 15] on div "button" at bounding box center [711, 11] width 8 height 11
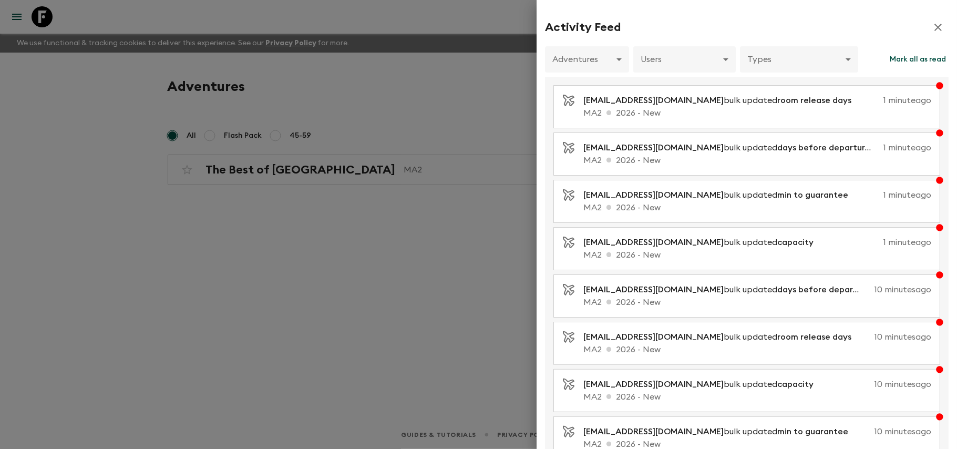
click at [836, 108] on p "MA2 2026 - New" at bounding box center [757, 113] width 348 height 13
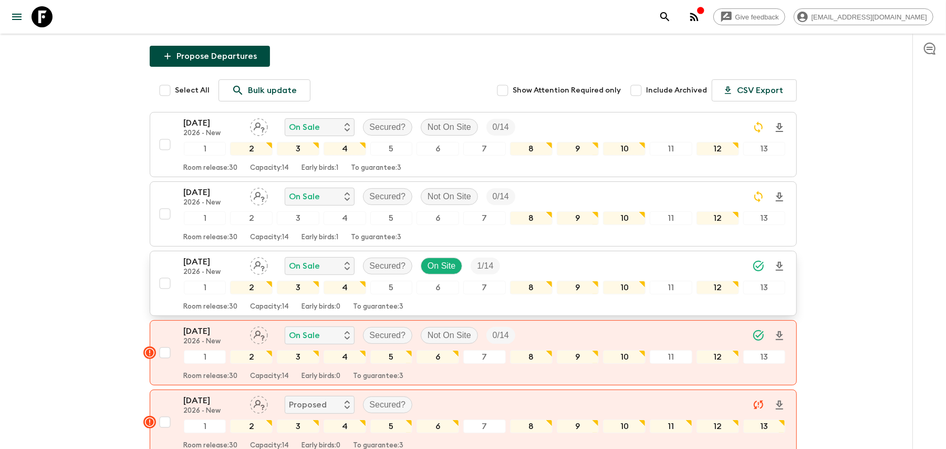
scroll to position [140, 0]
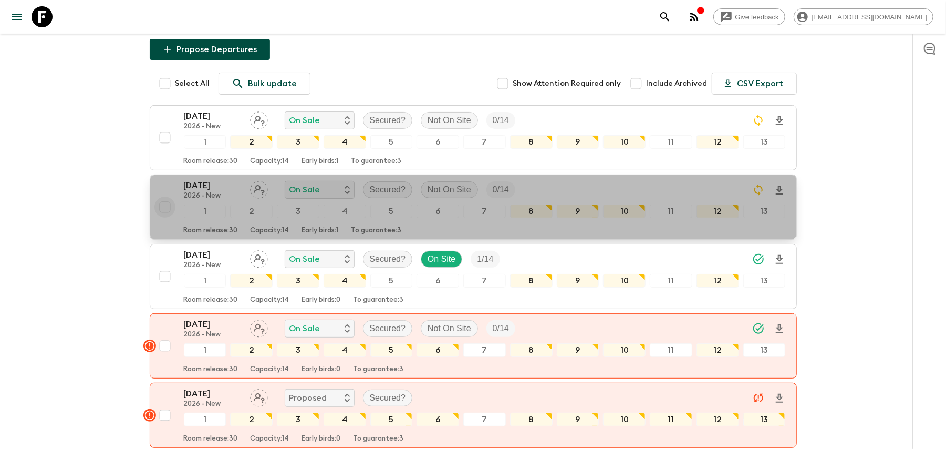
click at [171, 196] on input "checkbox" at bounding box center [164, 206] width 21 height 21
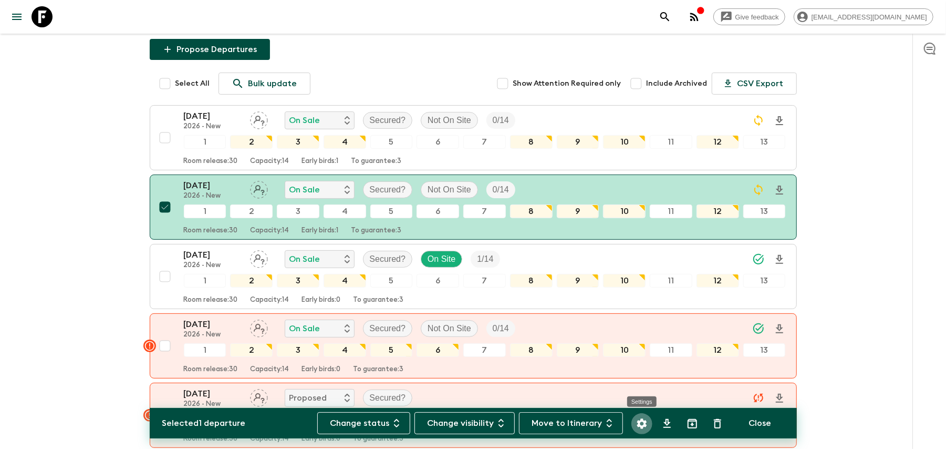
click at [641, 431] on button "Settings" at bounding box center [641, 423] width 21 height 21
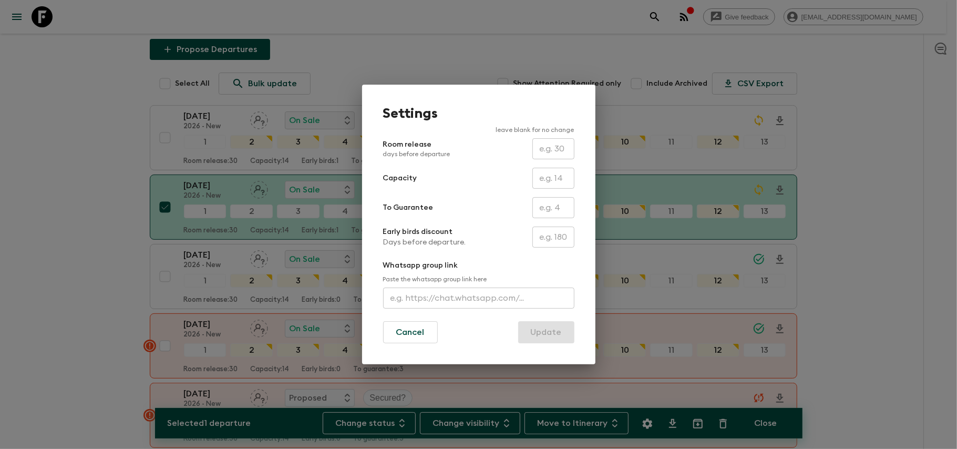
click at [557, 231] on input "text" at bounding box center [553, 236] width 42 height 21
click at [883, 206] on div "Settings leave blank for no change Room release days before departure ​ Capacit…" at bounding box center [478, 224] width 957 height 449
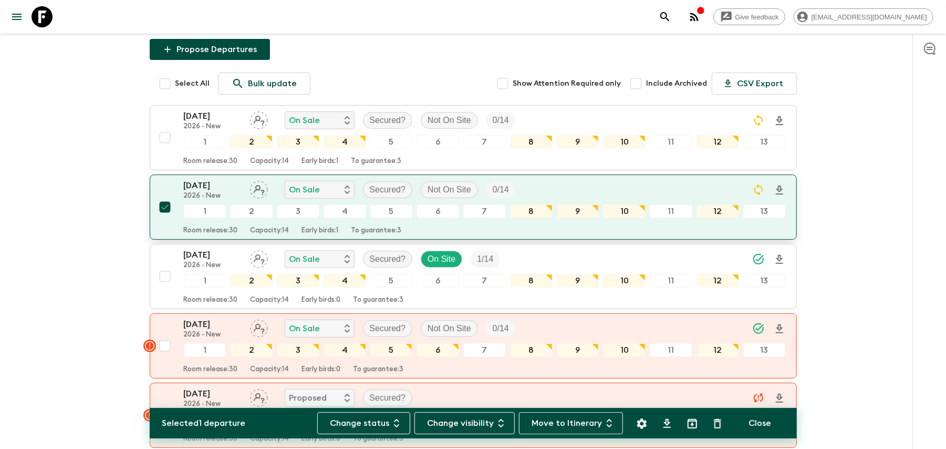
click at [162, 196] on input "checkbox" at bounding box center [164, 206] width 21 height 21
checkbox input "false"
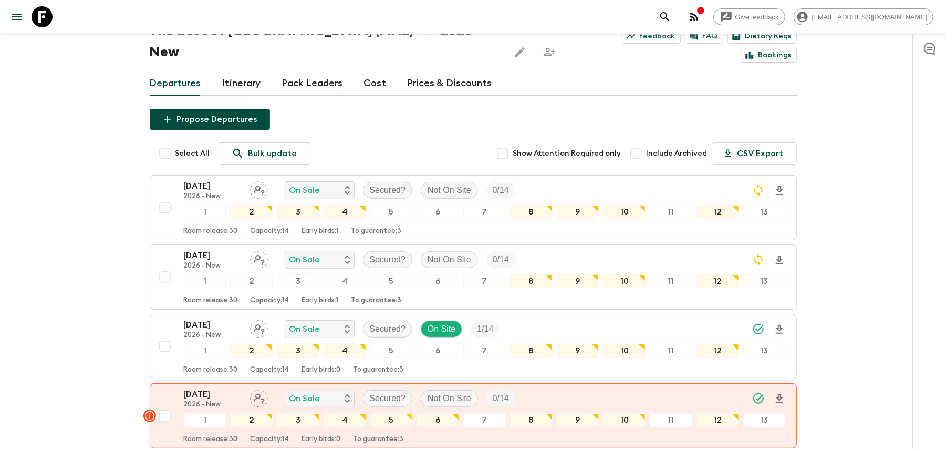
click at [371, 71] on link "Cost" at bounding box center [375, 83] width 23 height 25
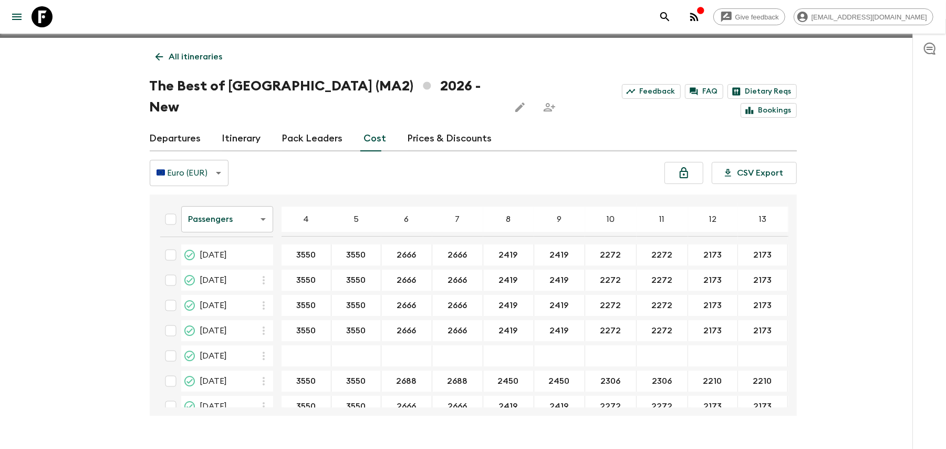
scroll to position [18, 0]
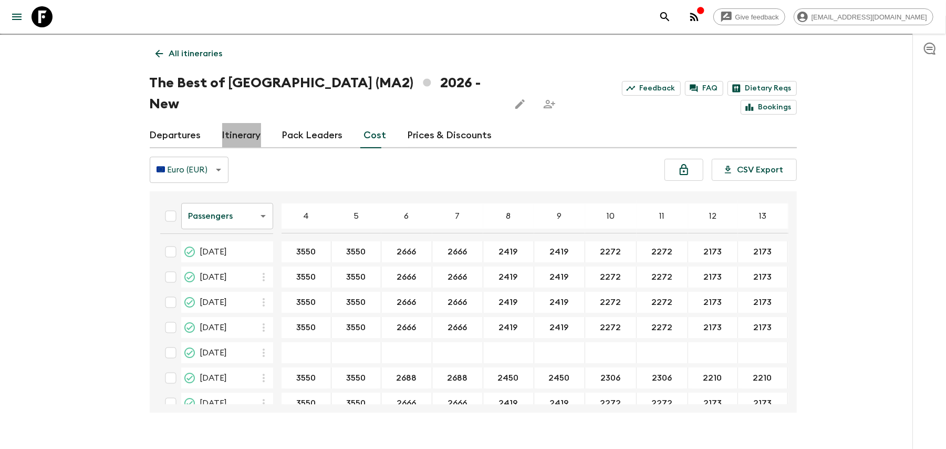
click at [226, 123] on link "Itinerary" at bounding box center [241, 135] width 39 height 25
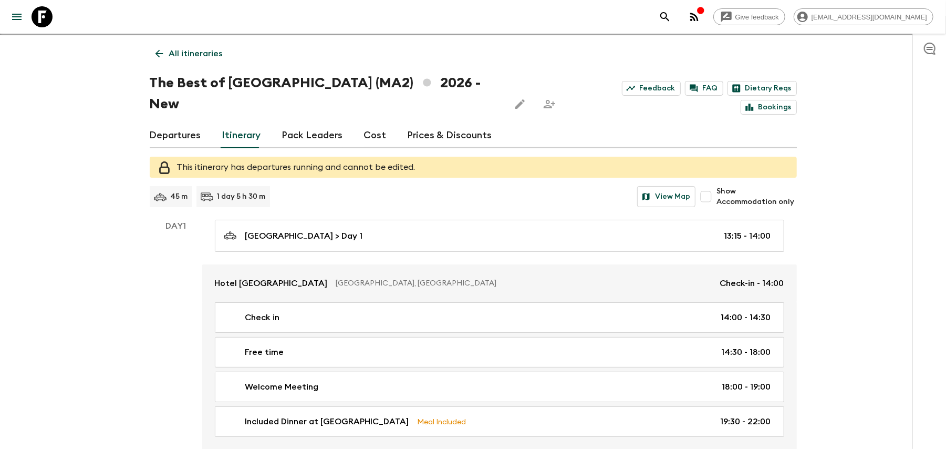
click at [196, 123] on link "Departures" at bounding box center [175, 135] width 51 height 25
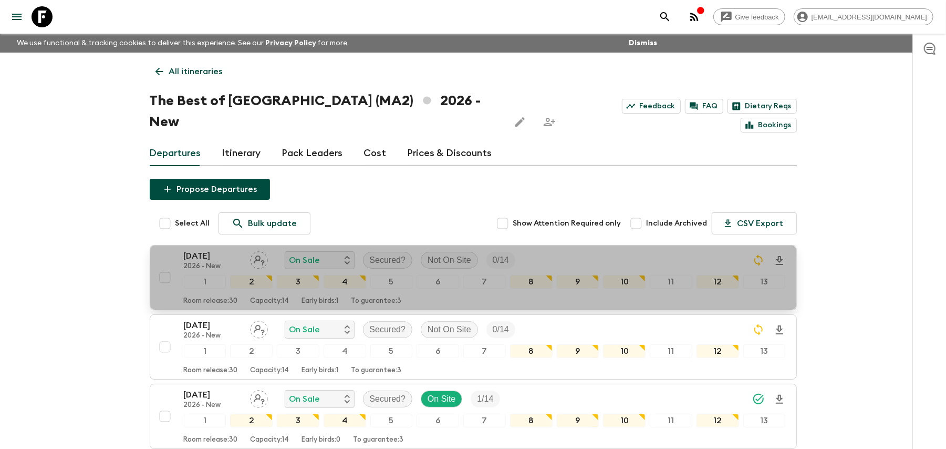
drag, startPoint x: 427, startPoint y: 276, endPoint x: 417, endPoint y: 286, distance: 13.4
click at [417, 286] on button "[DATE] 2026 - New On Sale Secured? Not On Site 0 / 14 1 2 3 4 5 6 7 8 9 10 11 1…" at bounding box center [473, 277] width 647 height 65
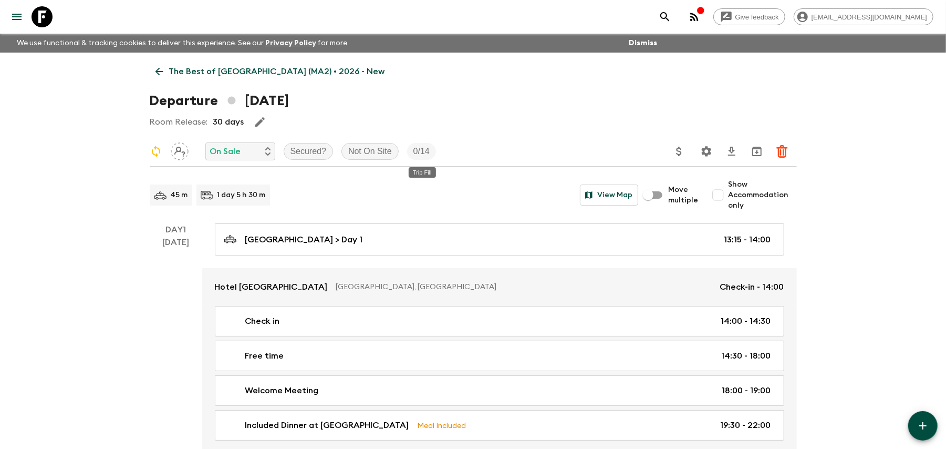
click at [425, 148] on p "0 / 14" at bounding box center [421, 151] width 16 height 13
click at [258, 122] on icon "button" at bounding box center [259, 121] width 9 height 9
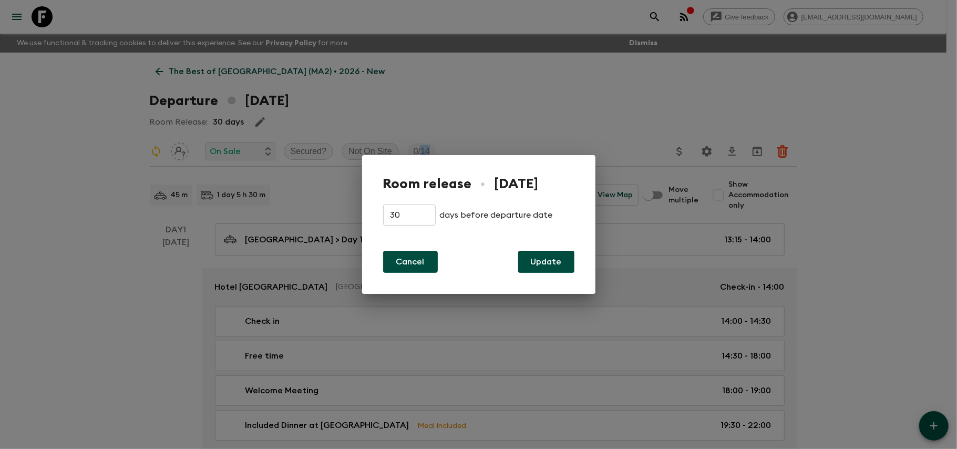
click at [416, 257] on button "Cancel" at bounding box center [410, 262] width 55 height 22
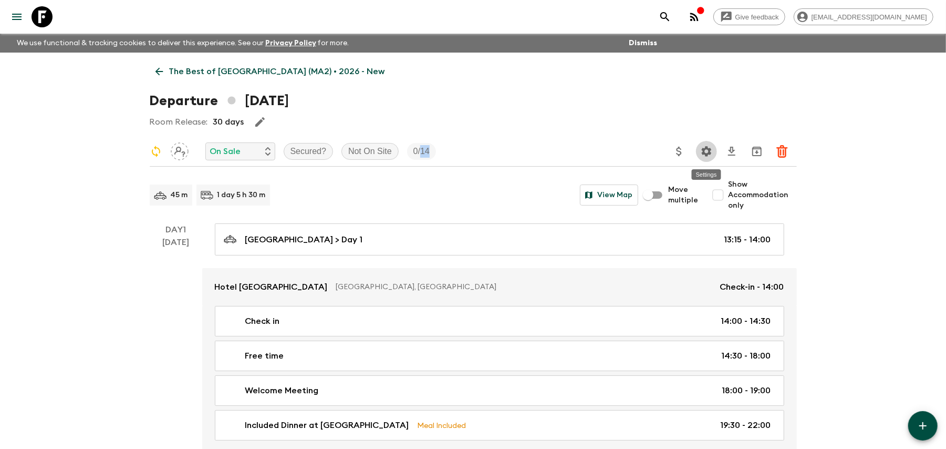
click at [708, 153] on icon "Settings" at bounding box center [706, 151] width 10 height 10
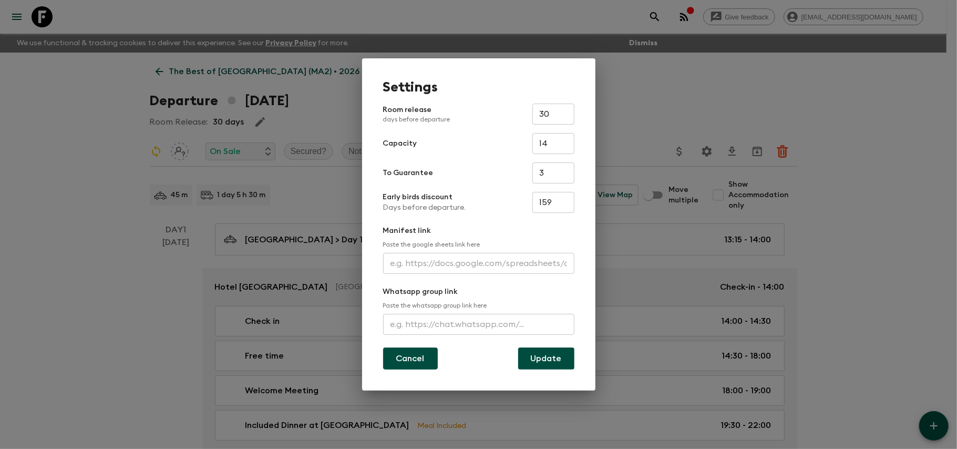
click at [404, 364] on button "Cancel" at bounding box center [410, 358] width 55 height 22
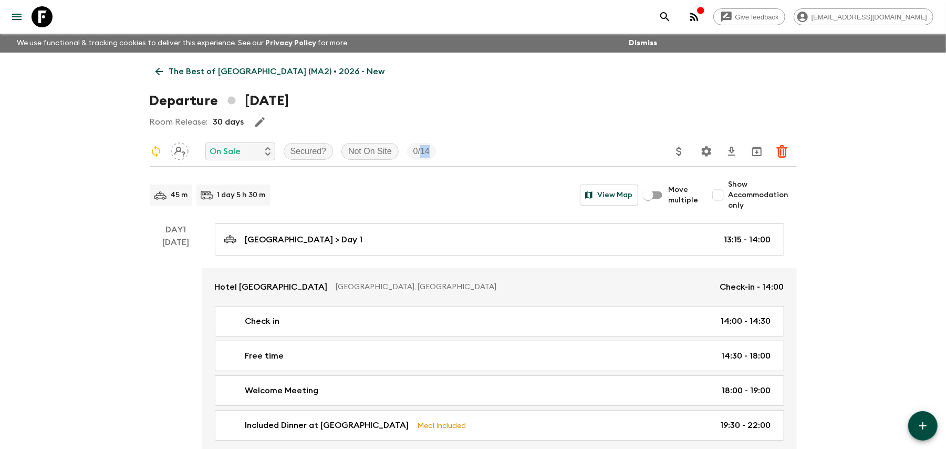
click at [165, 70] on link "The Best of [GEOGRAPHIC_DATA] (MA2) • 2026 - New" at bounding box center [270, 71] width 241 height 21
